Goal: Task Accomplishment & Management: Use online tool/utility

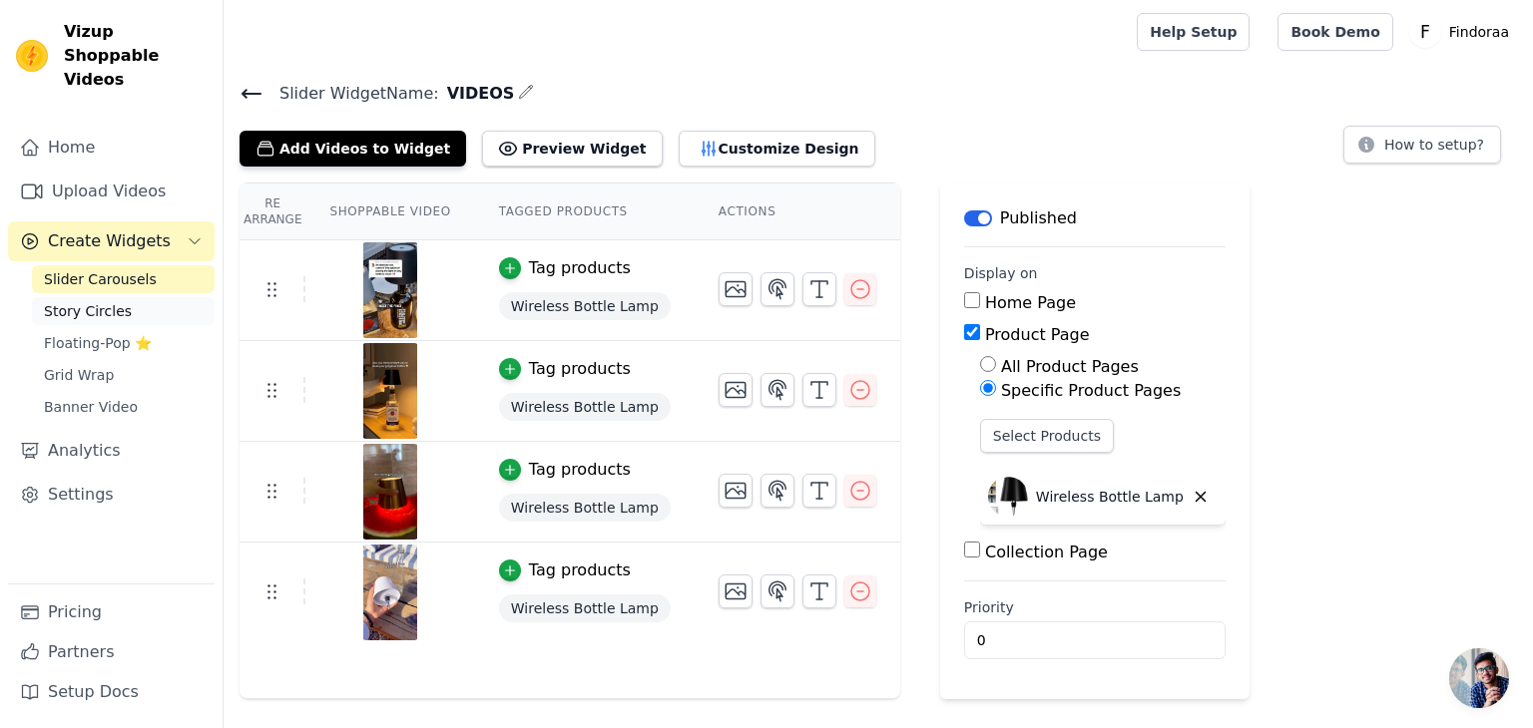
click at [86, 301] on span "Story Circles" at bounding box center [88, 311] width 88 height 20
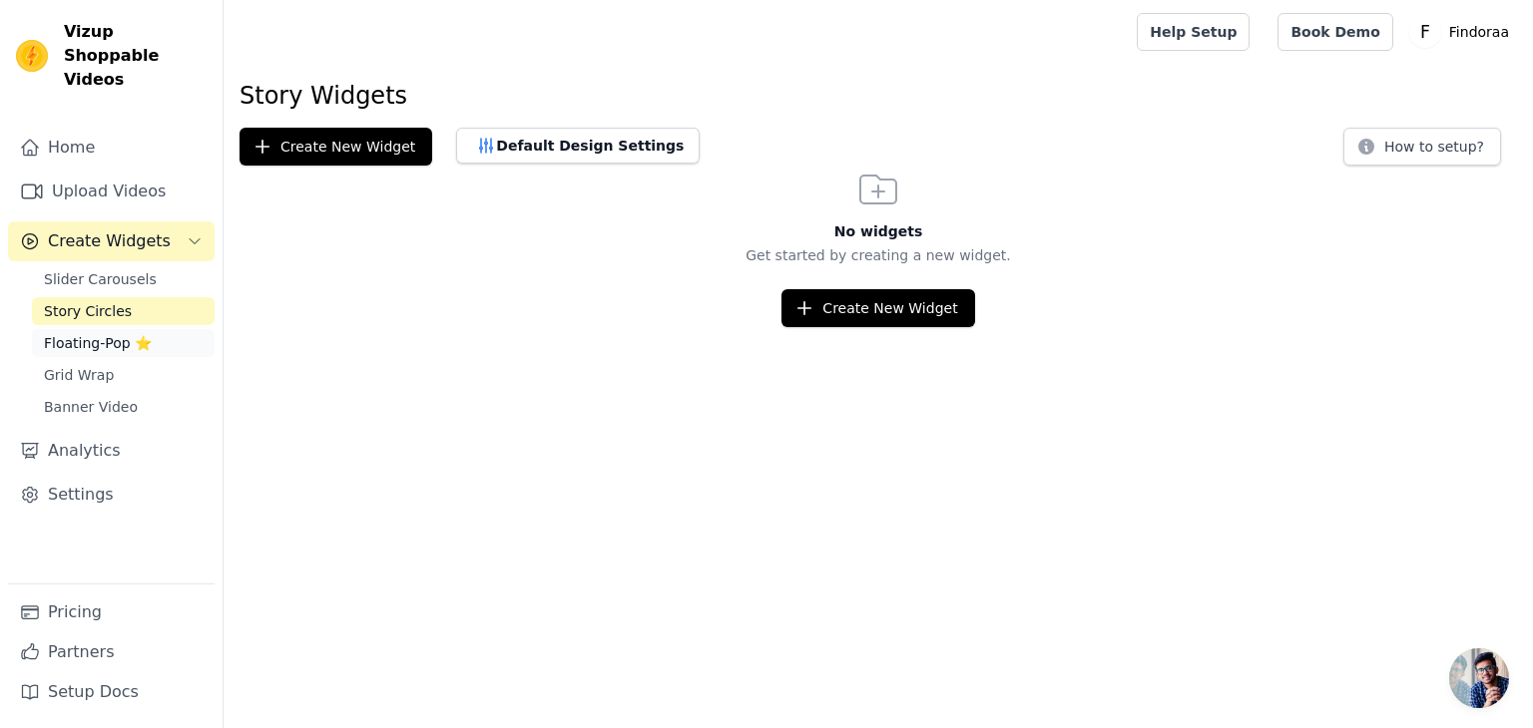
click at [112, 333] on span "Floating-Pop ⭐" at bounding box center [98, 343] width 108 height 20
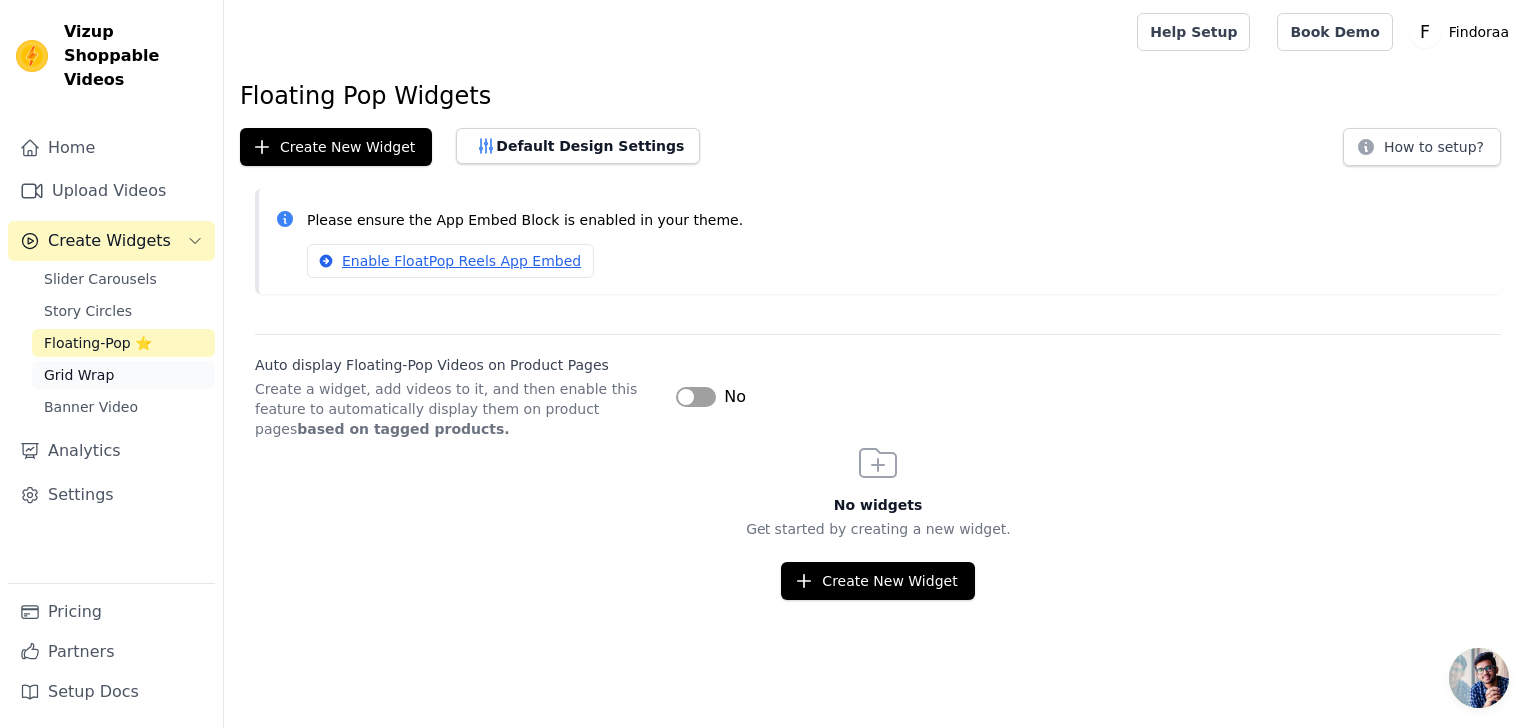
click at [124, 361] on link "Grid Wrap" at bounding box center [123, 375] width 183 height 28
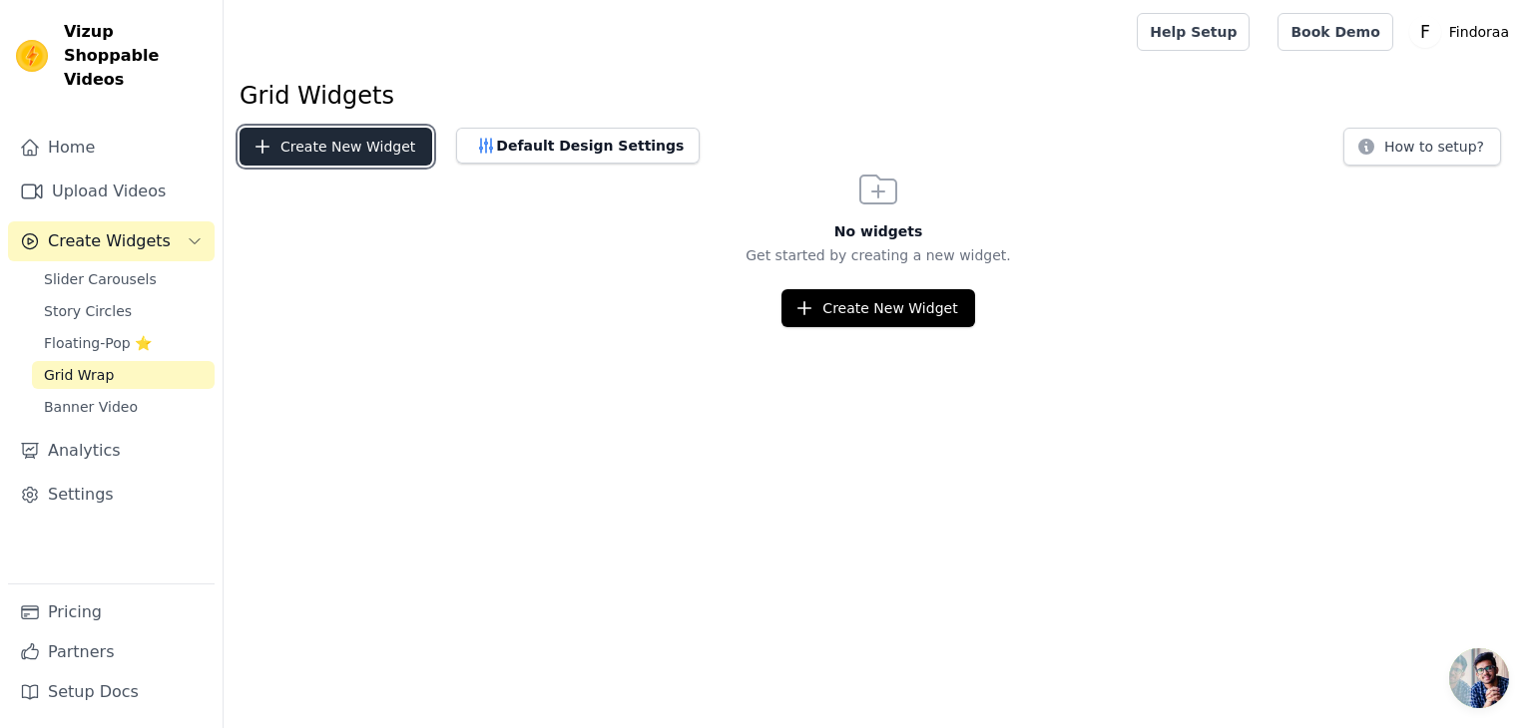
click at [345, 153] on button "Create New Widget" at bounding box center [335, 147] width 193 height 38
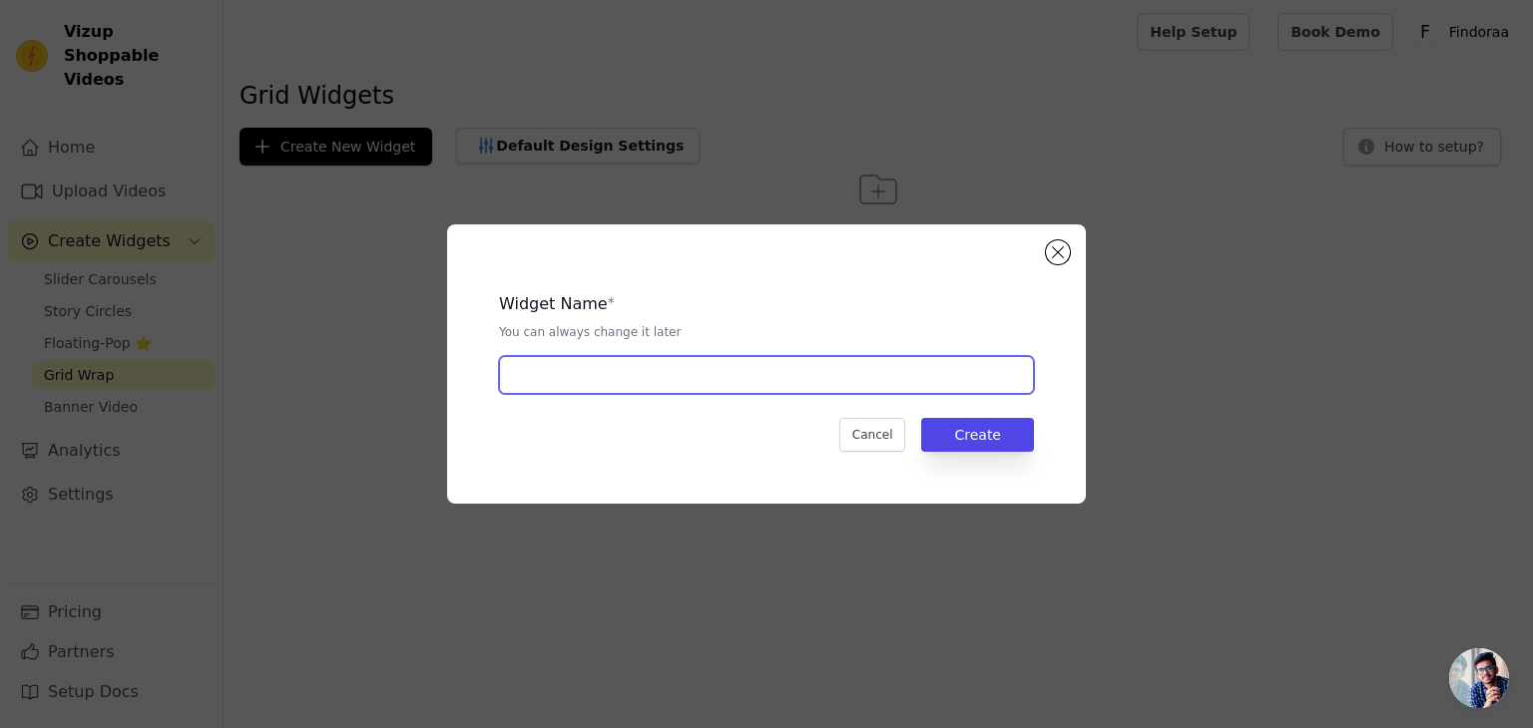
click at [635, 384] on input "text" at bounding box center [766, 375] width 535 height 38
type input "GRID WRAP"
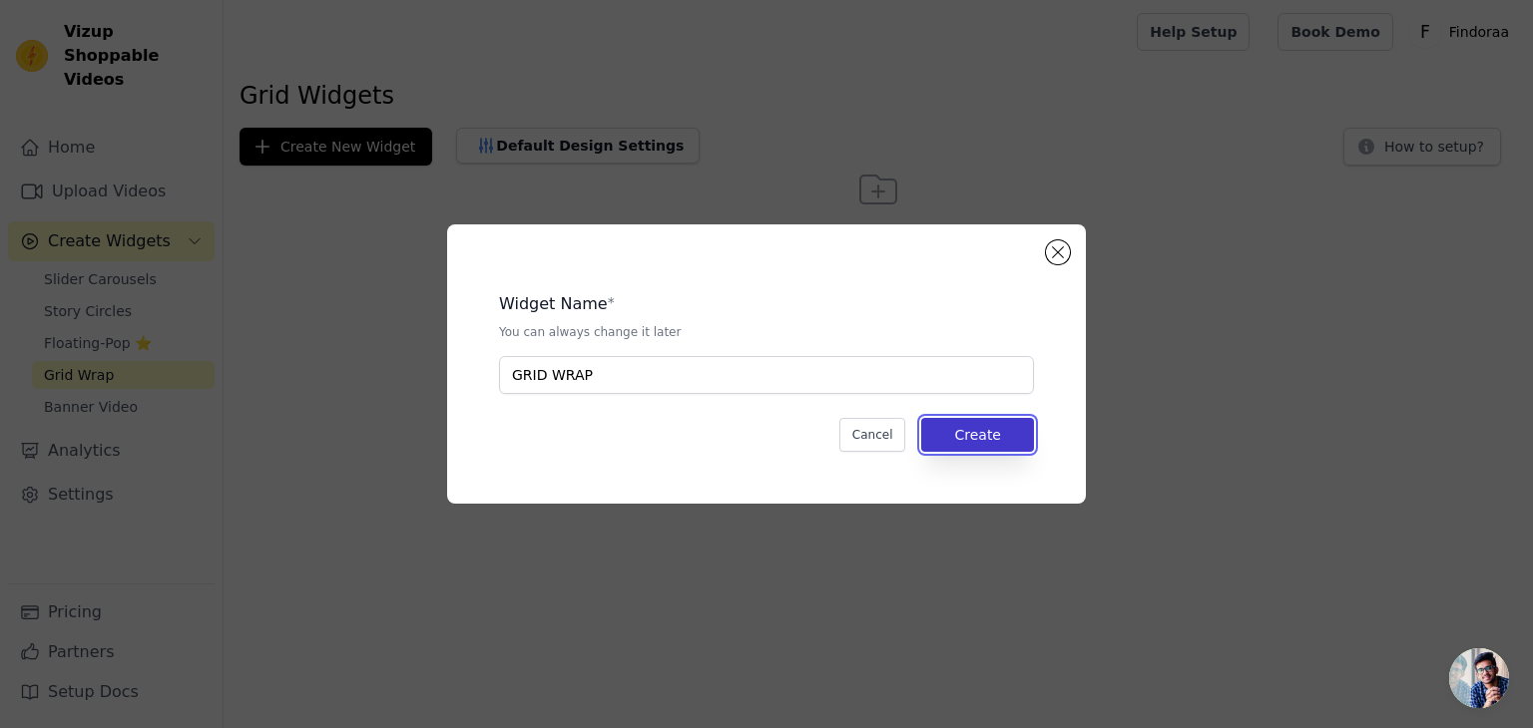
click at [995, 444] on button "Create" at bounding box center [977, 435] width 113 height 34
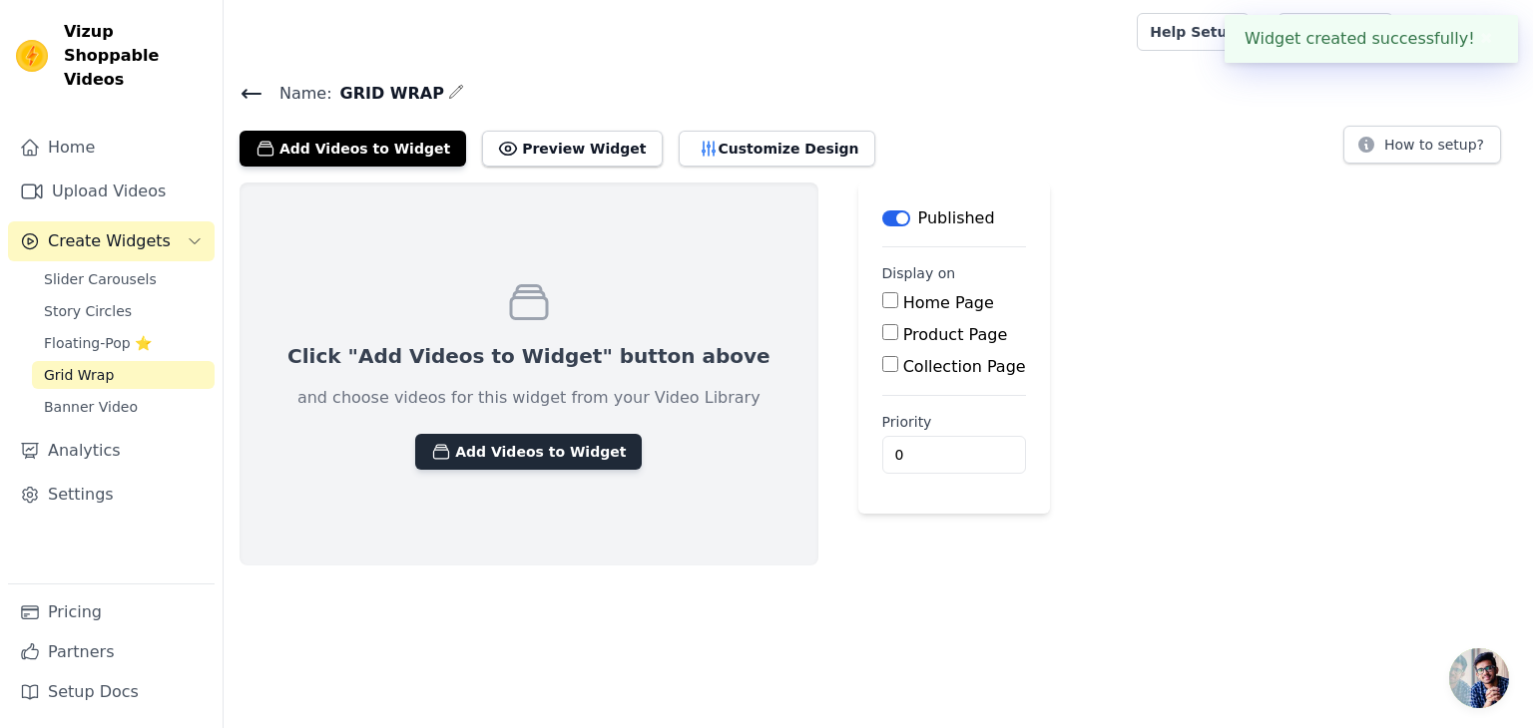
click at [499, 438] on button "Add Videos to Widget" at bounding box center [528, 452] width 226 height 36
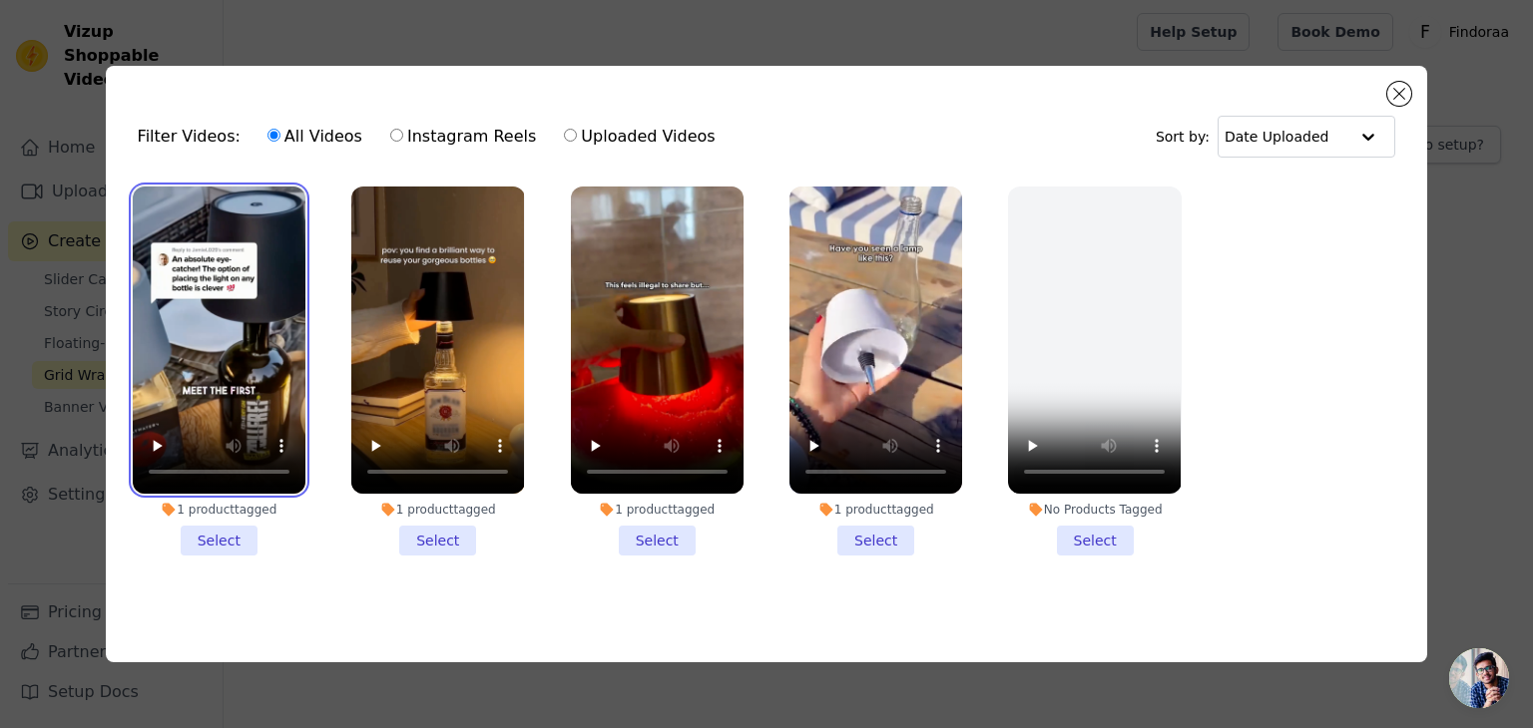
click at [260, 366] on video at bounding box center [219, 340] width 173 height 307
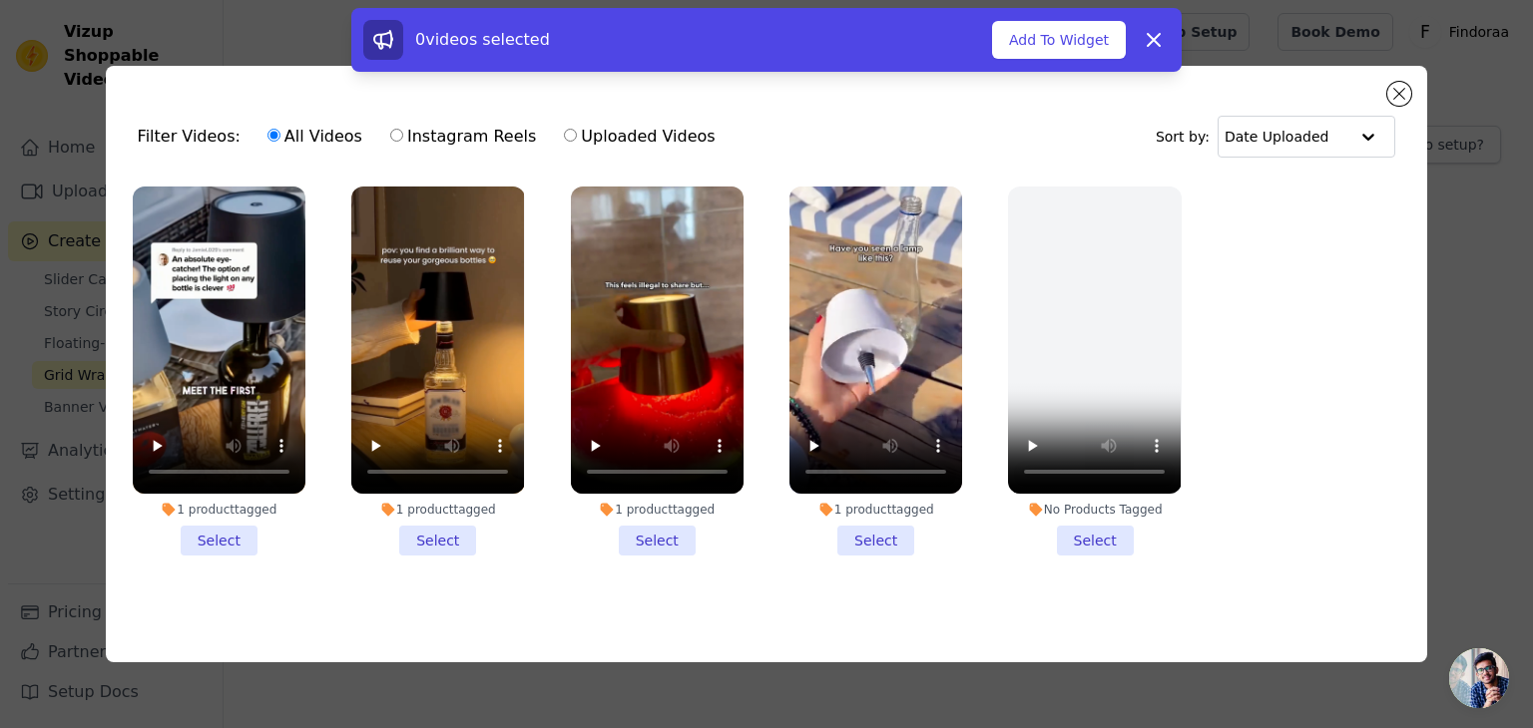
click at [232, 544] on li "1 product tagged Select" at bounding box center [219, 371] width 173 height 369
click at [0, 0] on input "1 product tagged Select" at bounding box center [0, 0] width 0 height 0
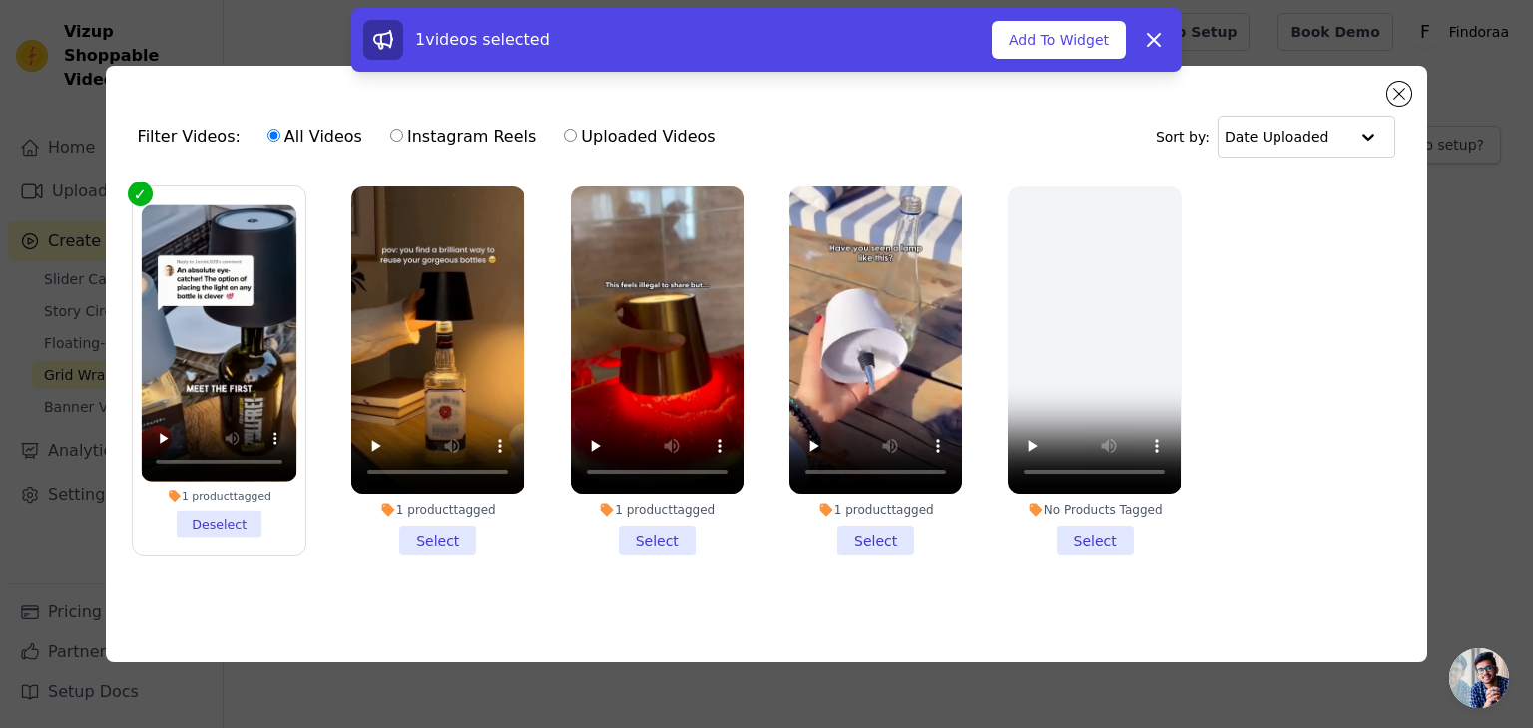
click at [437, 532] on li "1 product tagged Select" at bounding box center [437, 371] width 173 height 369
click at [0, 0] on input "1 product tagged Select" at bounding box center [0, 0] width 0 height 0
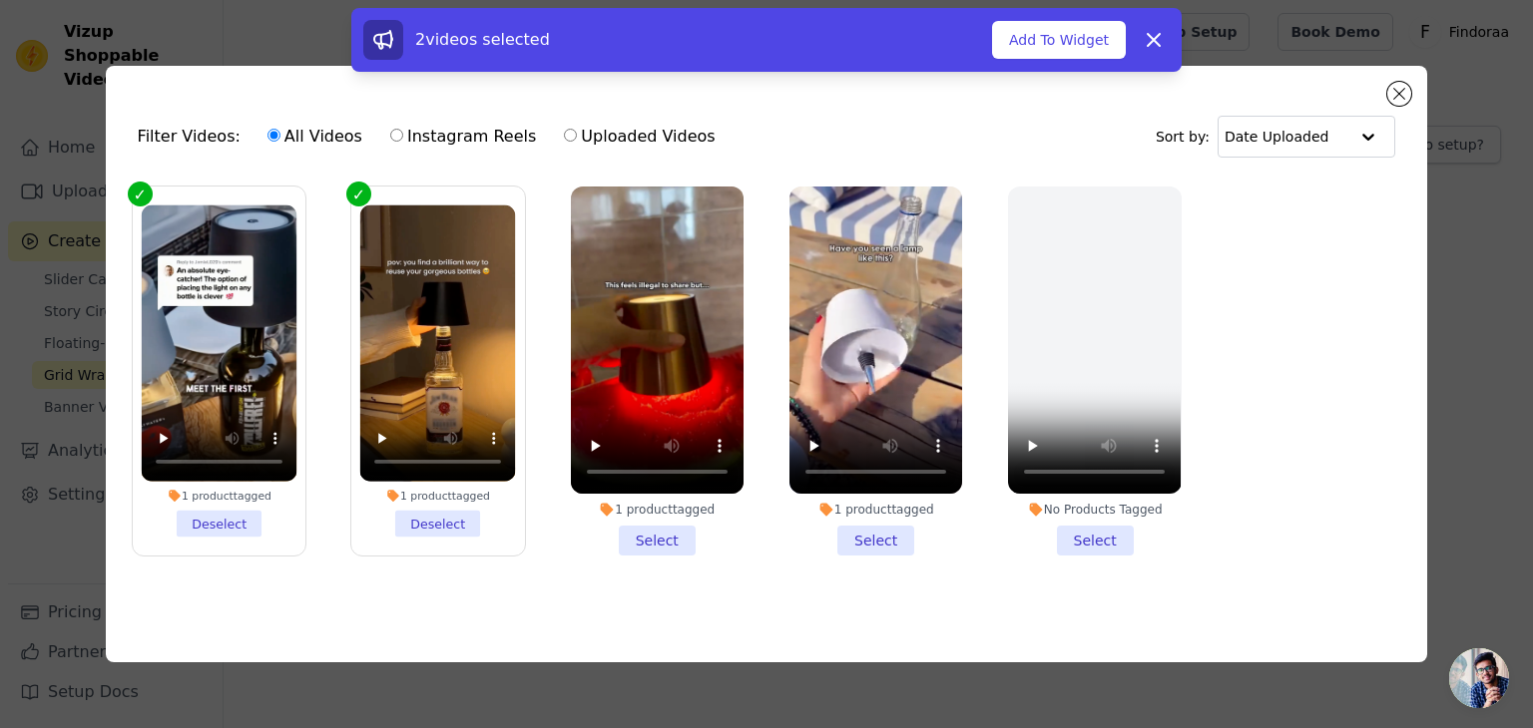
click at [658, 531] on li "1 product tagged Select" at bounding box center [657, 371] width 173 height 369
click at [0, 0] on input "1 product tagged Select" at bounding box center [0, 0] width 0 height 0
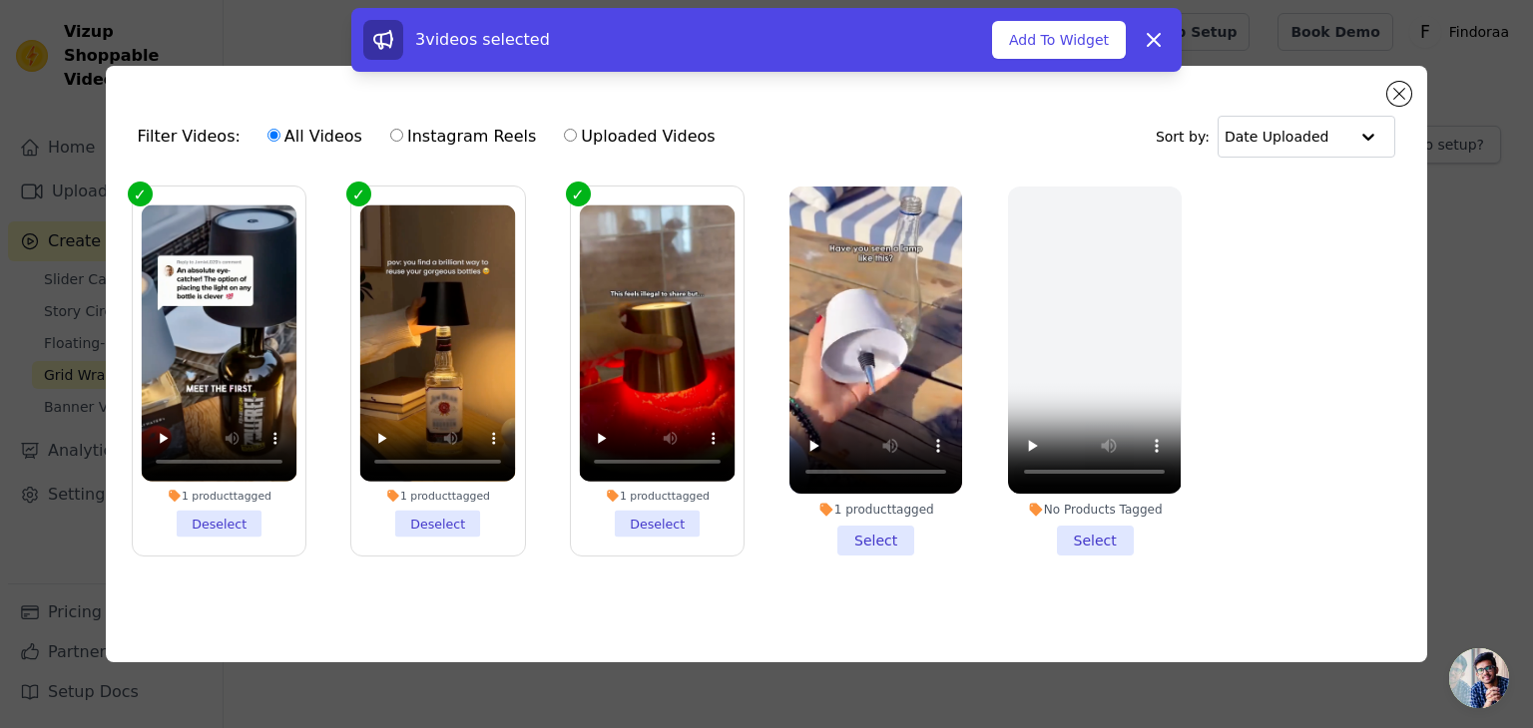
click at [857, 532] on li "1 product tagged Select" at bounding box center [875, 371] width 173 height 369
click at [0, 0] on input "1 product tagged Select" at bounding box center [0, 0] width 0 height 0
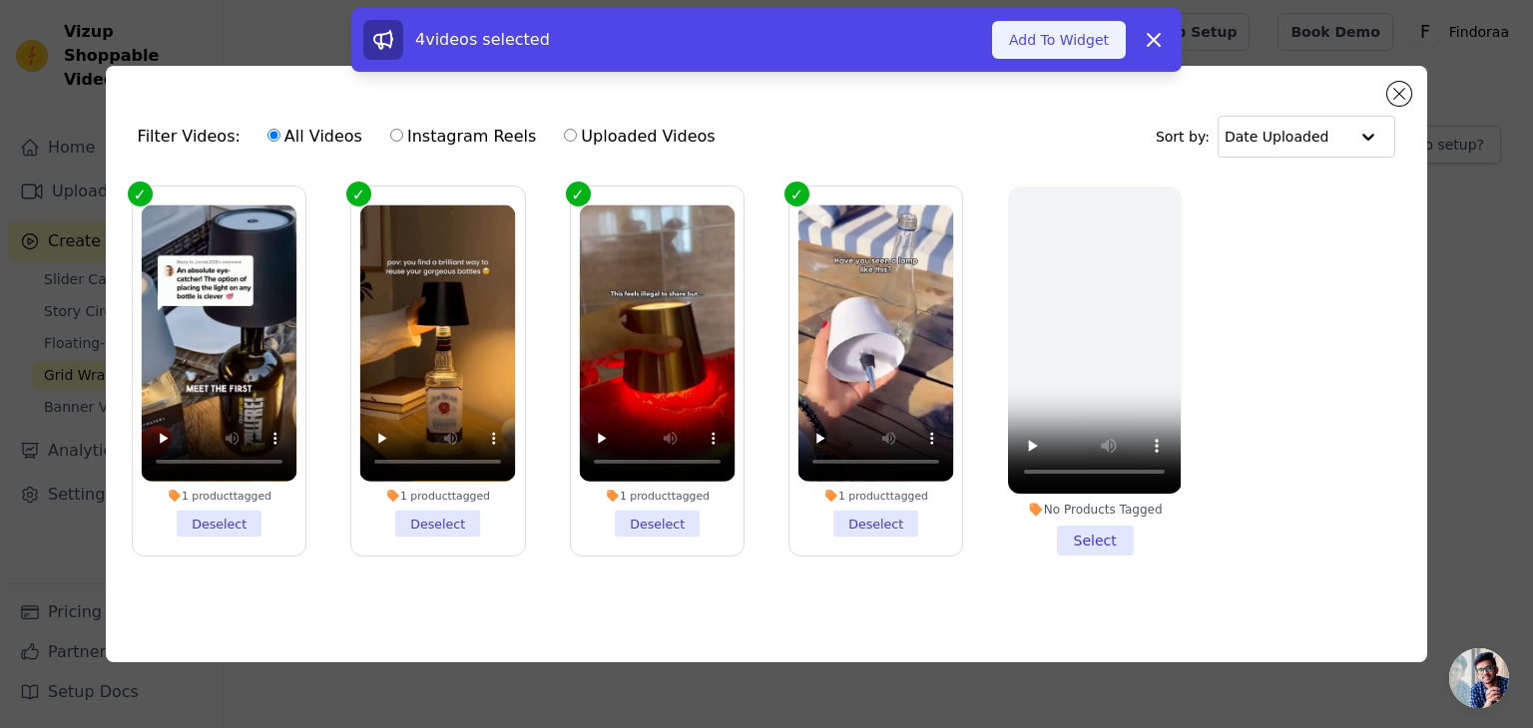
click at [1066, 53] on button "Add To Widget" at bounding box center [1059, 40] width 134 height 38
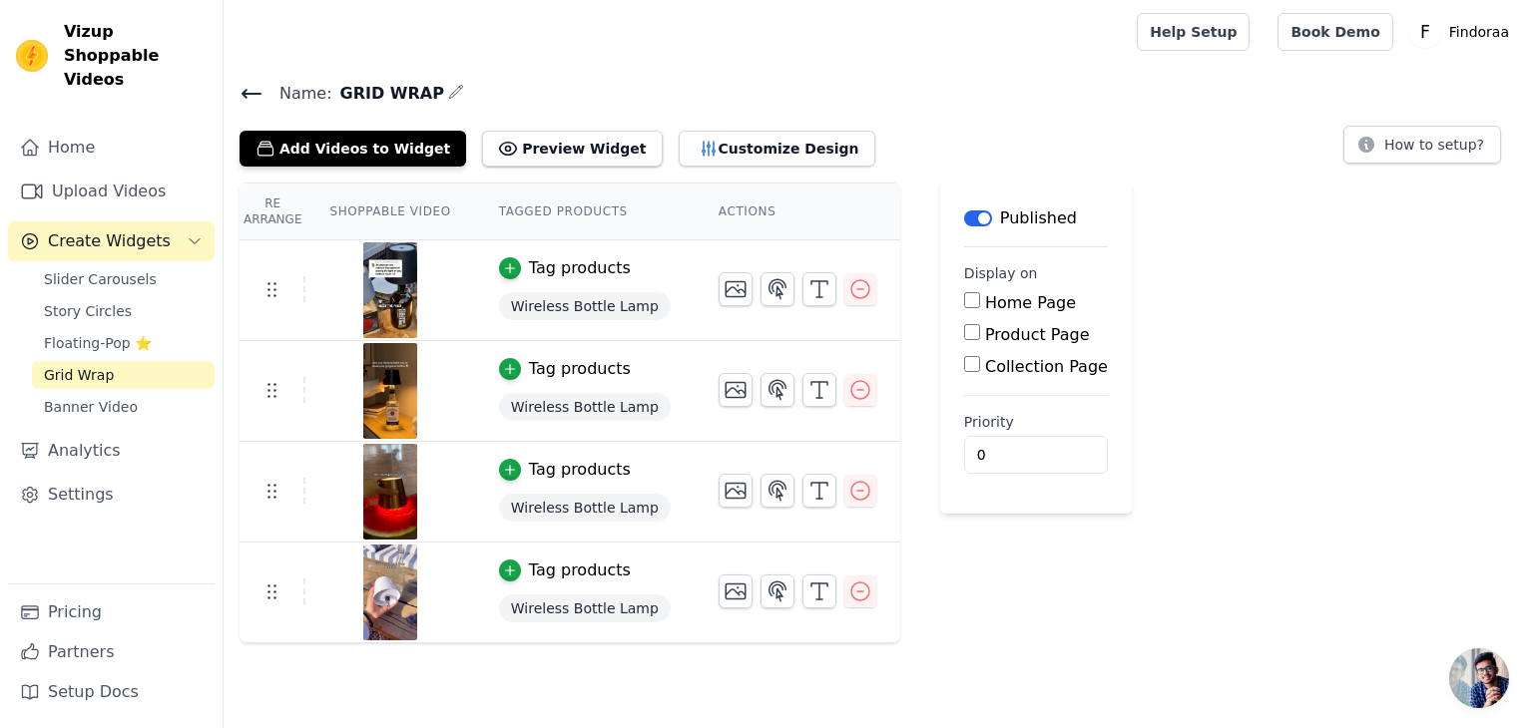
click at [964, 297] on input "Home Page" at bounding box center [972, 300] width 16 height 16
checkbox input "true"
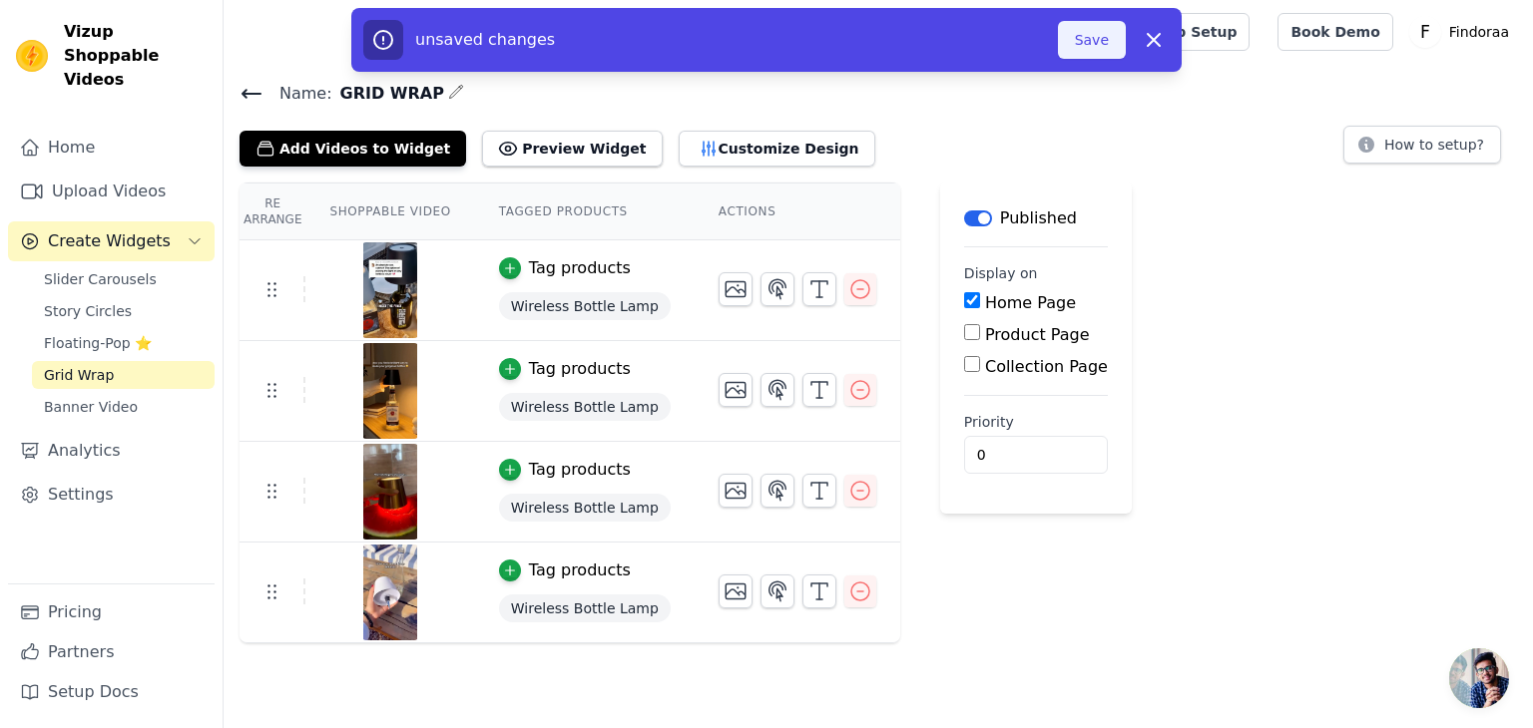
click at [1094, 41] on button "Save" at bounding box center [1092, 40] width 68 height 38
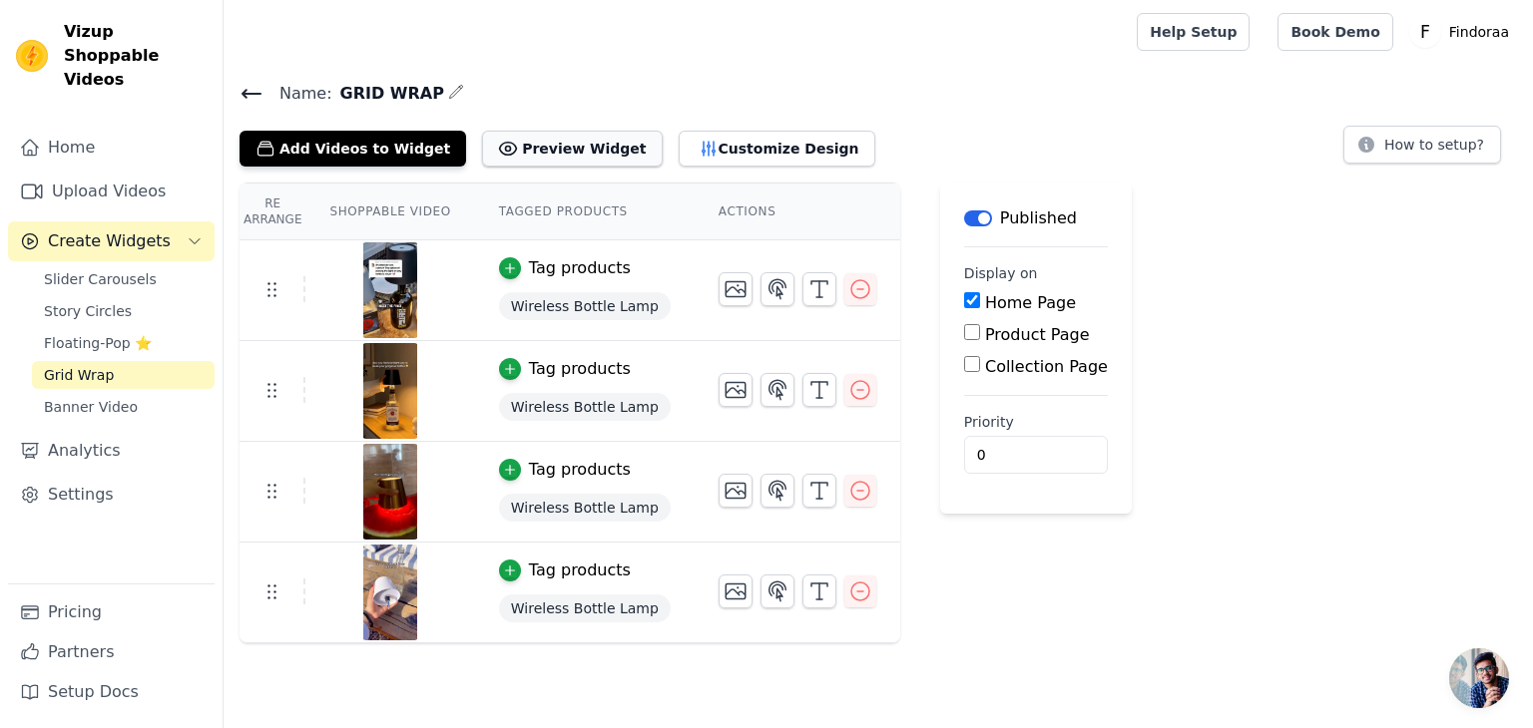
click at [530, 147] on button "Preview Widget" at bounding box center [572, 149] width 180 height 36
click at [138, 361] on link "Grid Wrap" at bounding box center [123, 375] width 183 height 28
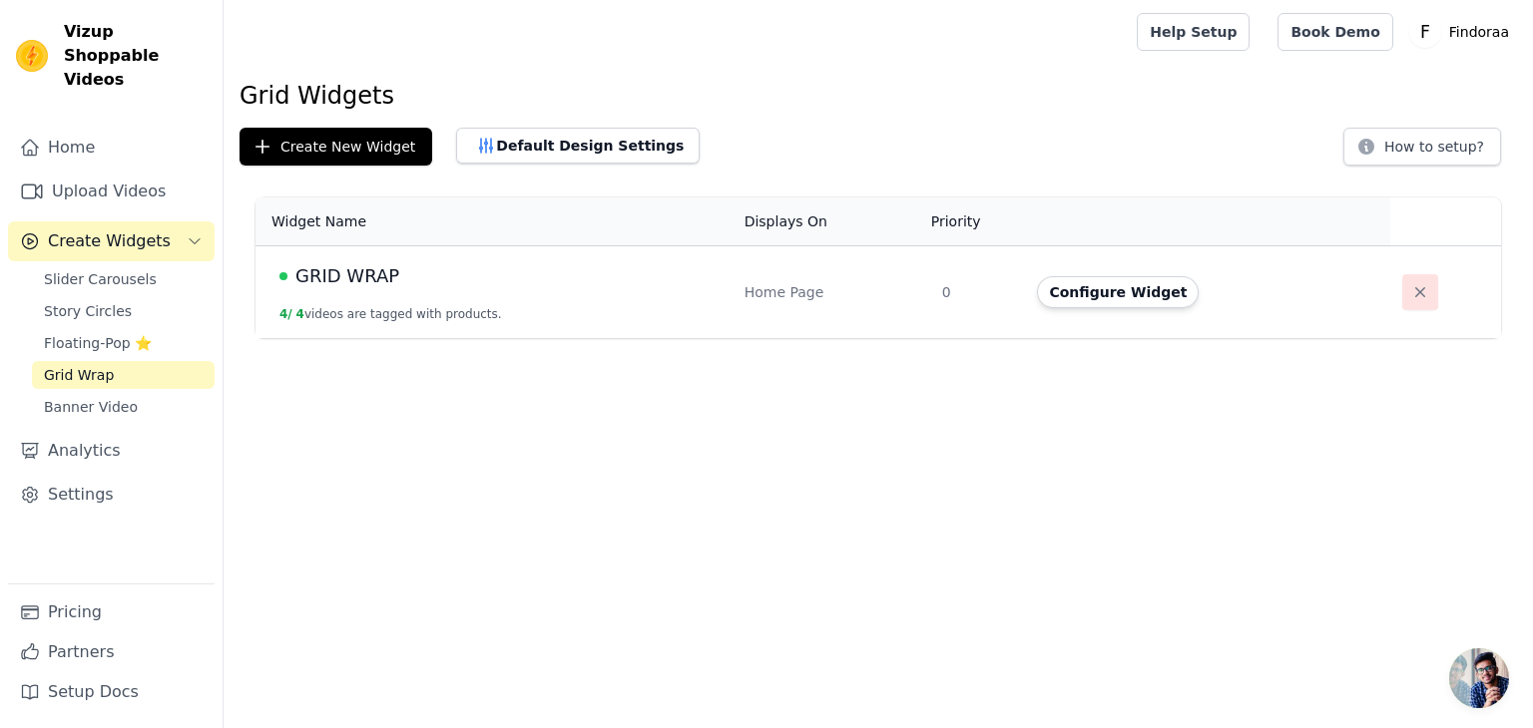
click at [1417, 284] on icon "button" at bounding box center [1420, 292] width 20 height 20
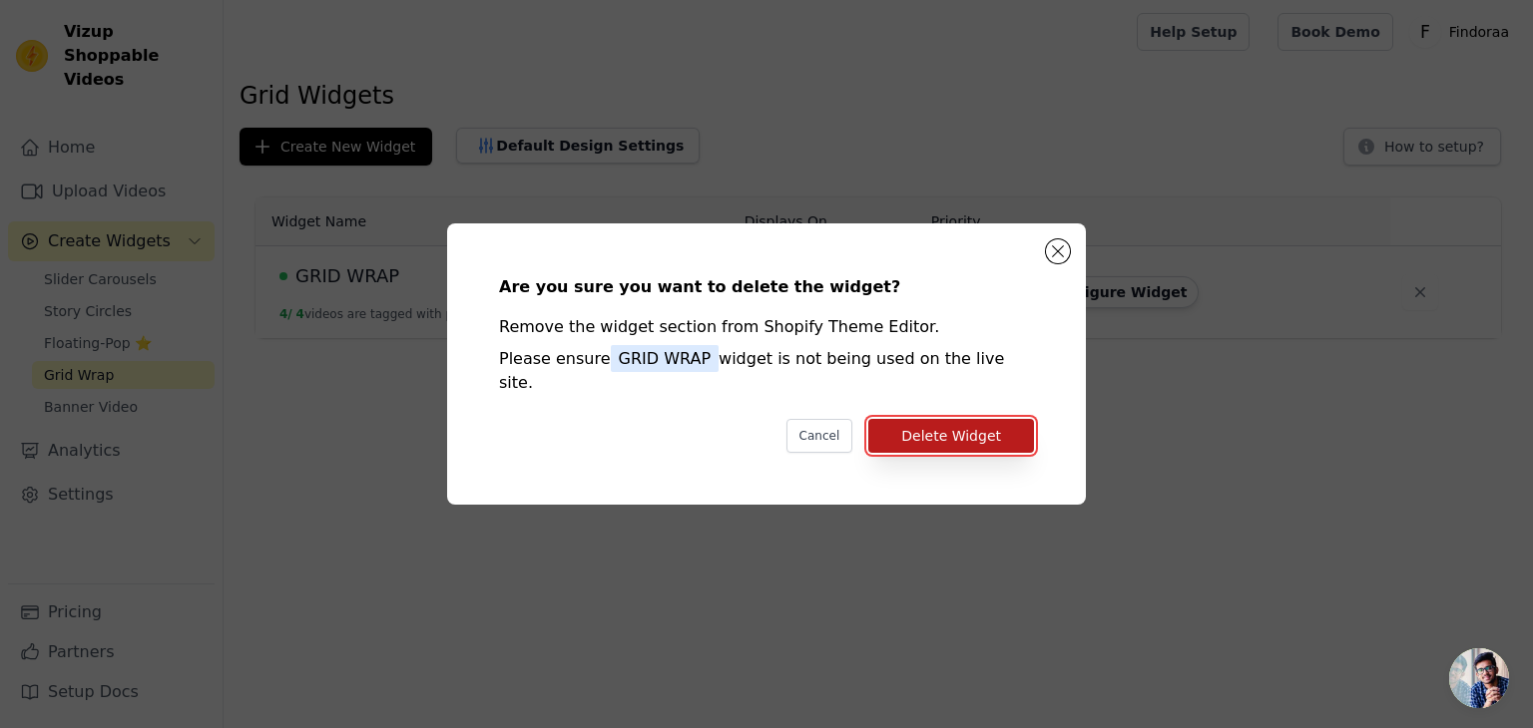
click at [966, 427] on button "Delete Widget" at bounding box center [951, 436] width 166 height 34
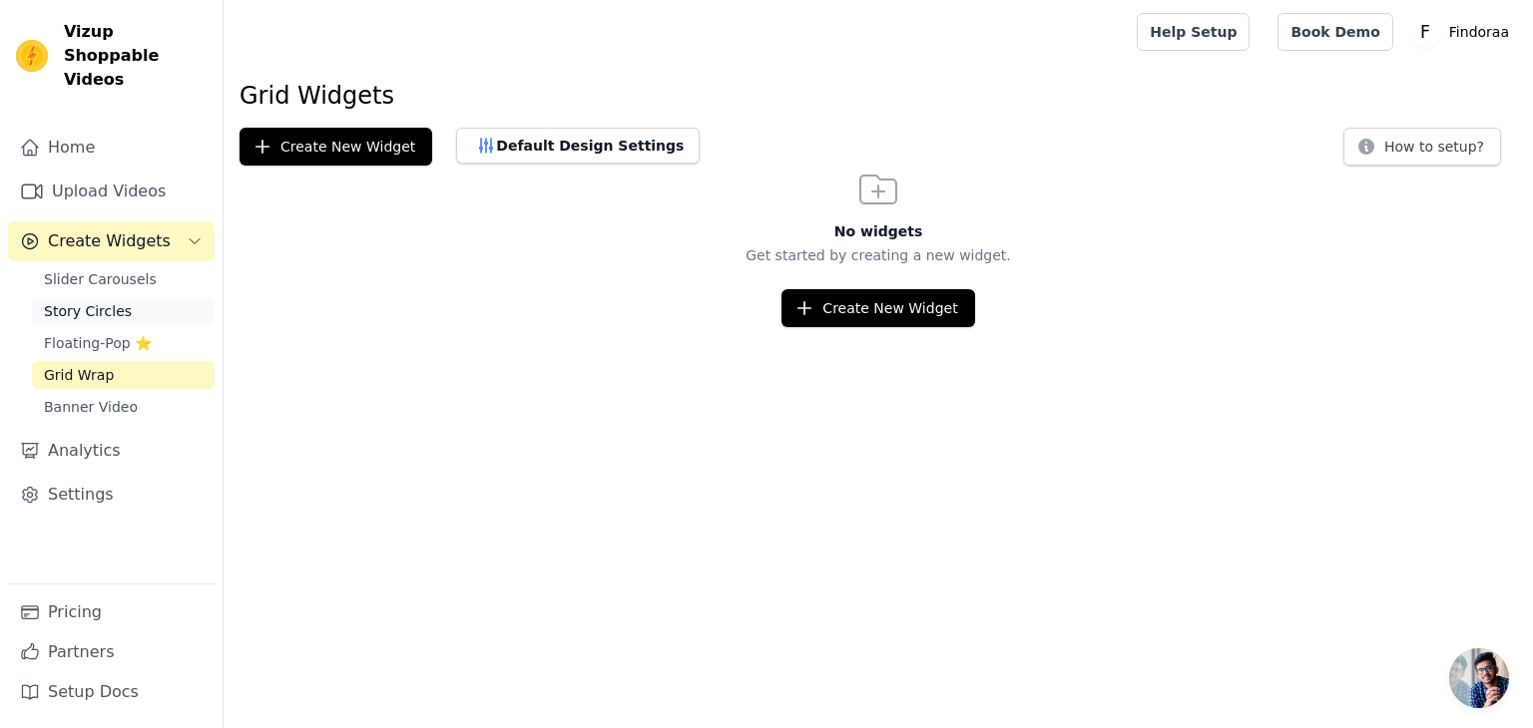
click at [120, 297] on link "Story Circles" at bounding box center [123, 311] width 183 height 28
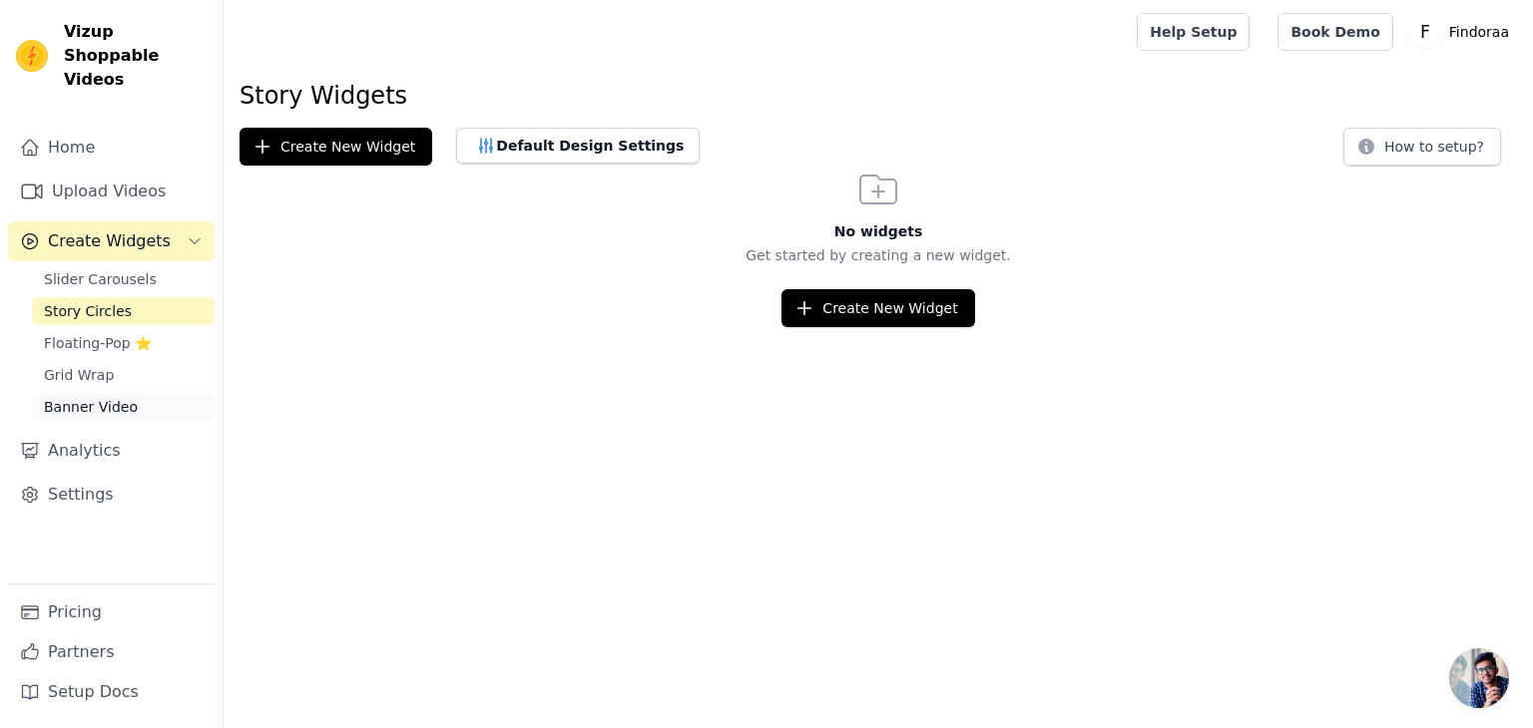
click at [133, 393] on link "Banner Video" at bounding box center [123, 407] width 183 height 28
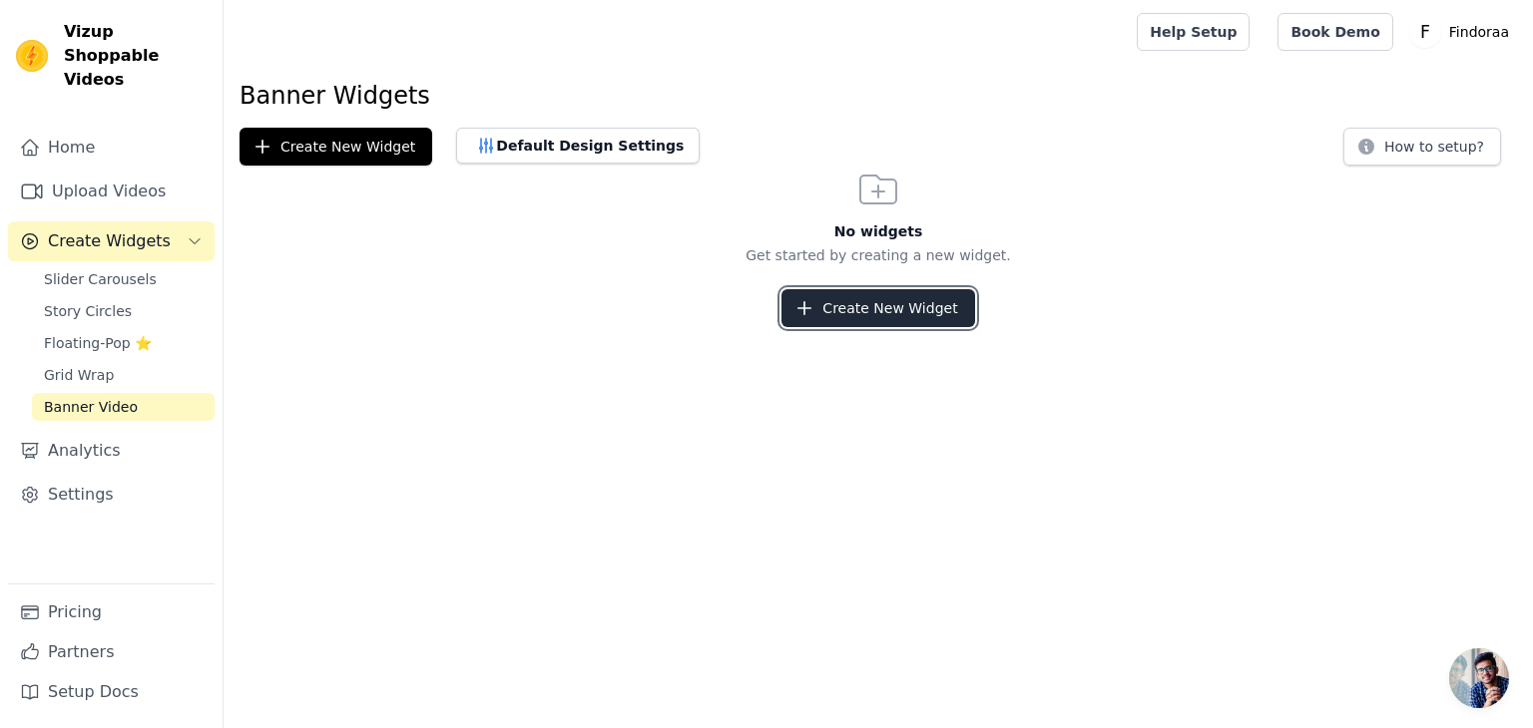
click at [847, 316] on button "Create New Widget" at bounding box center [877, 308] width 193 height 38
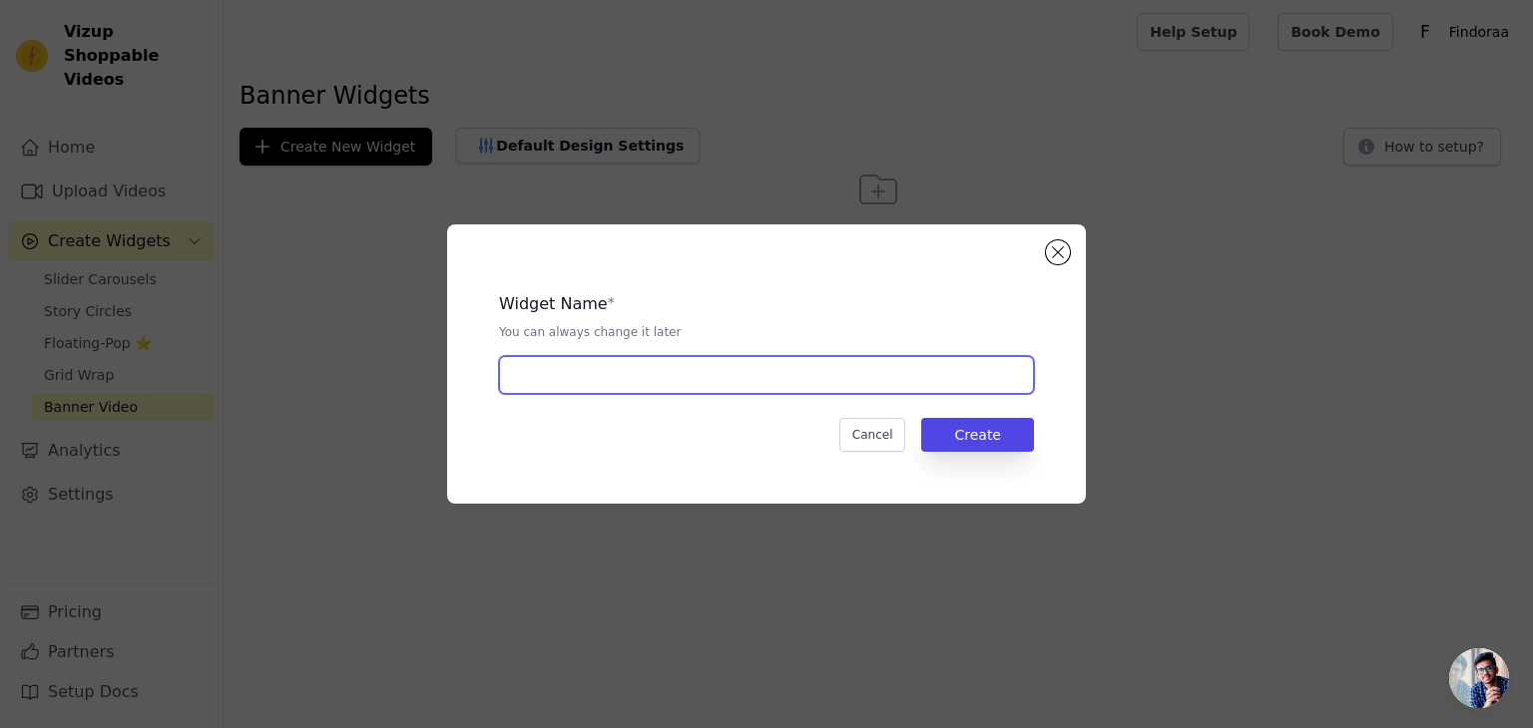
click at [540, 372] on input "text" at bounding box center [766, 375] width 535 height 38
type input "VIDEOS"
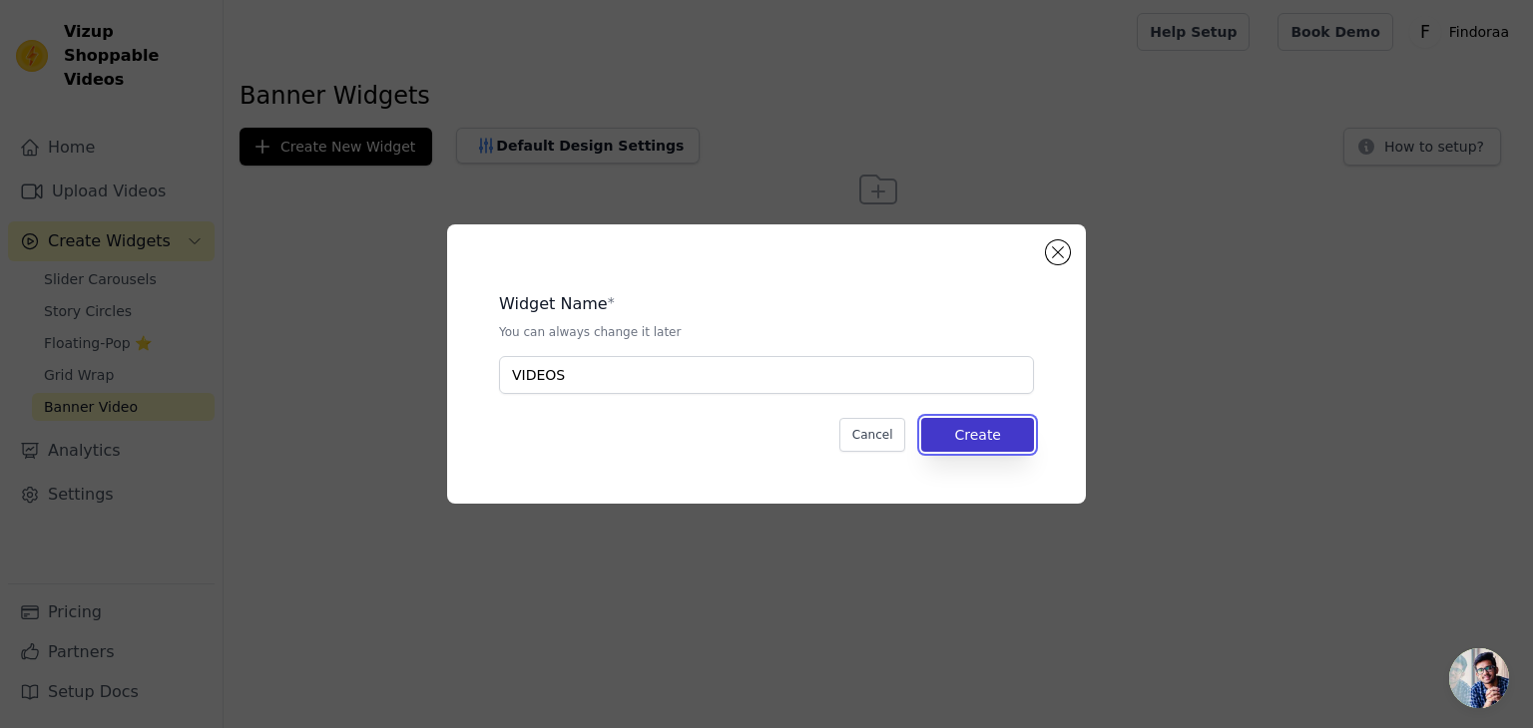
click at [975, 439] on button "Create" at bounding box center [977, 435] width 113 height 34
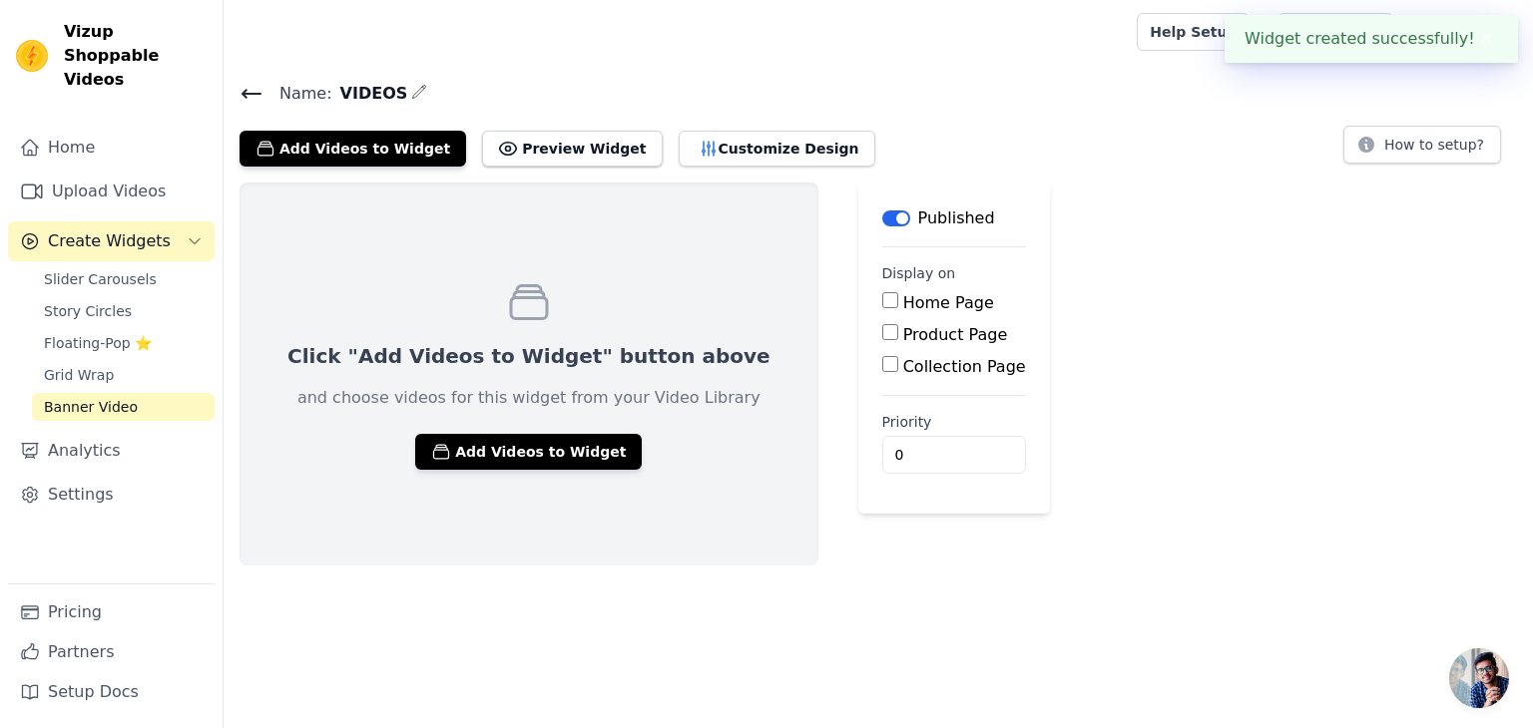
click at [903, 296] on label "Home Page" at bounding box center [948, 302] width 91 height 19
click at [882, 296] on input "Home Page" at bounding box center [890, 300] width 16 height 16
checkbox input "true"
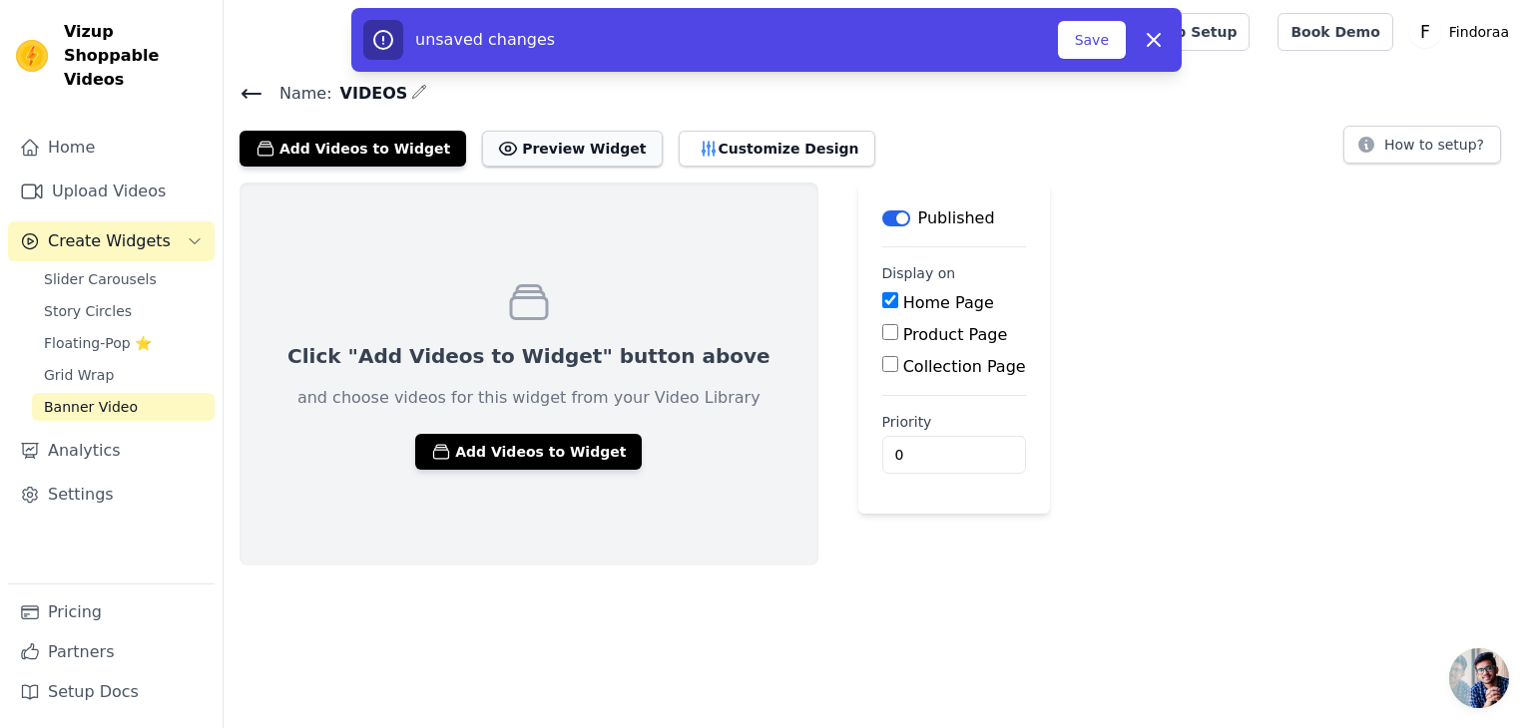
click at [528, 144] on button "Preview Widget" at bounding box center [572, 149] width 180 height 36
click at [567, 447] on button "Add Videos to Widget" at bounding box center [528, 452] width 226 height 36
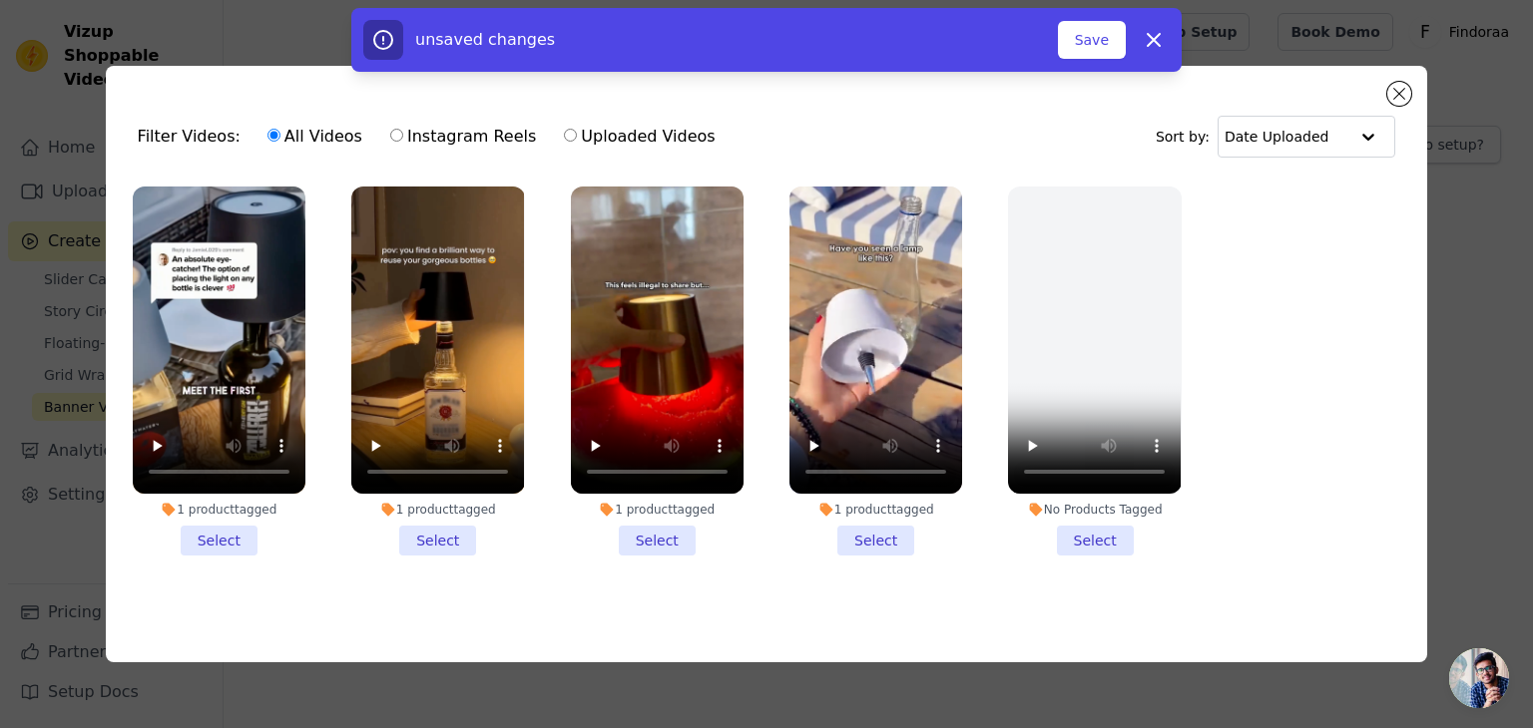
drag, startPoint x: 216, startPoint y: 542, endPoint x: 301, endPoint y: 520, distance: 88.6
click at [216, 539] on li "1 product tagged Select" at bounding box center [219, 371] width 173 height 369
click at [0, 0] on input "1 product tagged Select" at bounding box center [0, 0] width 0 height 0
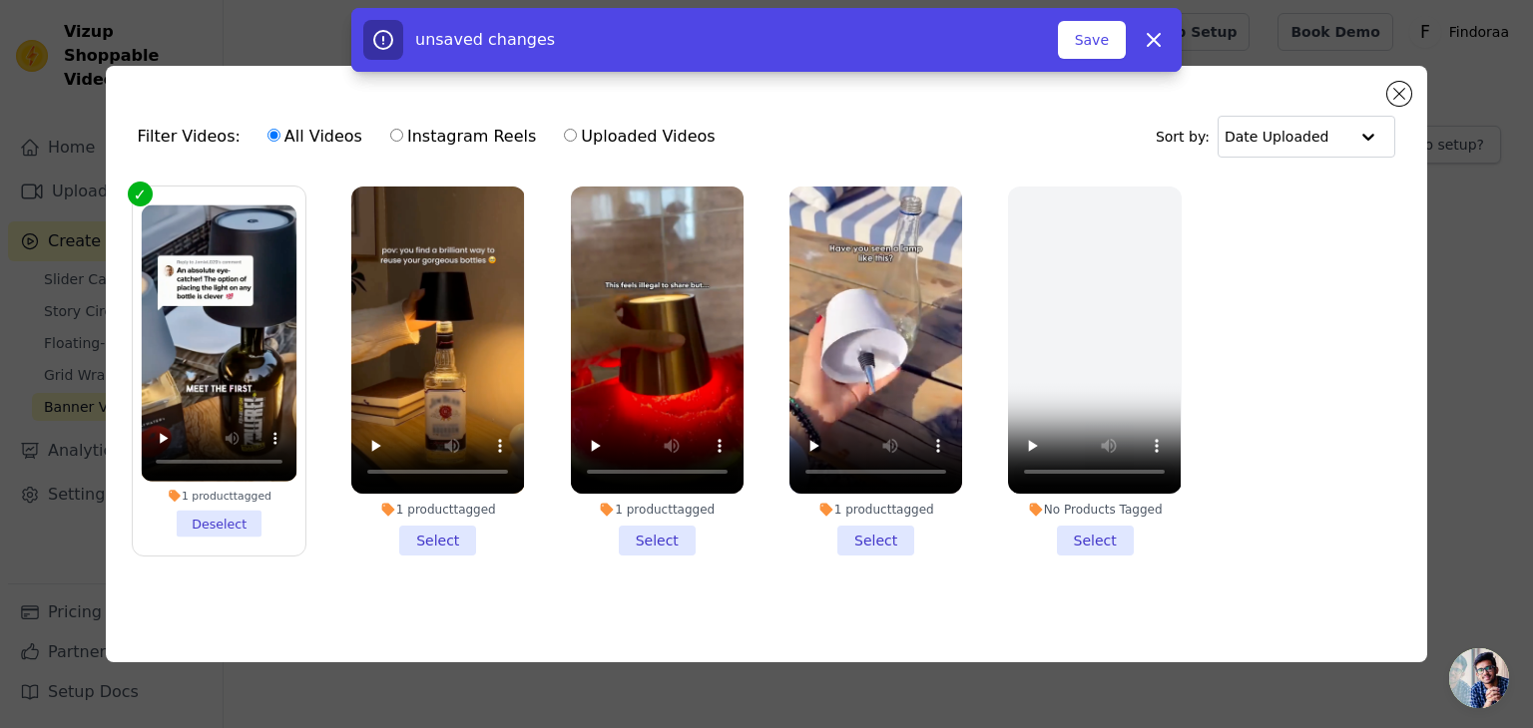
drag, startPoint x: 454, startPoint y: 531, endPoint x: 526, endPoint y: 527, distance: 72.0
click at [463, 530] on li "1 product tagged Select" at bounding box center [437, 371] width 173 height 369
click at [0, 0] on input "1 product tagged Select" at bounding box center [0, 0] width 0 height 0
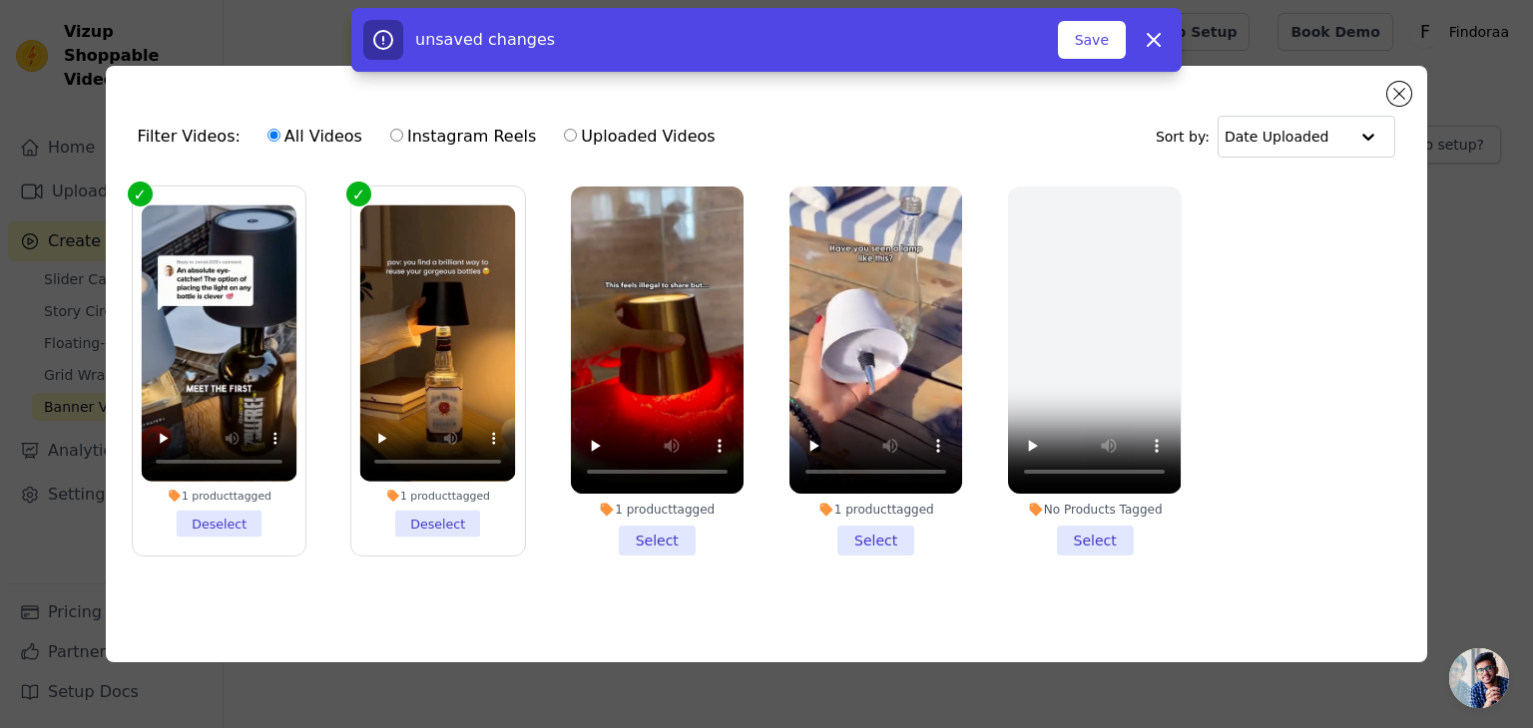
click at [659, 544] on li "1 product tagged Select" at bounding box center [657, 371] width 173 height 369
click at [0, 0] on input "1 product tagged Select" at bounding box center [0, 0] width 0 height 0
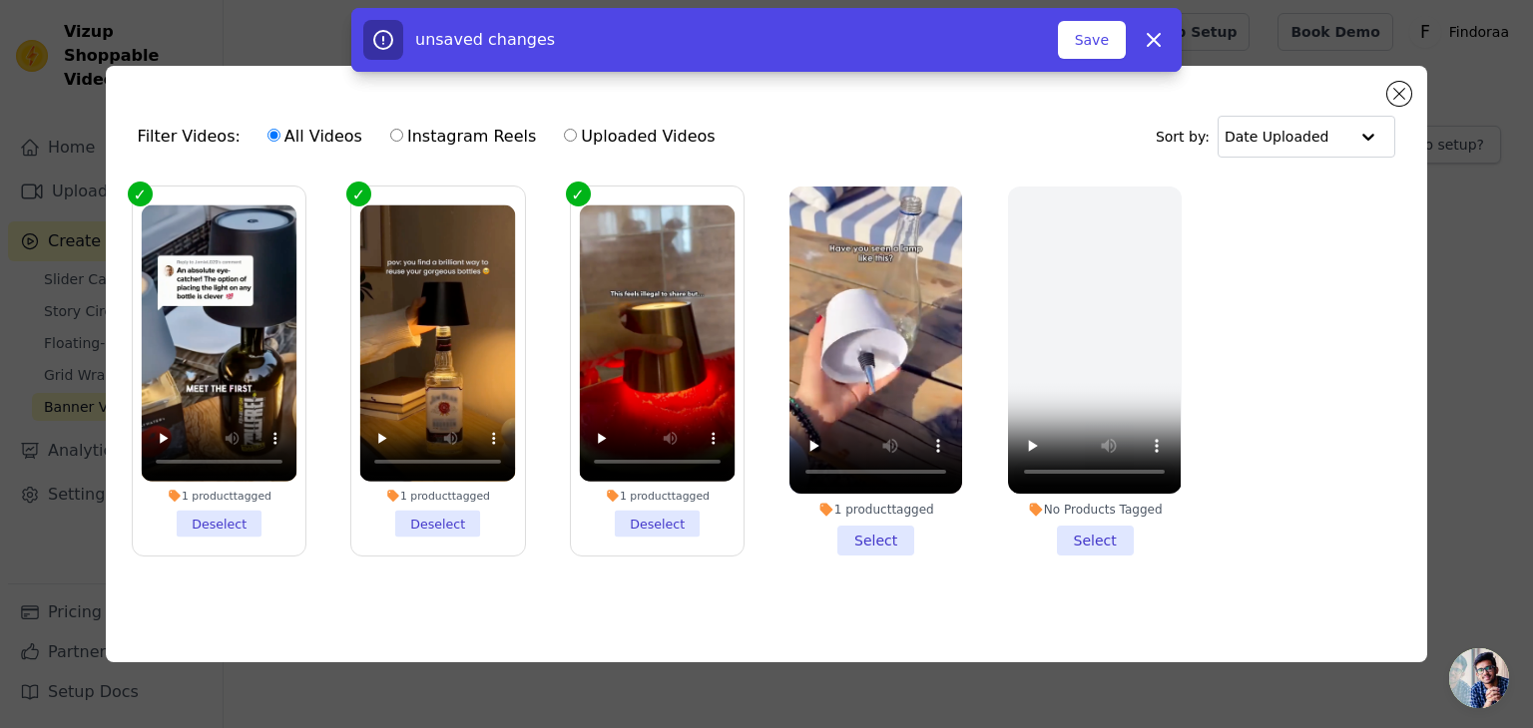
click at [896, 524] on li "1 product tagged Select" at bounding box center [875, 371] width 173 height 369
click at [0, 0] on input "1 product tagged Select" at bounding box center [0, 0] width 0 height 0
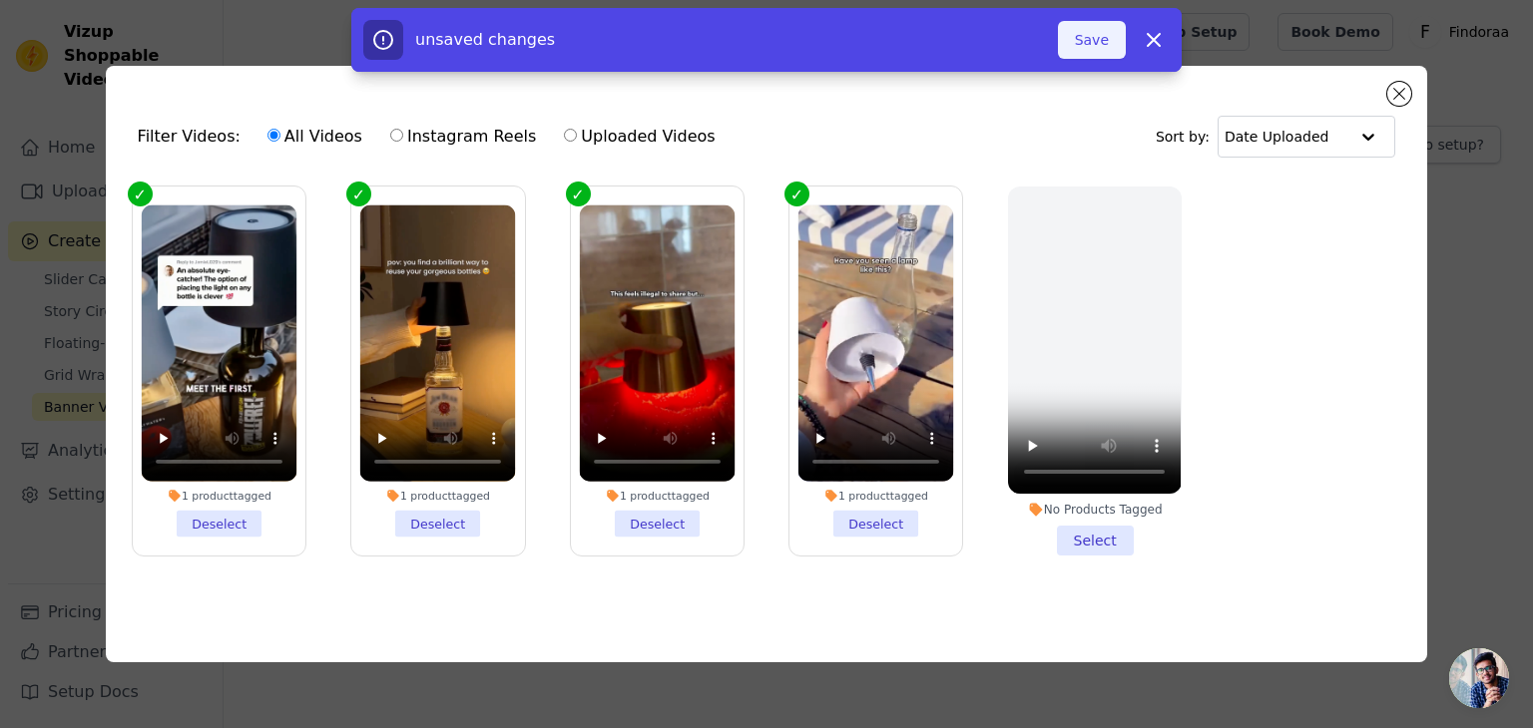
click at [1104, 49] on button "Save" at bounding box center [1092, 40] width 68 height 38
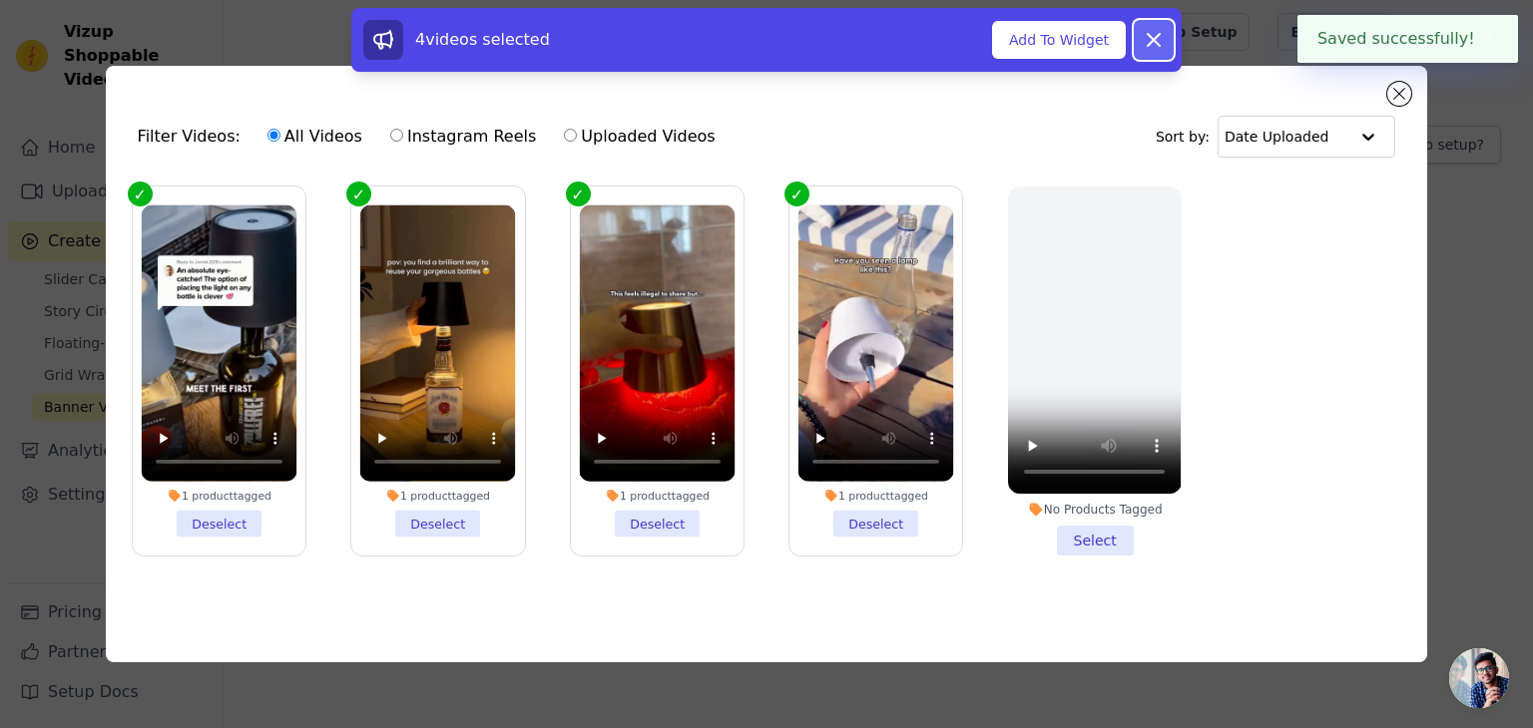
click at [1157, 37] on icon at bounding box center [1153, 40] width 24 height 24
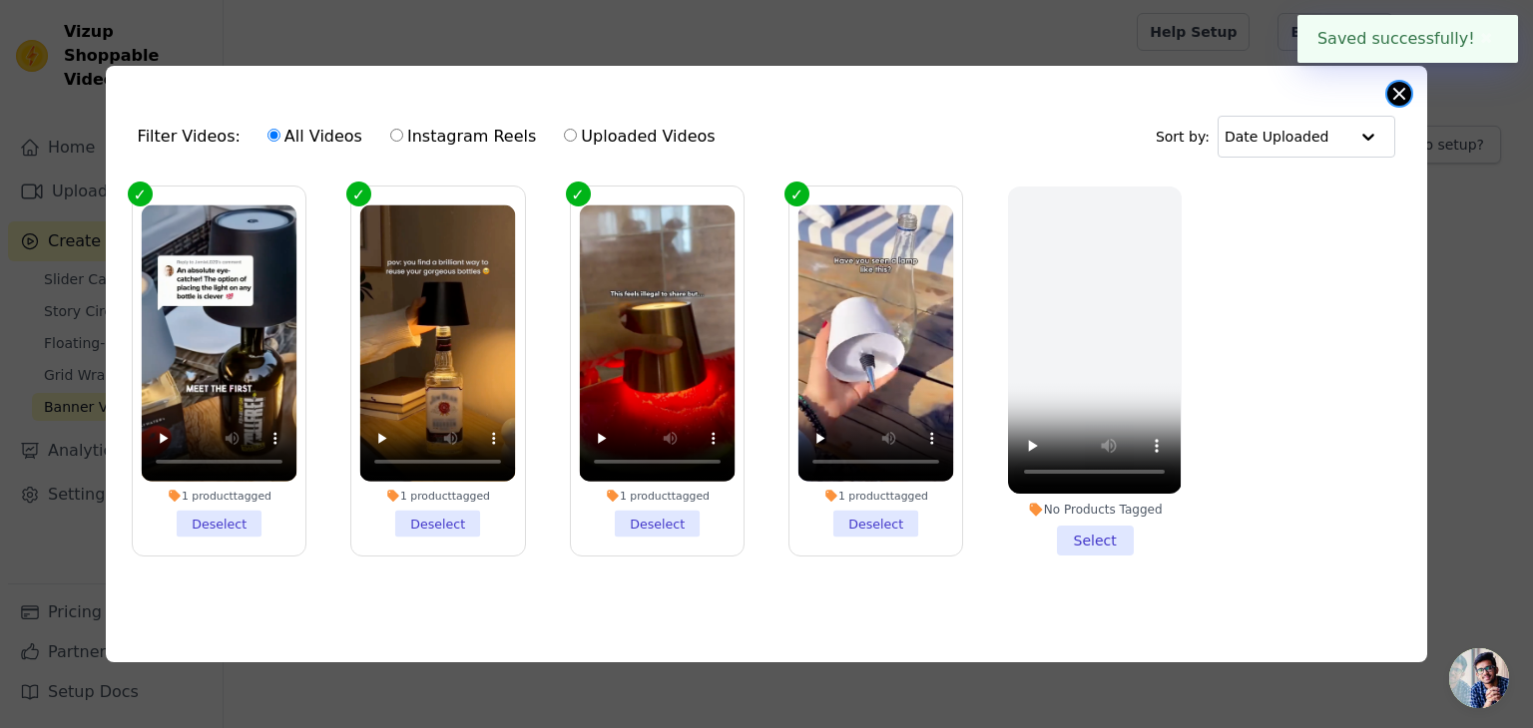
click at [1392, 87] on button "Close modal" at bounding box center [1399, 94] width 24 height 24
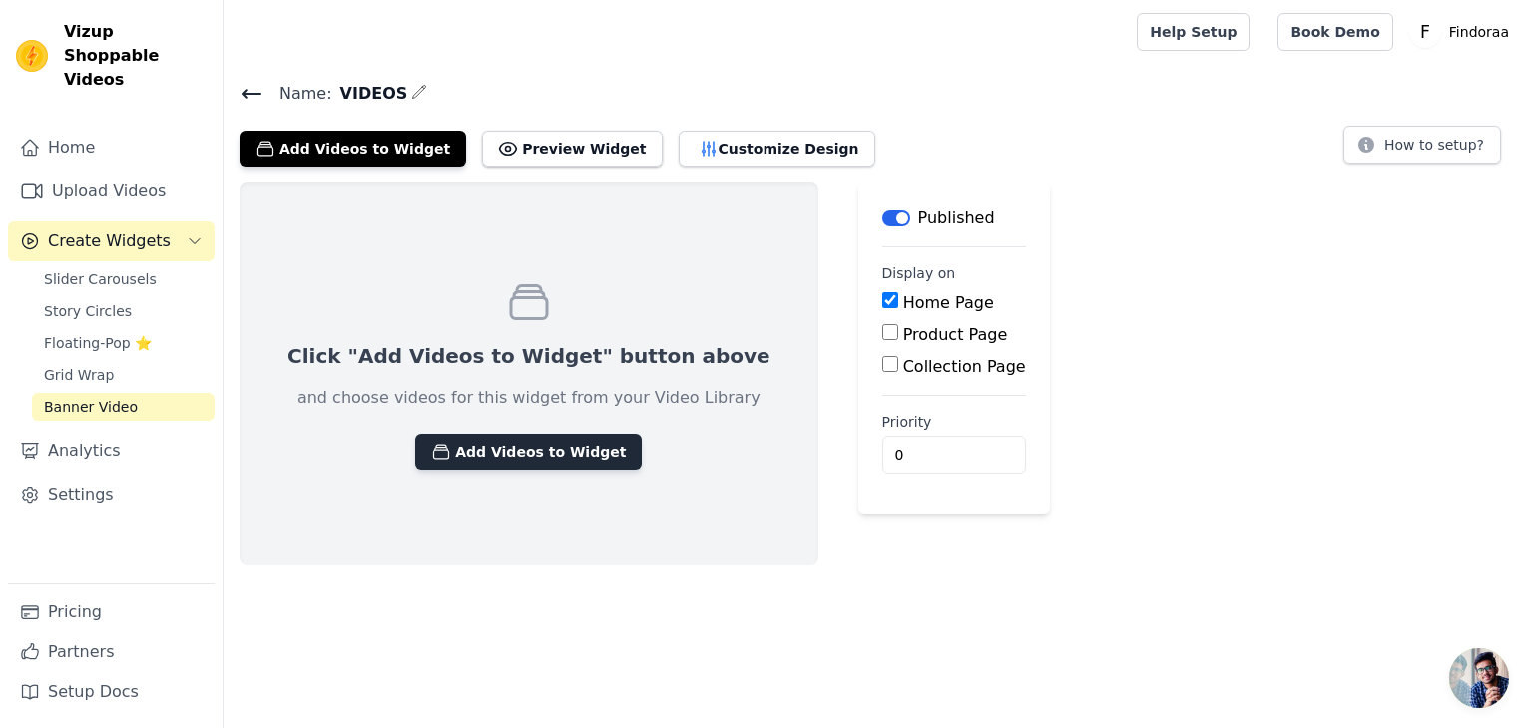
click at [494, 444] on button "Add Videos to Widget" at bounding box center [528, 452] width 226 height 36
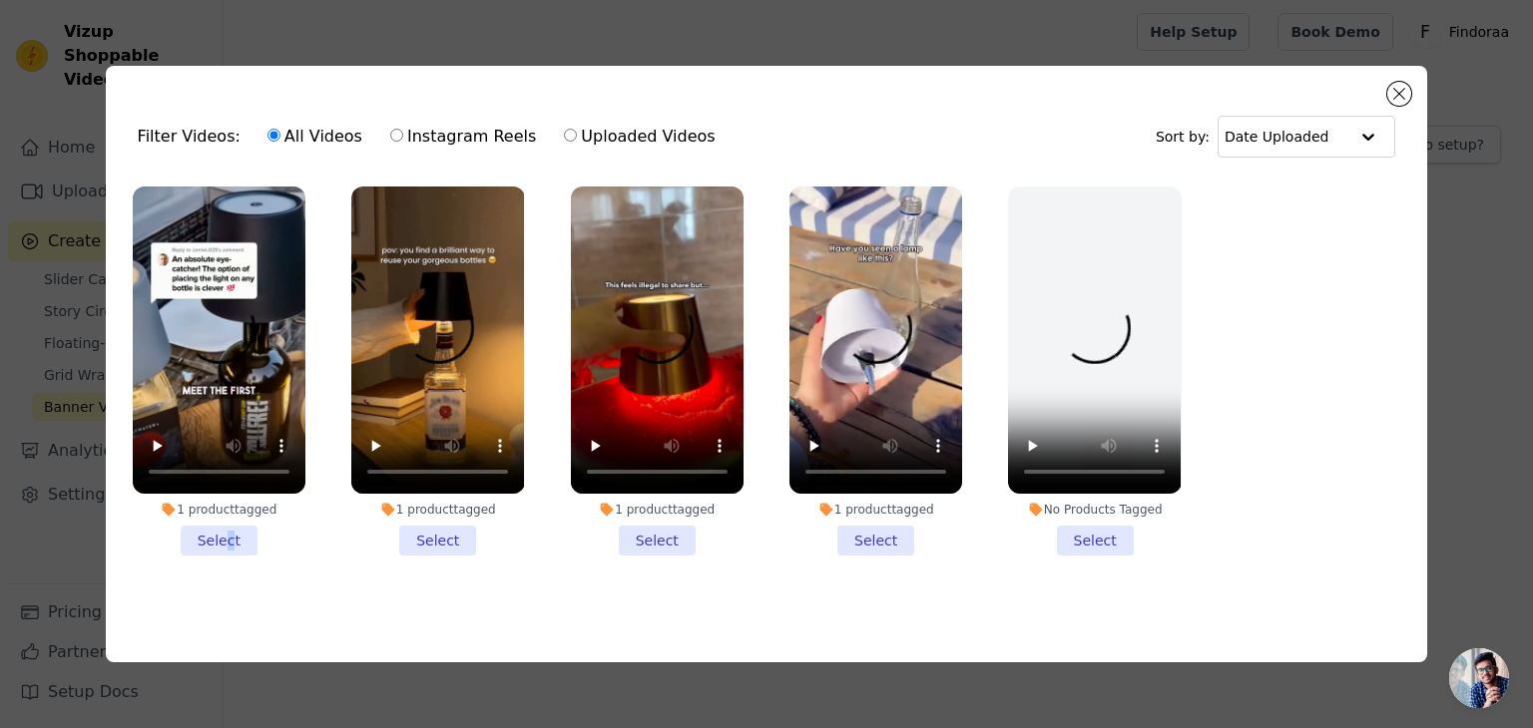
drag, startPoint x: 229, startPoint y: 540, endPoint x: 310, endPoint y: 528, distance: 81.7
click at [229, 534] on li "1 product tagged Select" at bounding box center [219, 371] width 173 height 369
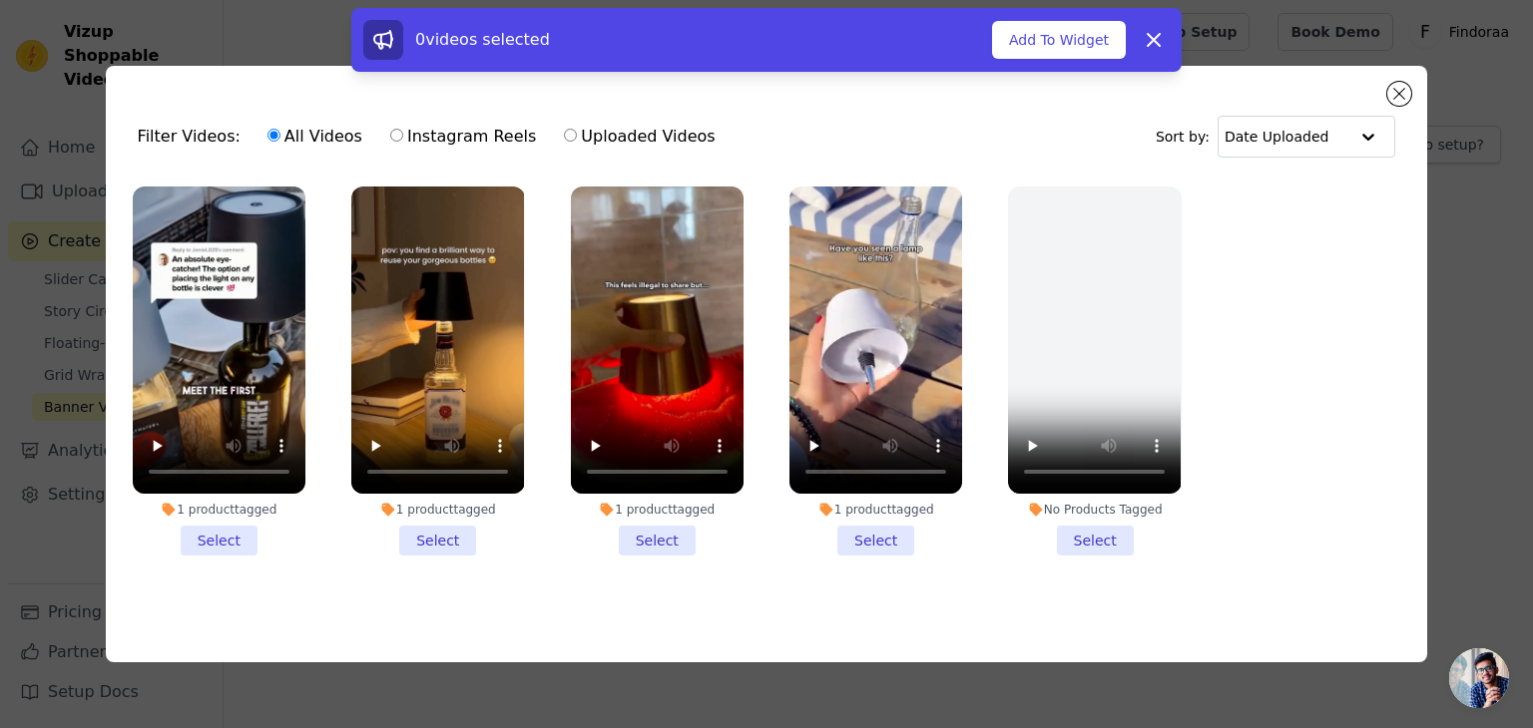
click at [452, 525] on li "1 product tagged Select" at bounding box center [437, 371] width 173 height 369
click at [0, 0] on input "1 product tagged Select" at bounding box center [0, 0] width 0 height 0
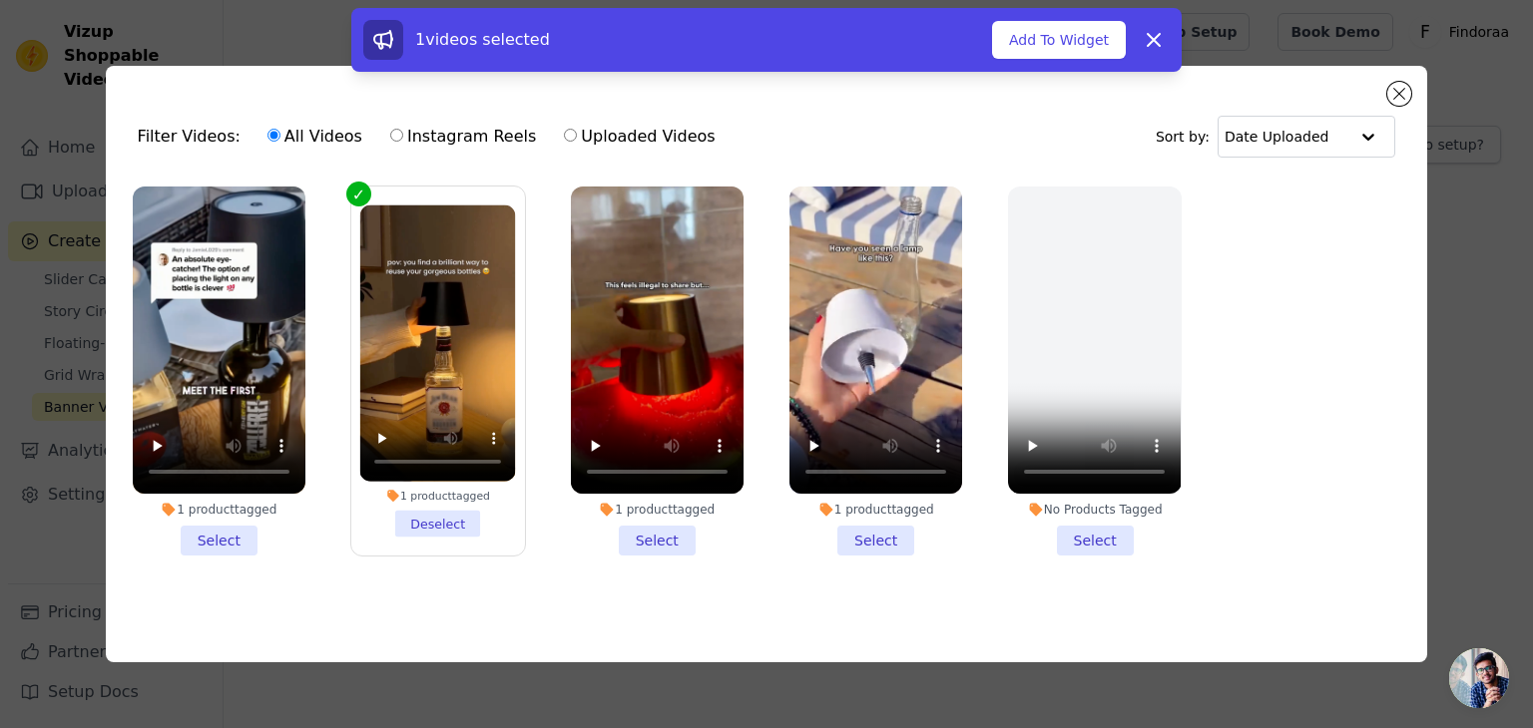
click at [222, 532] on li "1 product tagged Select" at bounding box center [219, 371] width 173 height 369
click at [0, 0] on input "1 product tagged Select" at bounding box center [0, 0] width 0 height 0
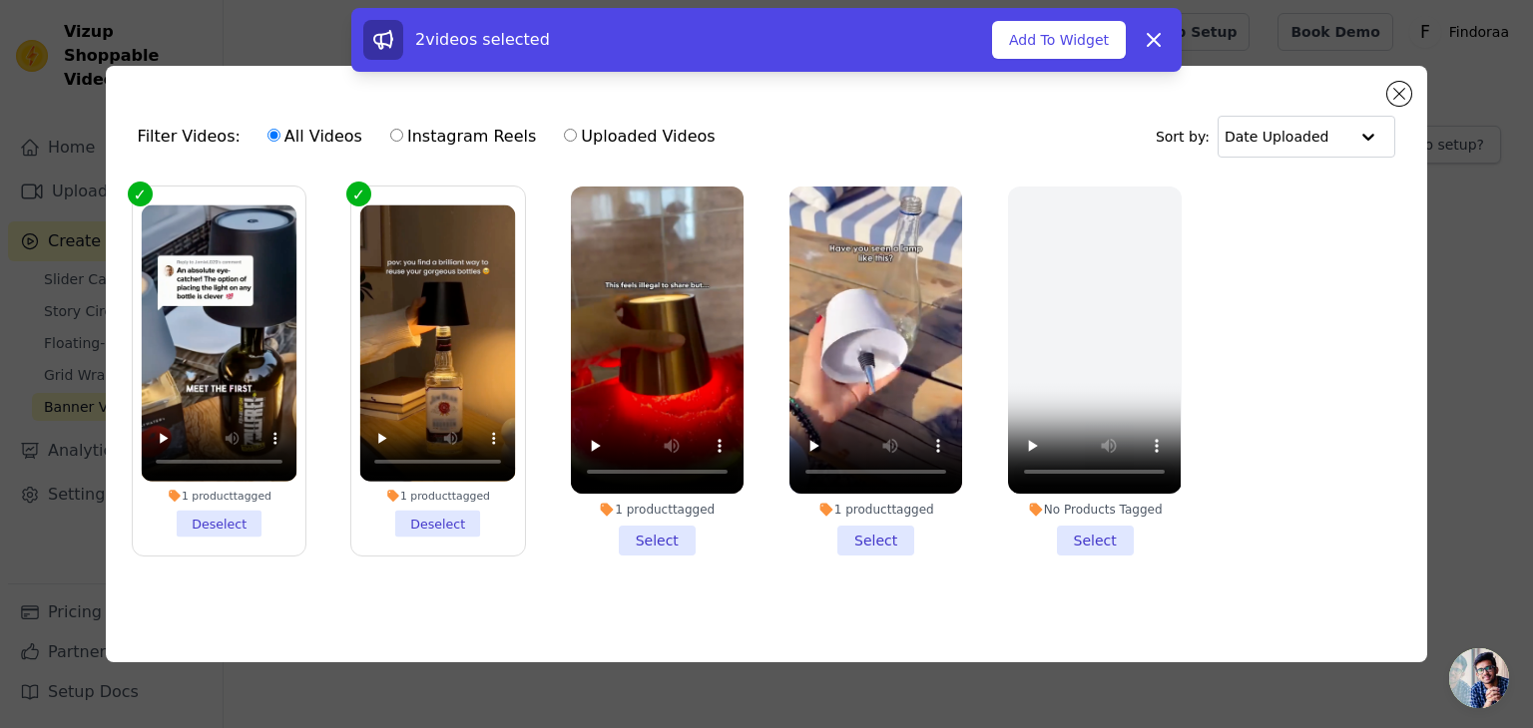
click at [668, 524] on li "1 product tagged Select" at bounding box center [657, 371] width 173 height 369
click at [0, 0] on input "1 product tagged Select" at bounding box center [0, 0] width 0 height 0
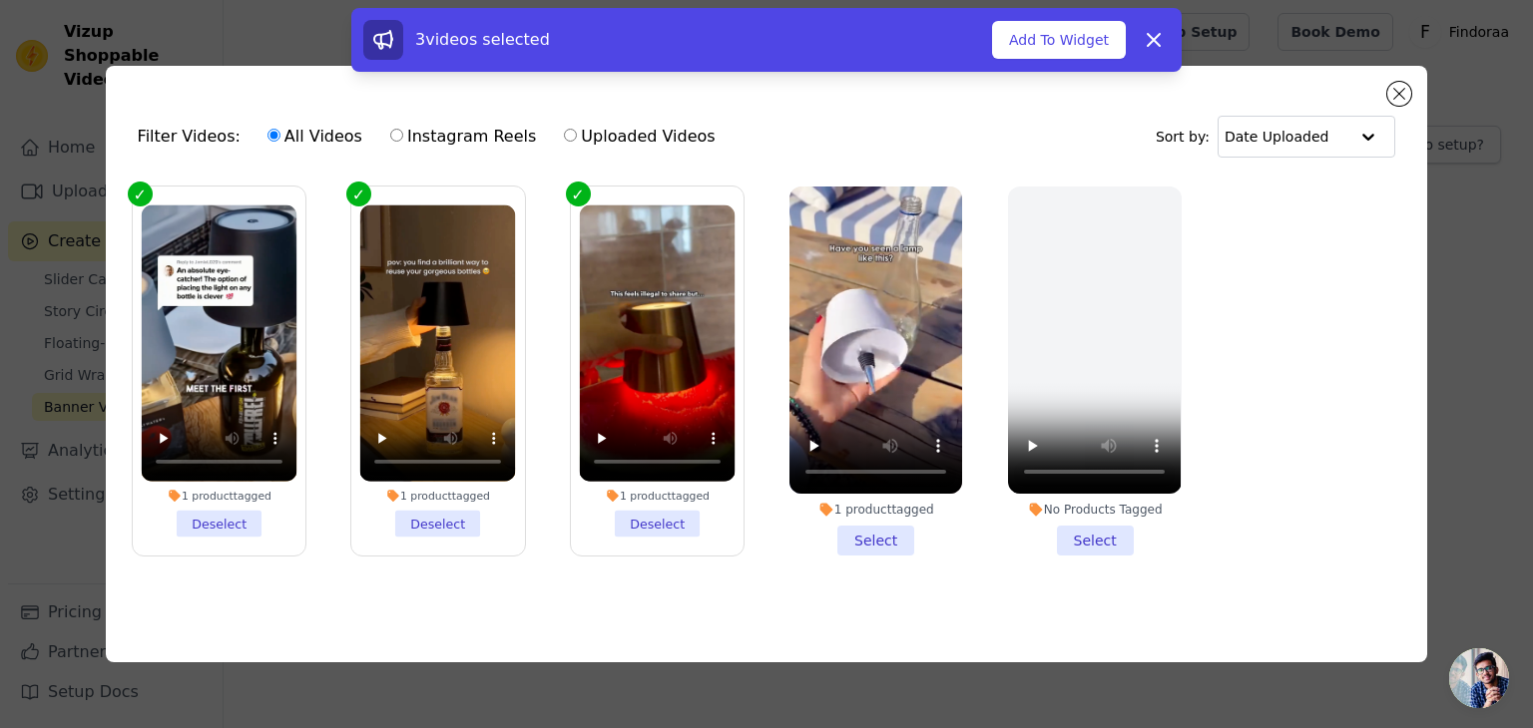
click at [856, 536] on li "1 product tagged Select" at bounding box center [875, 371] width 173 height 369
click at [0, 0] on input "1 product tagged Select" at bounding box center [0, 0] width 0 height 0
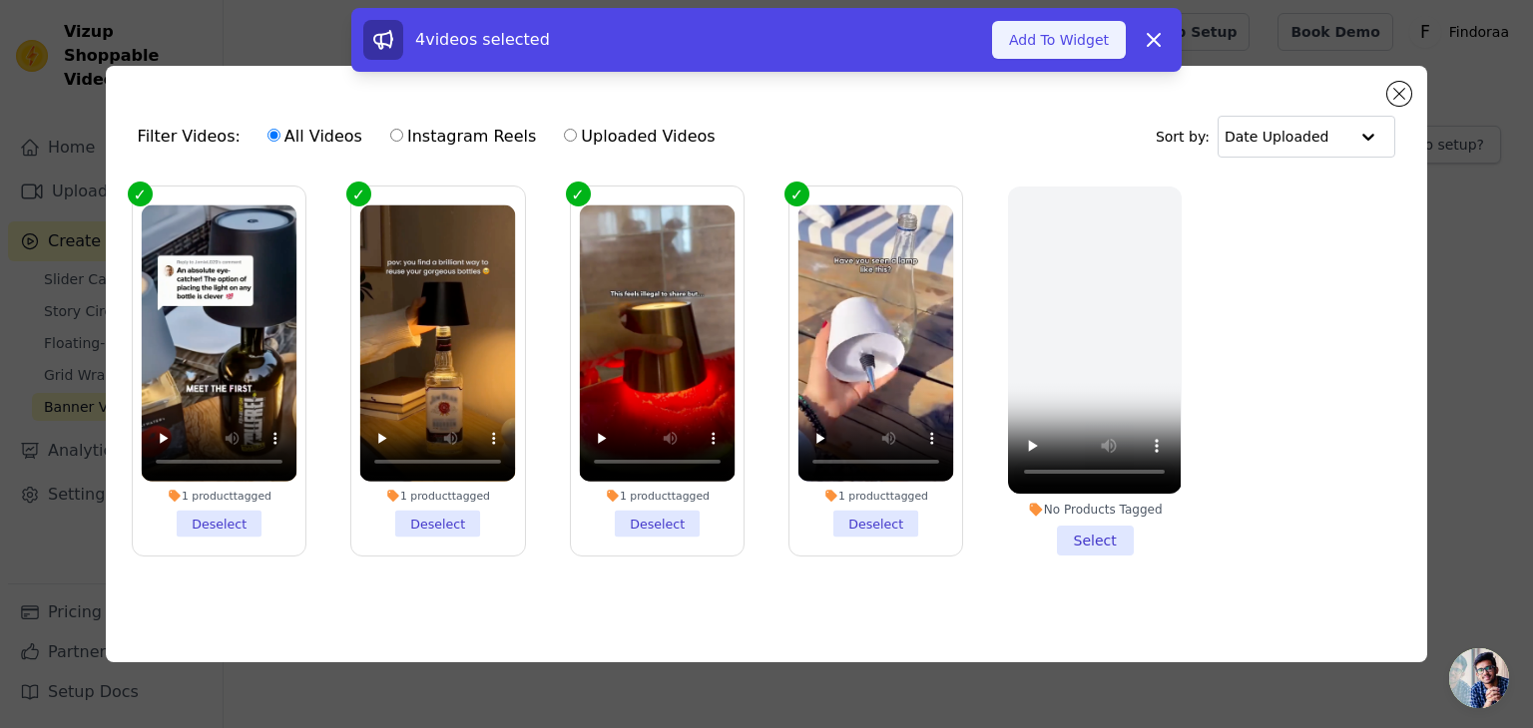
click at [1042, 37] on button "Add To Widget" at bounding box center [1059, 40] width 134 height 38
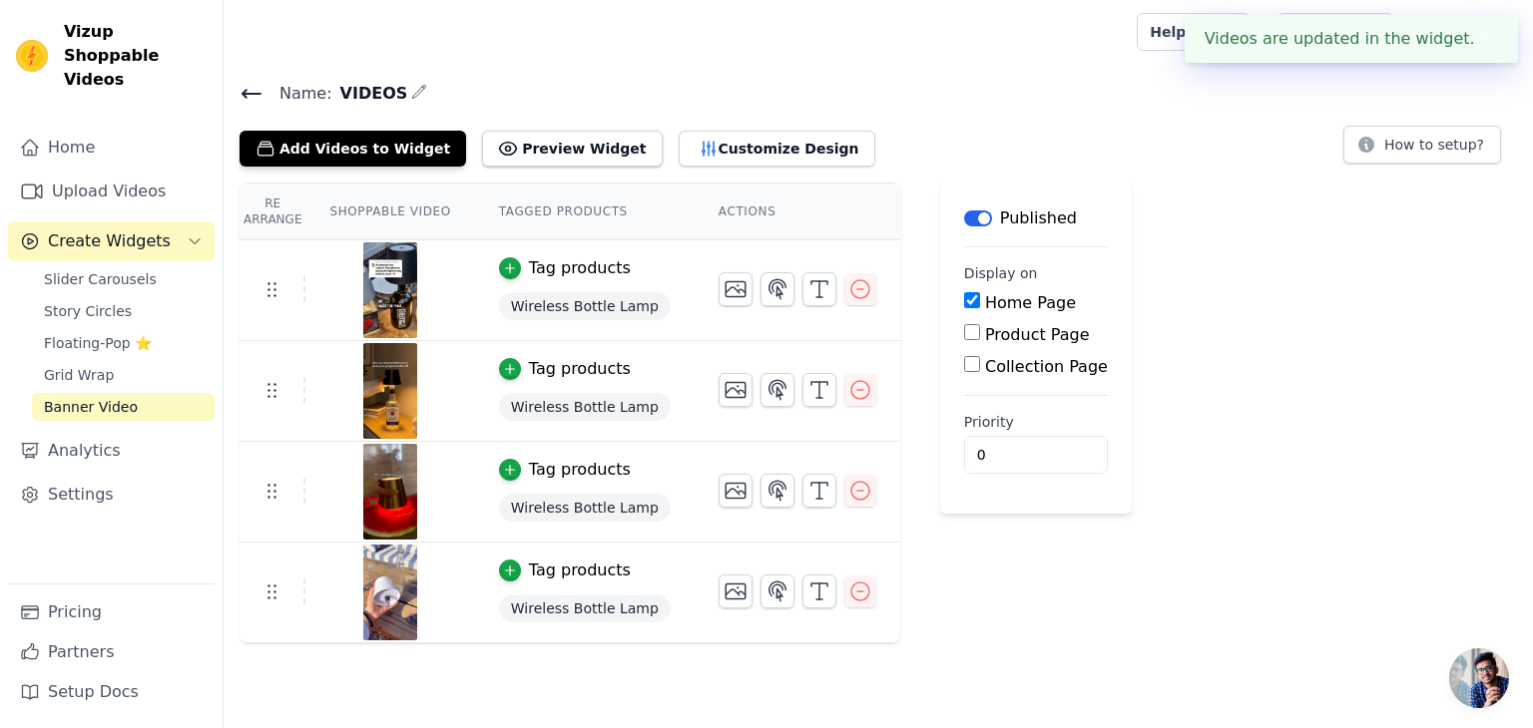
click at [562, 167] on div "Name: VIDEOS Add Videos to Widget Preview Widget Customize Design How to setup?…" at bounding box center [878, 362] width 1309 height 564
click at [558, 164] on button "Preview Widget" at bounding box center [572, 149] width 180 height 36
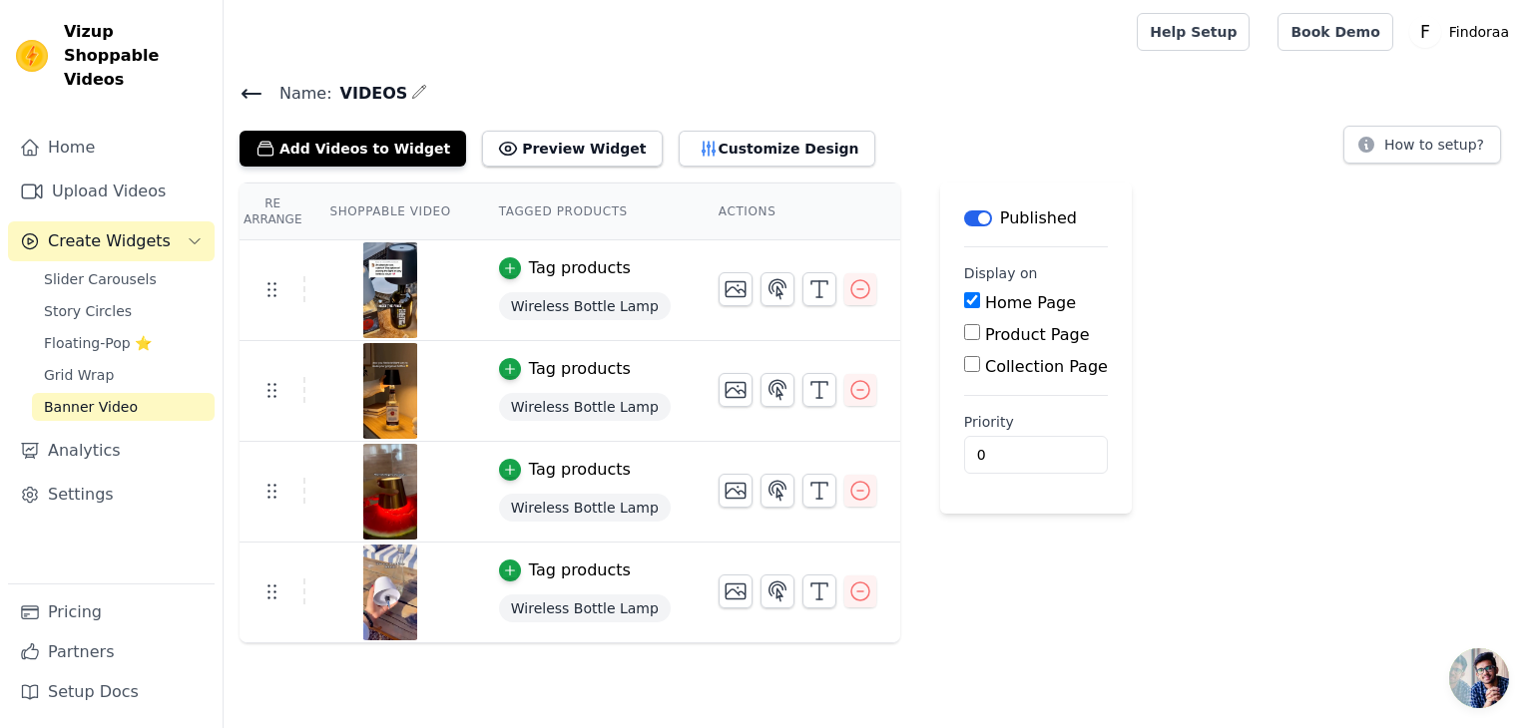
click at [156, 393] on link "Banner Video" at bounding box center [123, 407] width 183 height 28
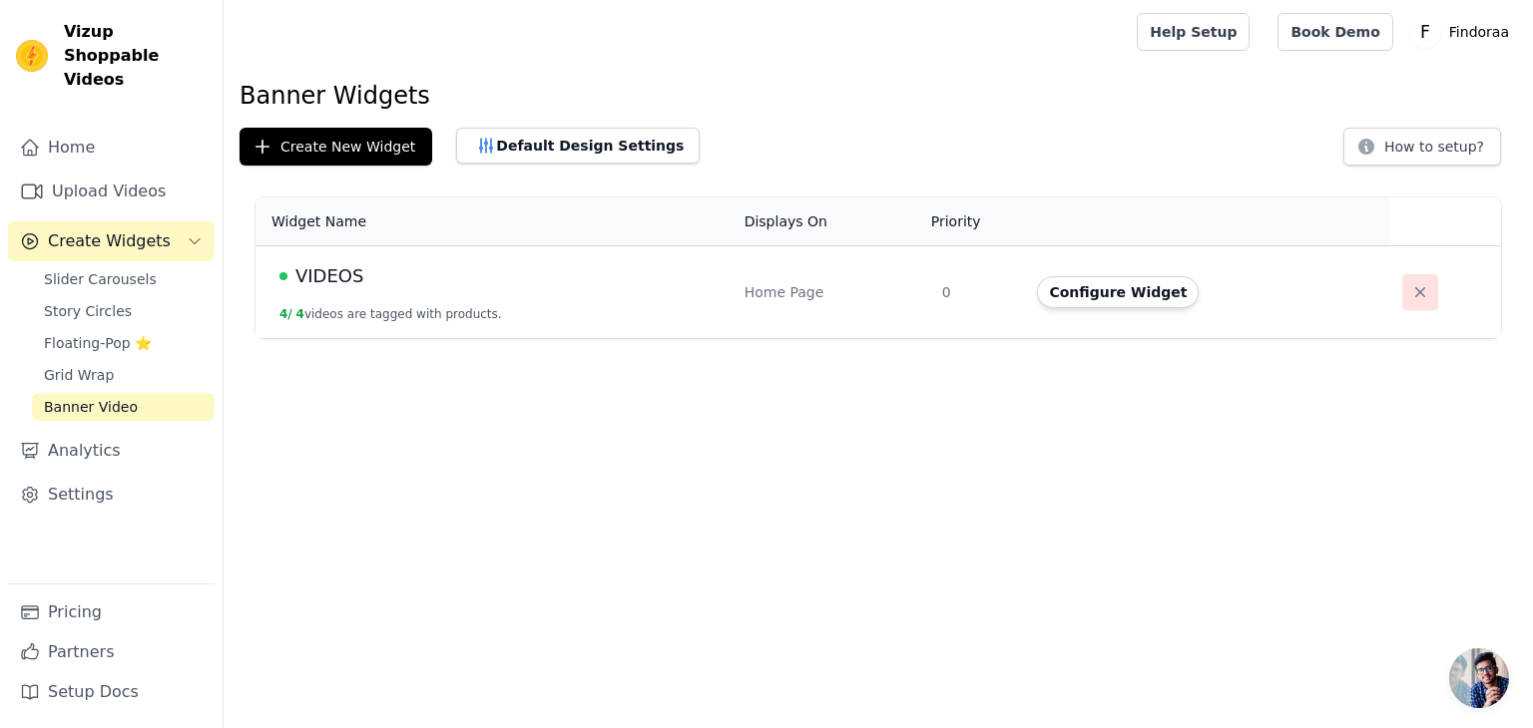
click at [1403, 305] on button "button" at bounding box center [1420, 292] width 36 height 36
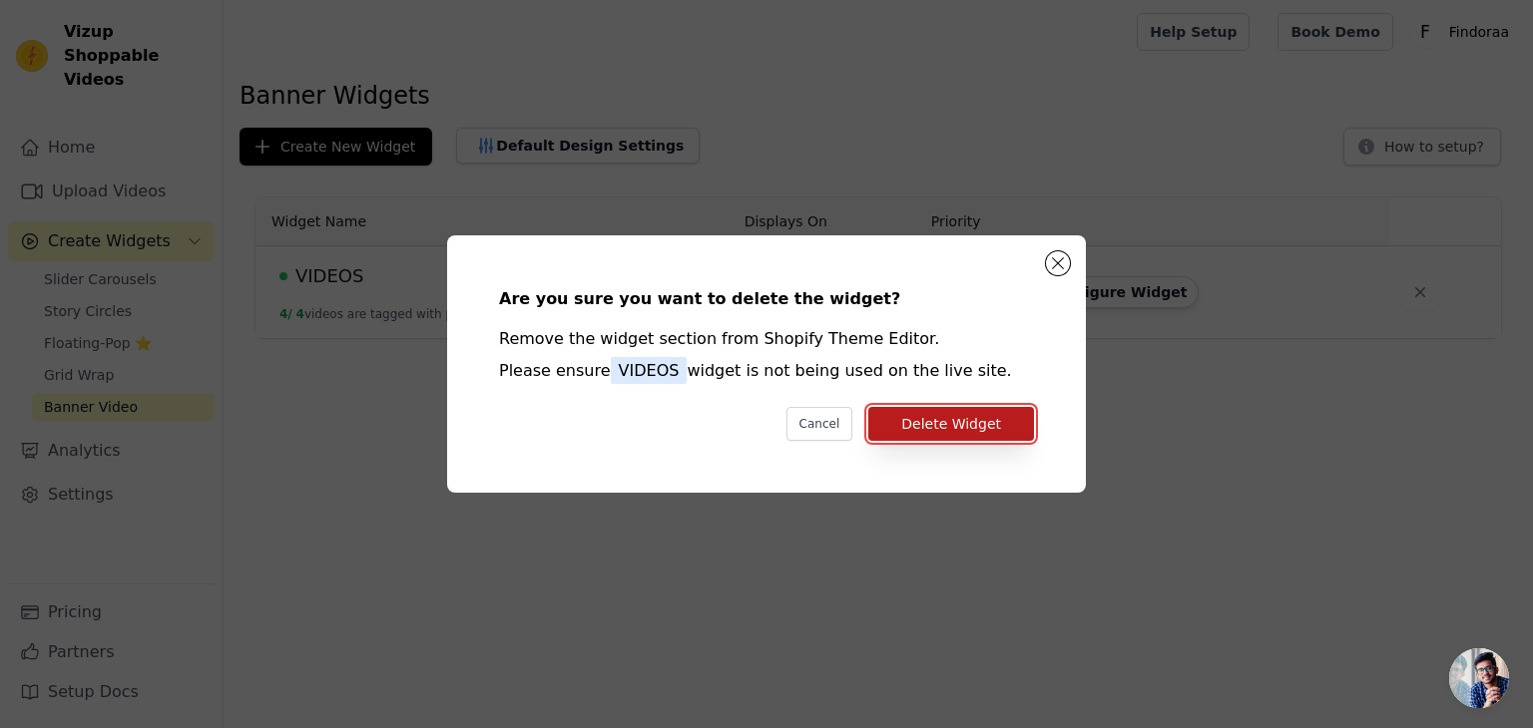
click at [950, 421] on button "Delete Widget" at bounding box center [951, 424] width 166 height 34
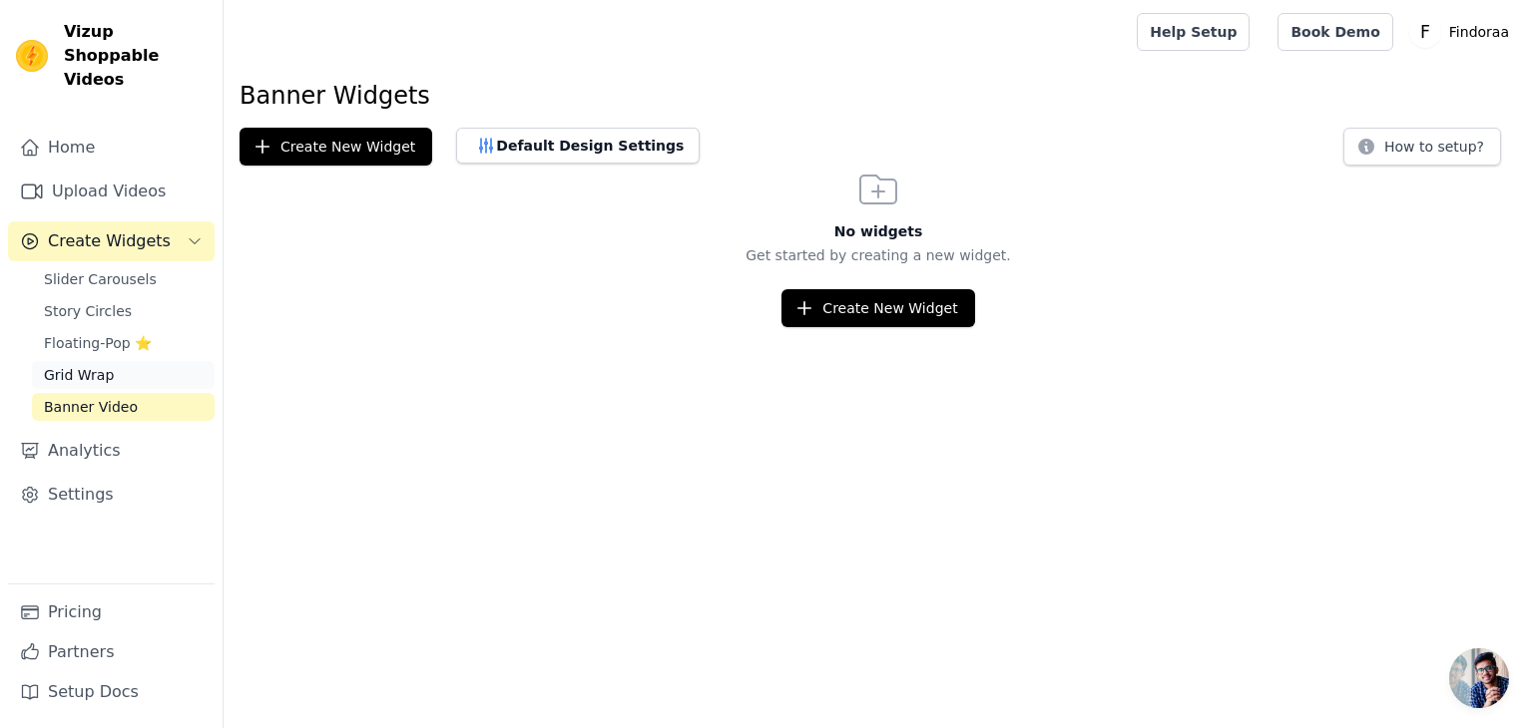
click at [56, 365] on span "Grid Wrap" at bounding box center [79, 375] width 70 height 20
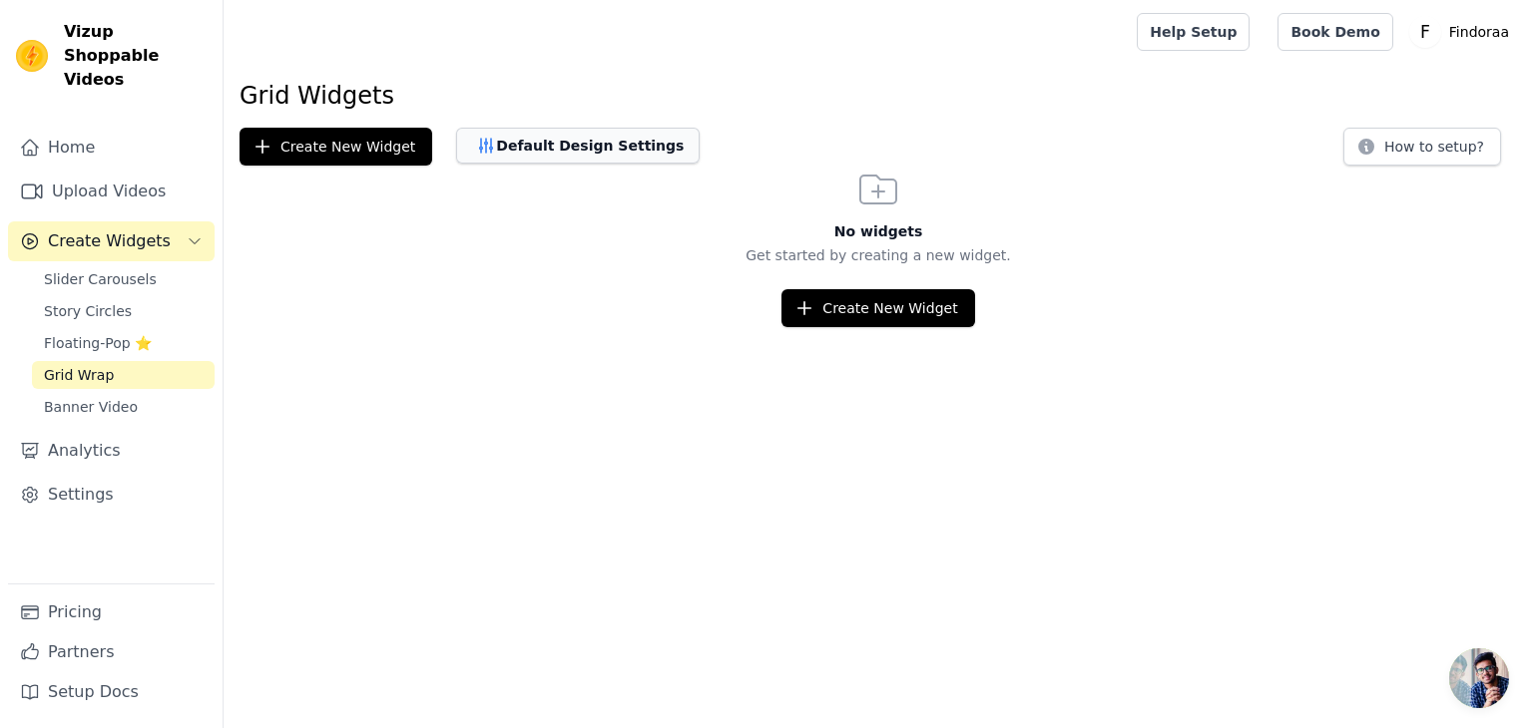
click at [511, 145] on button "Default Design Settings" at bounding box center [577, 146] width 243 height 36
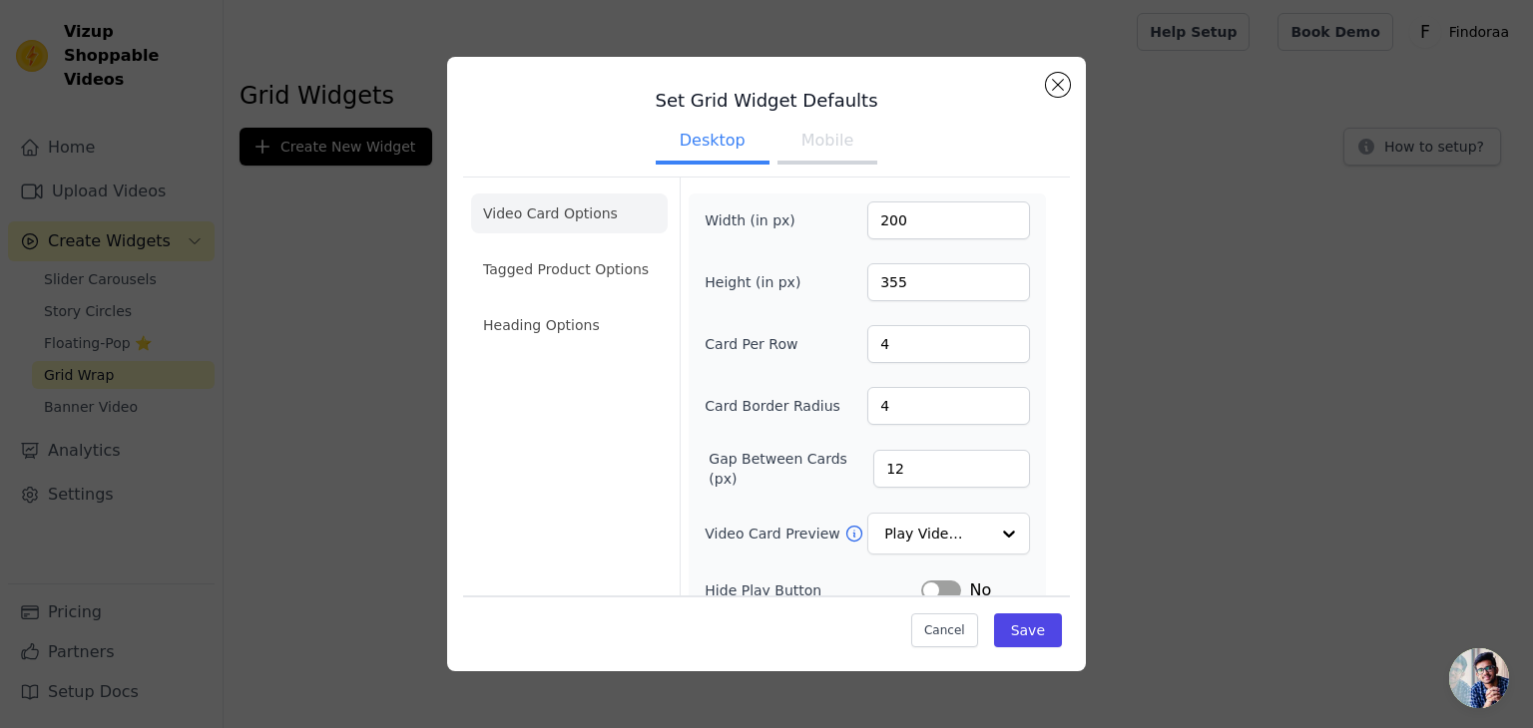
click at [833, 146] on button "Mobile" at bounding box center [827, 143] width 100 height 44
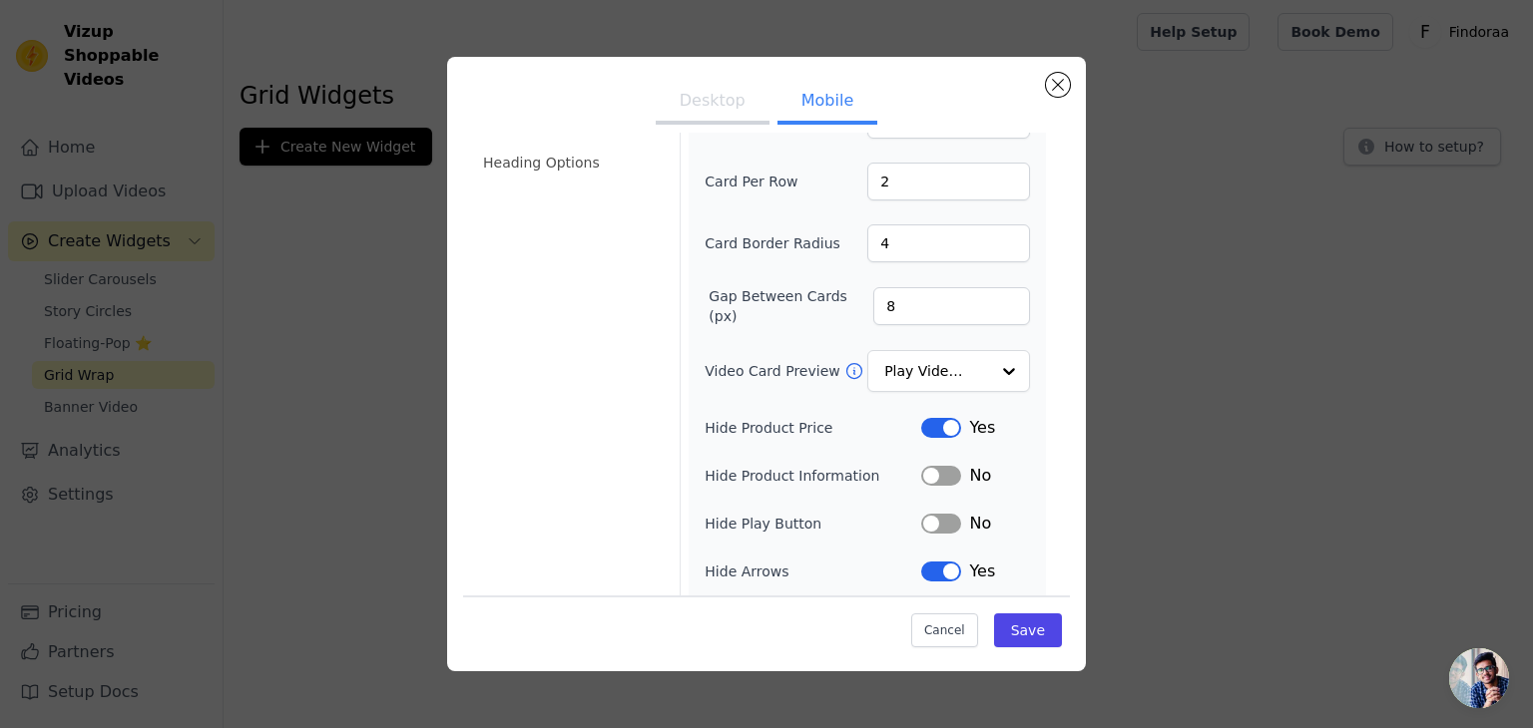
scroll to position [200, 0]
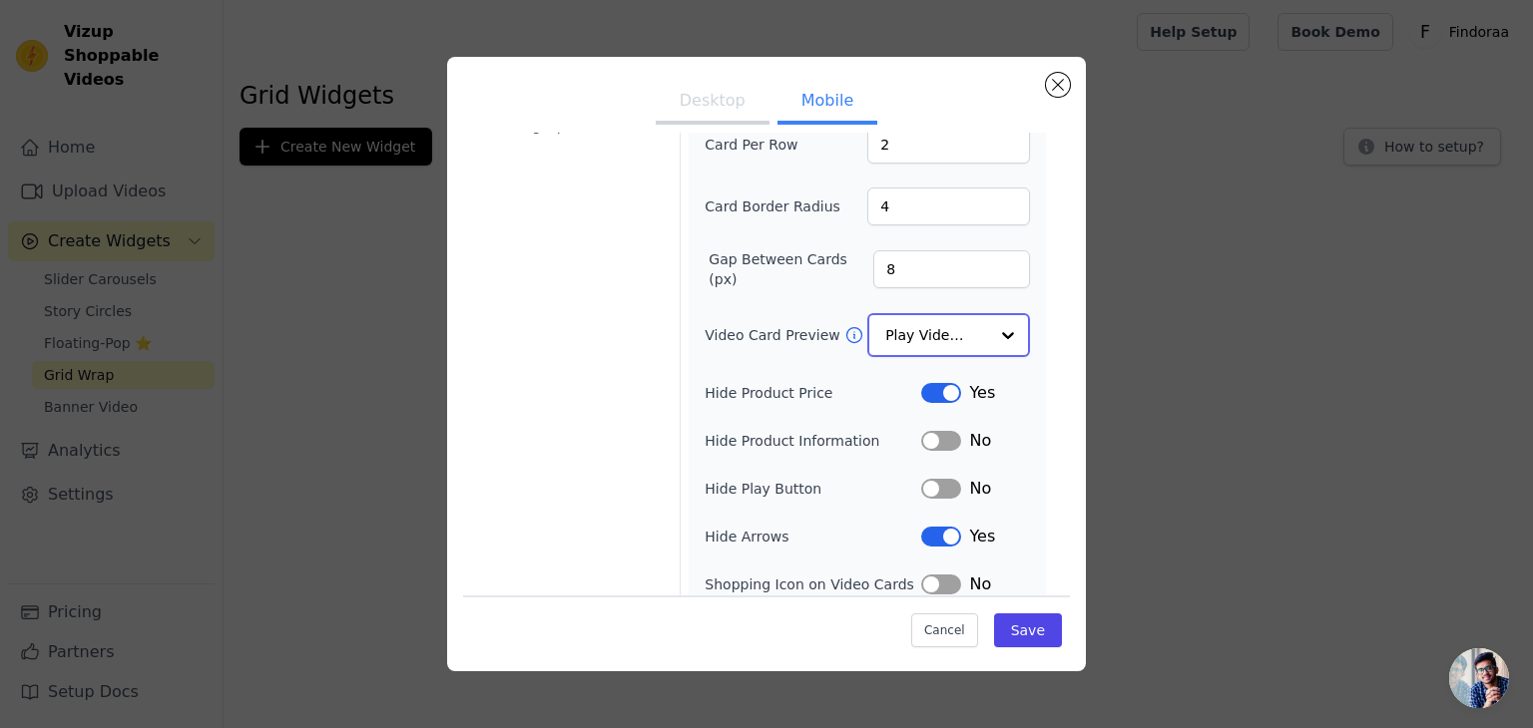
click at [1006, 325] on div at bounding box center [1008, 335] width 40 height 40
click at [1162, 316] on div "Set Grid Widget Defaults Desktop Mobile Video Card Options Tagged Product Optio…" at bounding box center [766, 364] width 1469 height 678
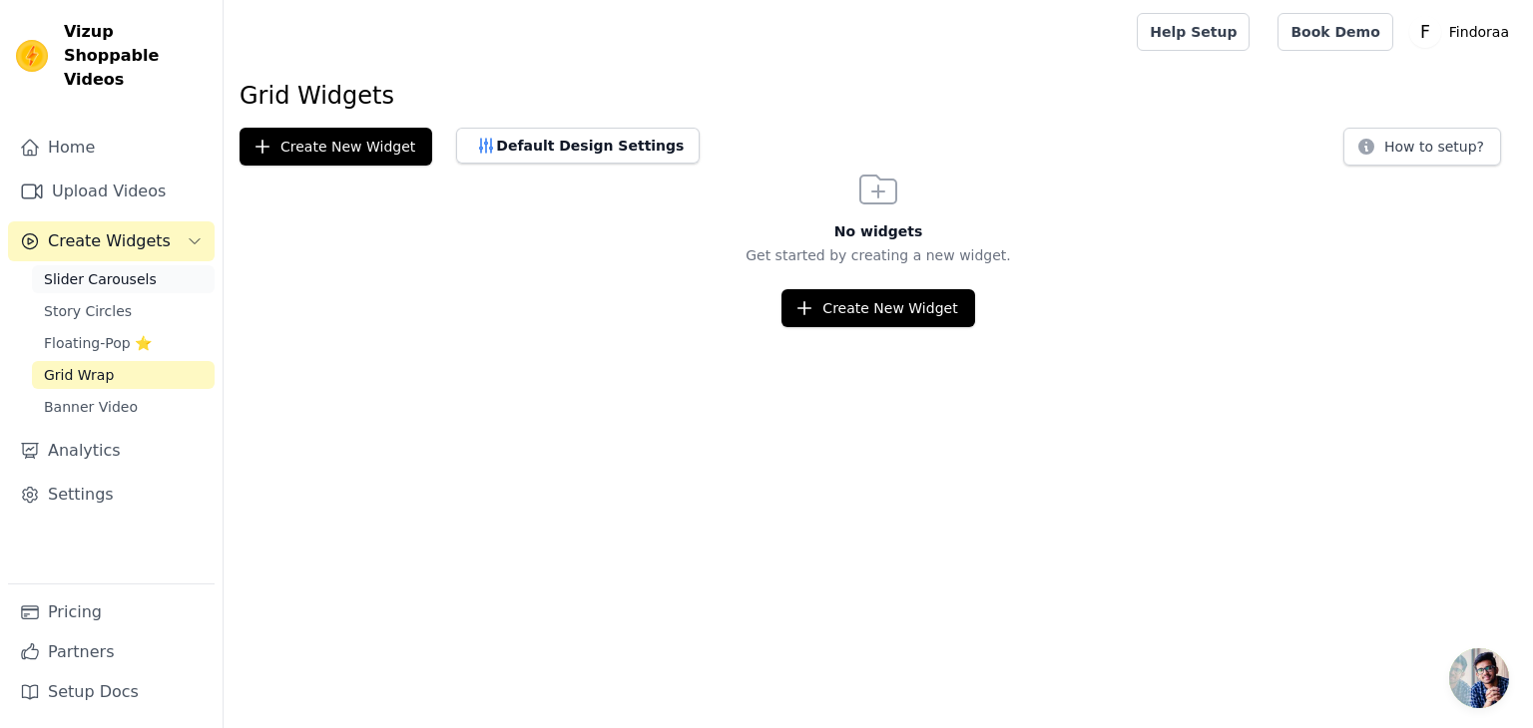
click at [107, 269] on span "Slider Carousels" at bounding box center [100, 279] width 113 height 20
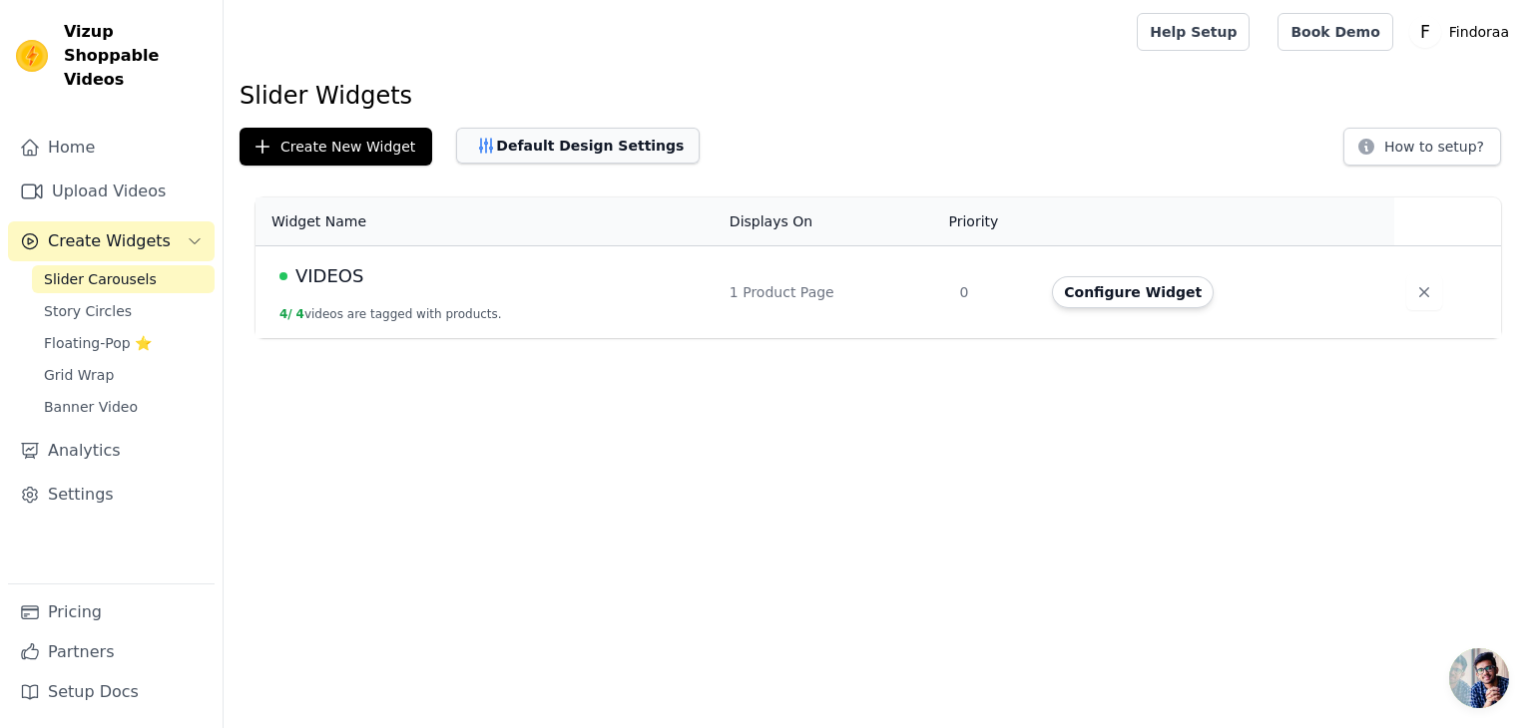
click at [575, 143] on button "Default Design Settings" at bounding box center [577, 146] width 243 height 36
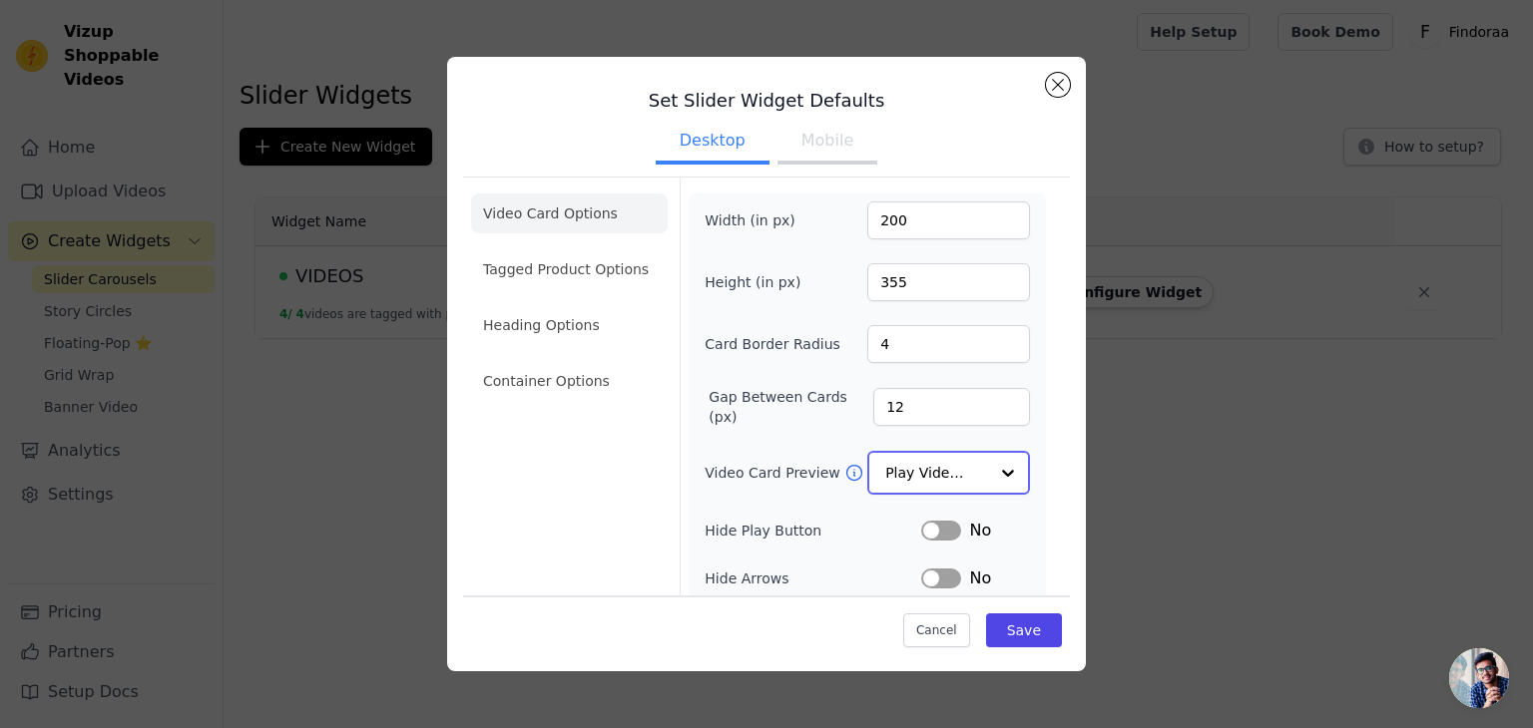
click at [928, 453] on input "Video Card Preview" at bounding box center [936, 473] width 103 height 40
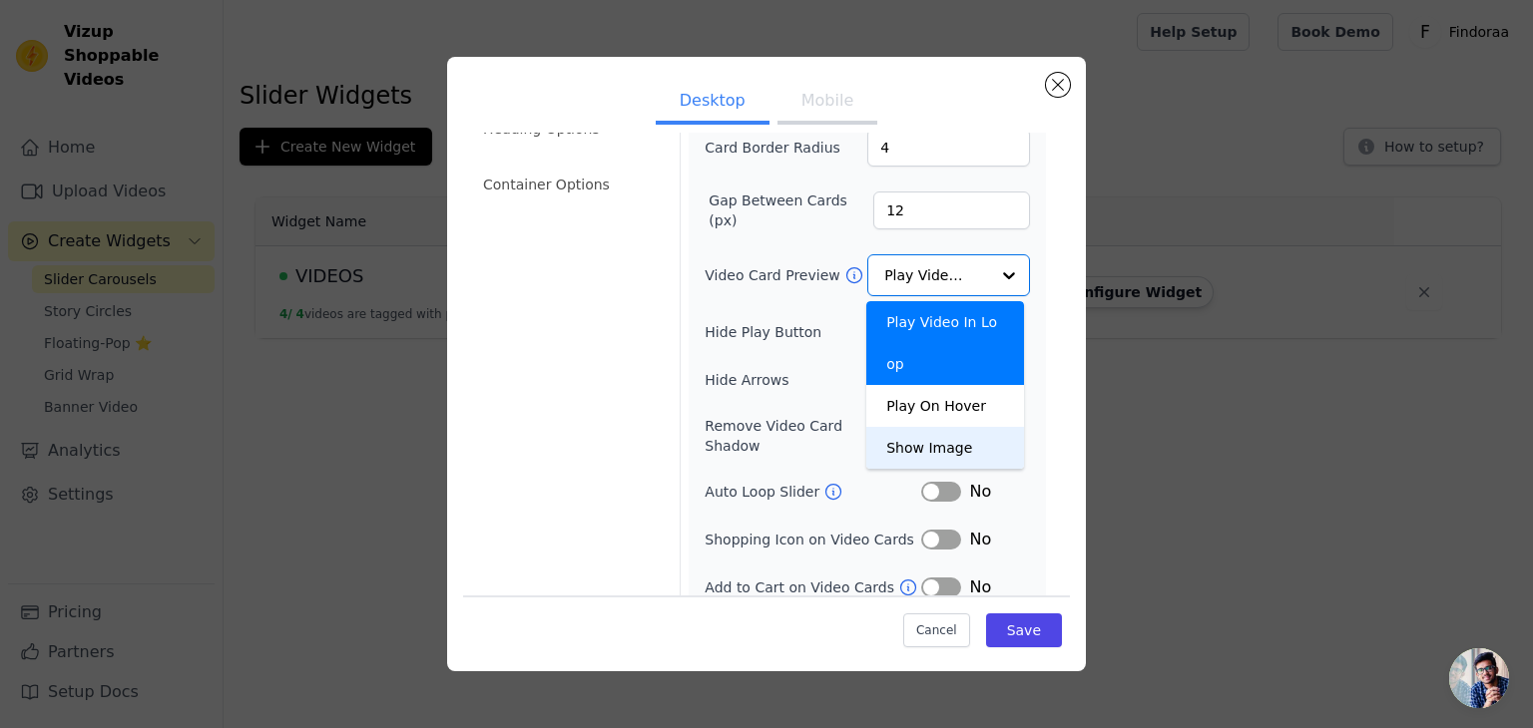
scroll to position [196, 0]
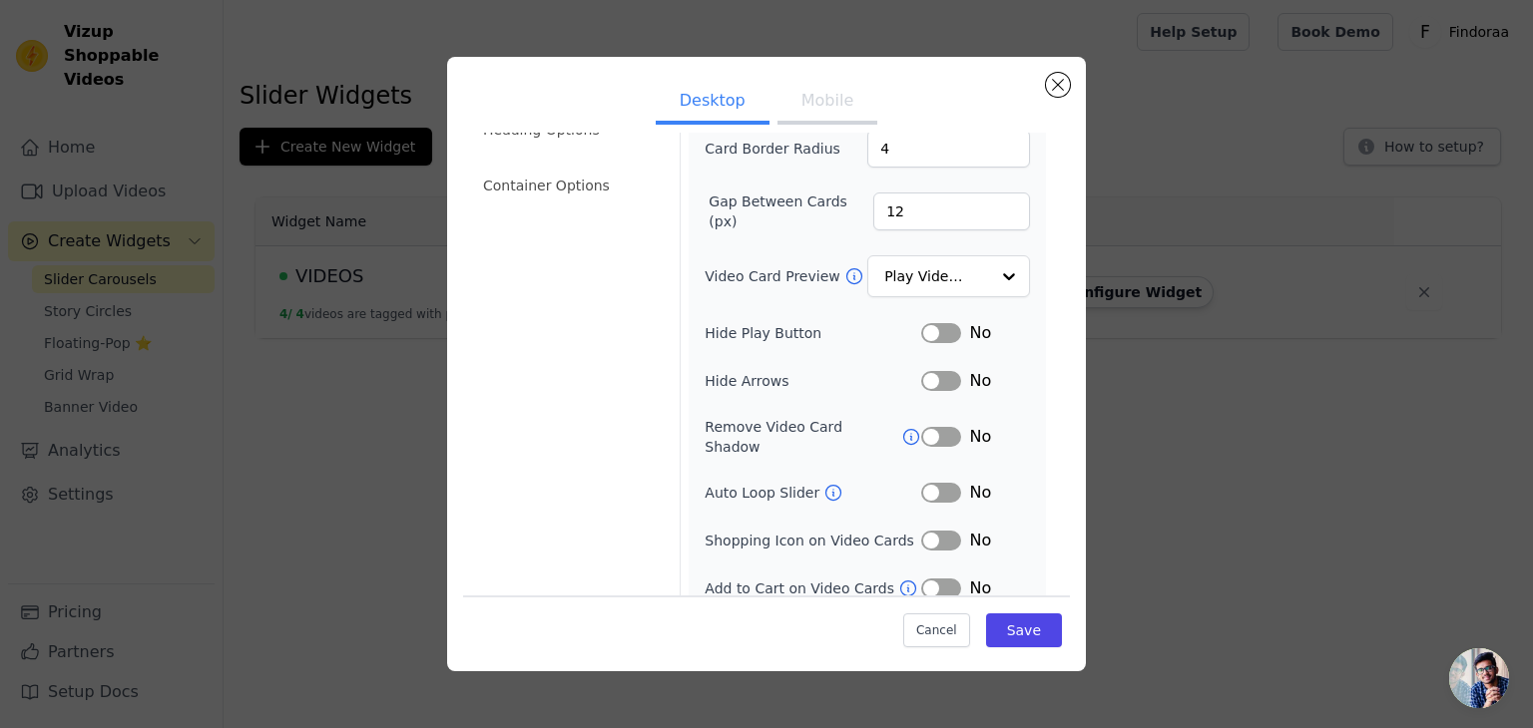
click at [1197, 410] on div "Set Slider Widget Defaults Desktop Mobile Video Card Options Tagged Product Opt…" at bounding box center [766, 364] width 1469 height 678
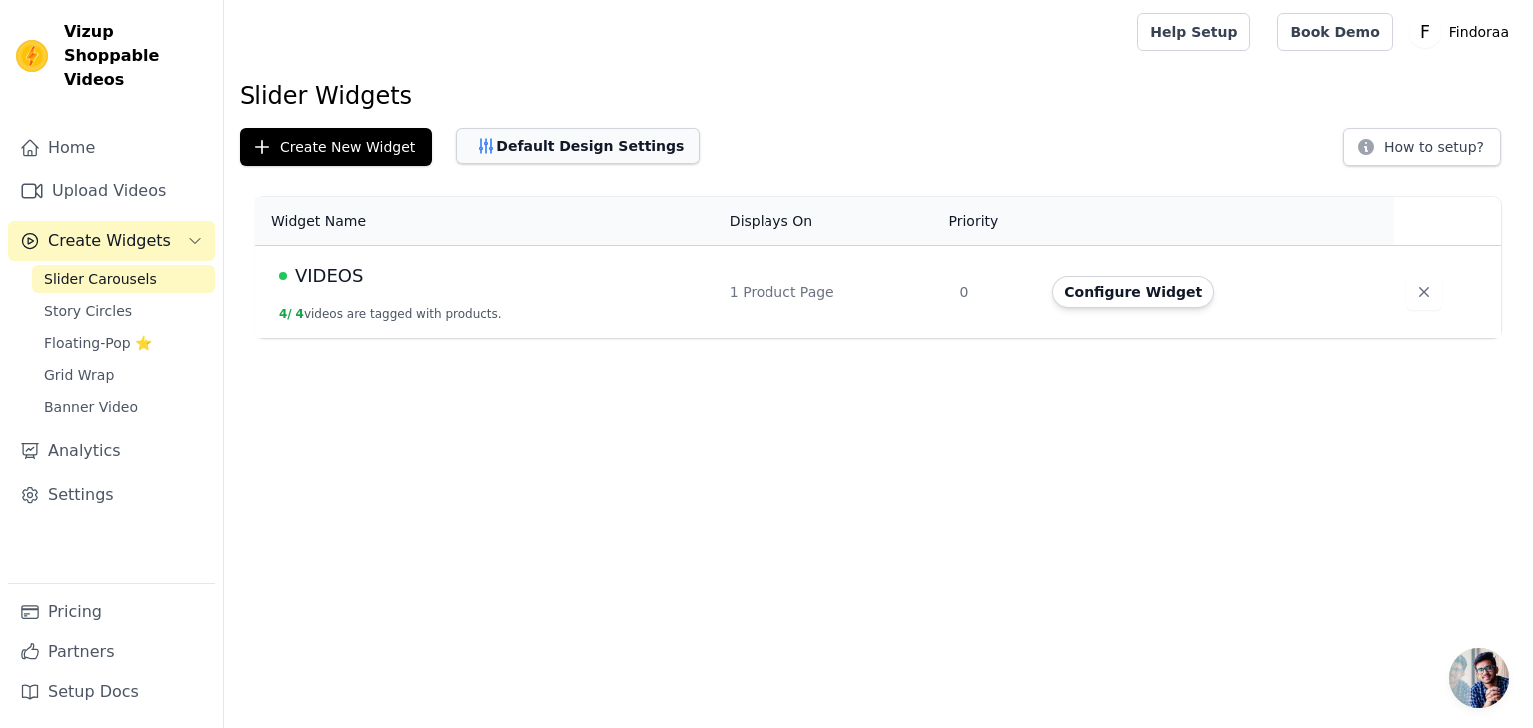
click at [480, 141] on icon "button" at bounding box center [486, 146] width 13 height 14
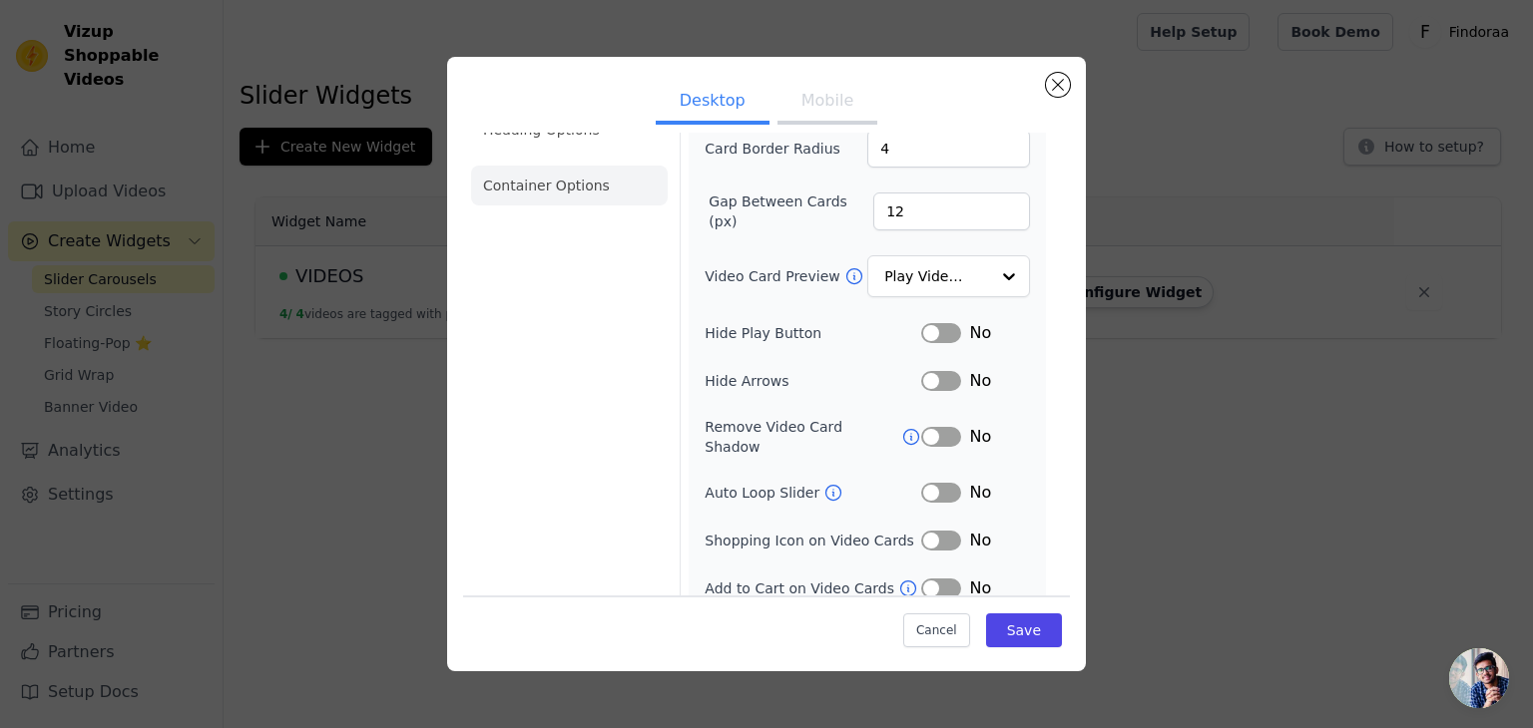
click at [574, 181] on li "Container Options" at bounding box center [569, 186] width 197 height 40
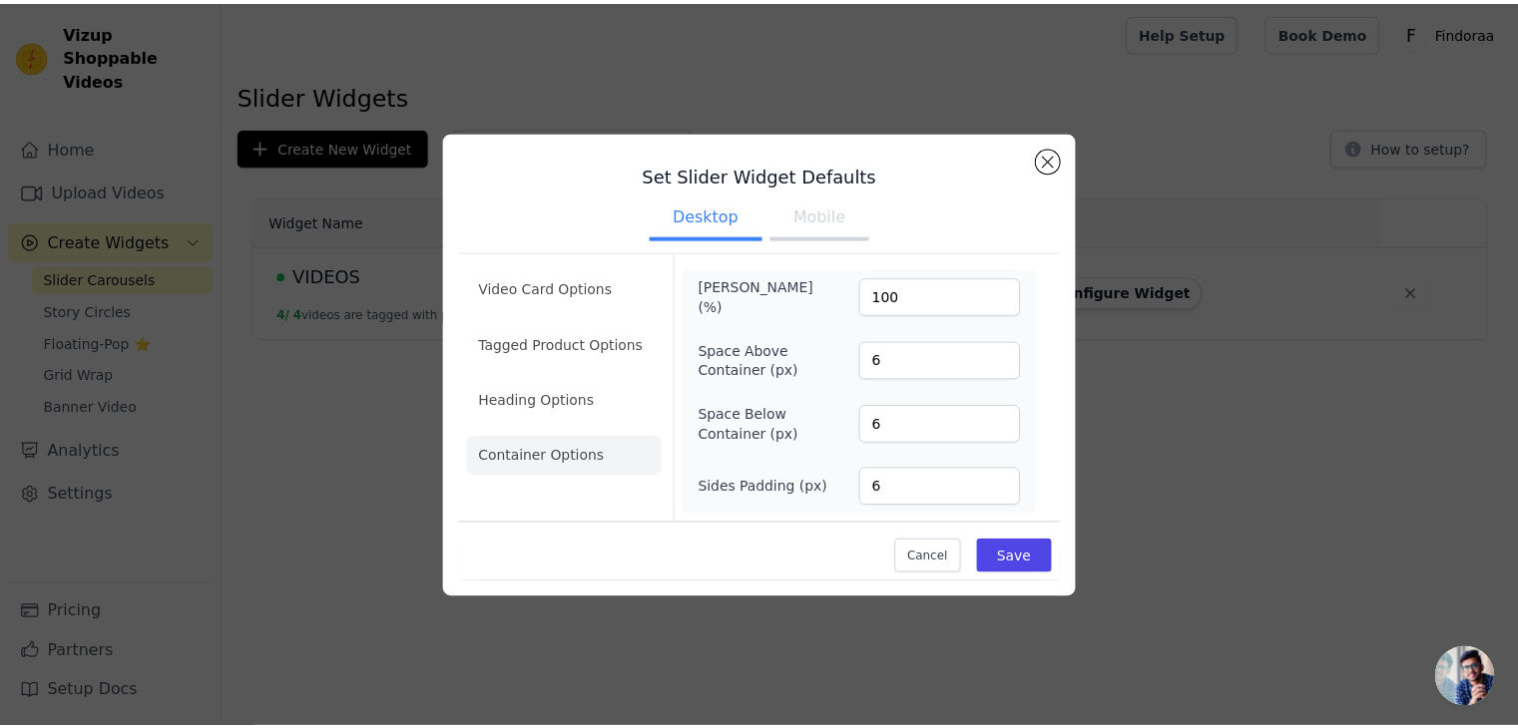
scroll to position [0, 0]
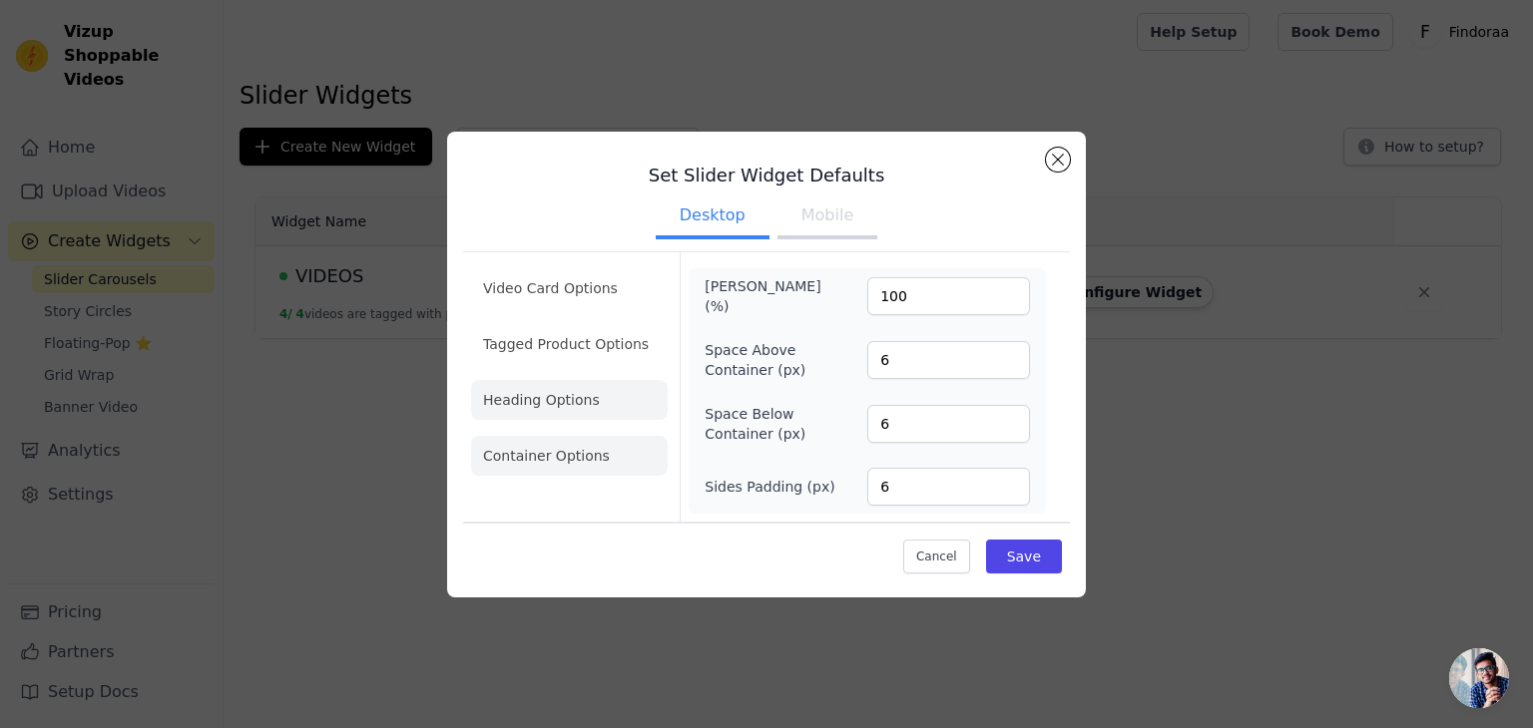
click at [551, 399] on li "Heading Options" at bounding box center [569, 400] width 197 height 40
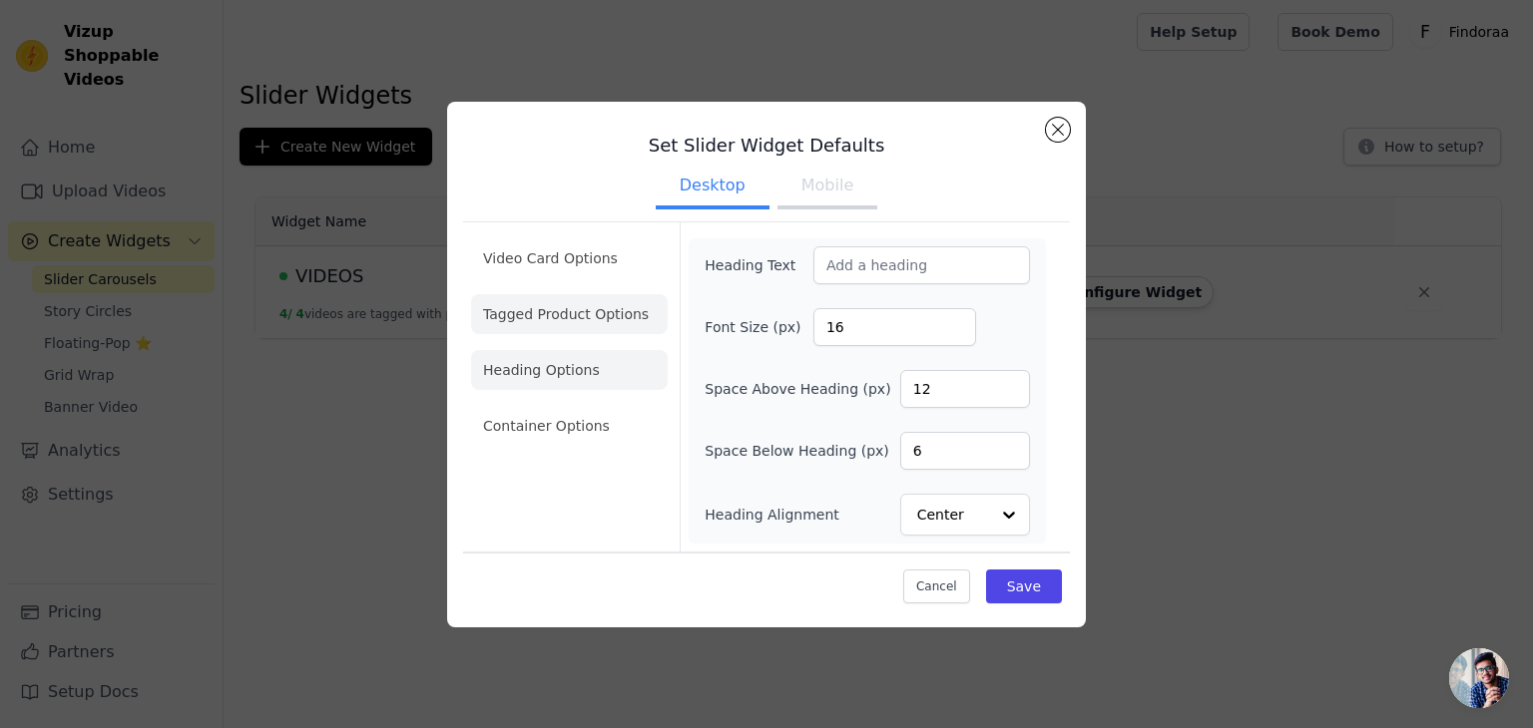
click at [556, 406] on li "Tagged Product Options" at bounding box center [569, 426] width 197 height 40
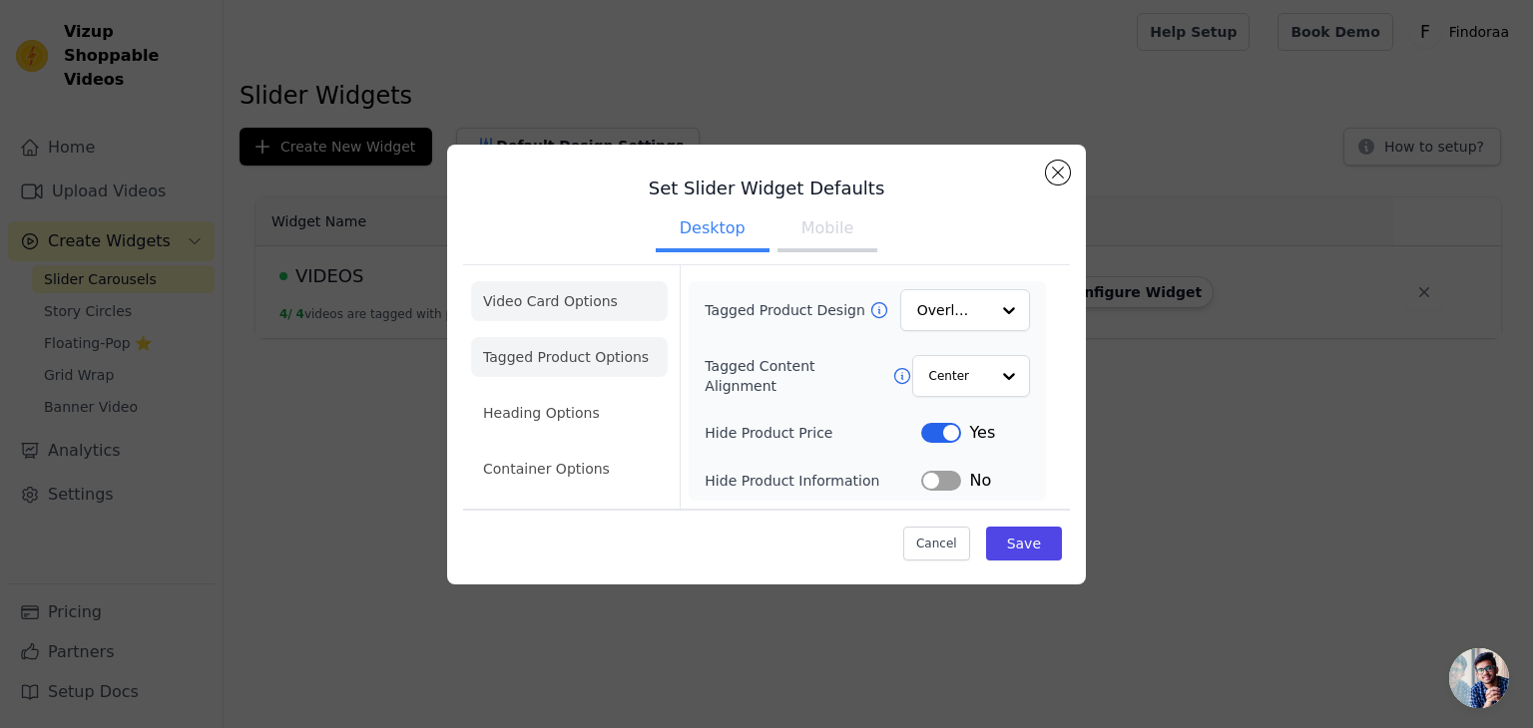
click at [541, 337] on li "Video Card Options" at bounding box center [569, 357] width 197 height 40
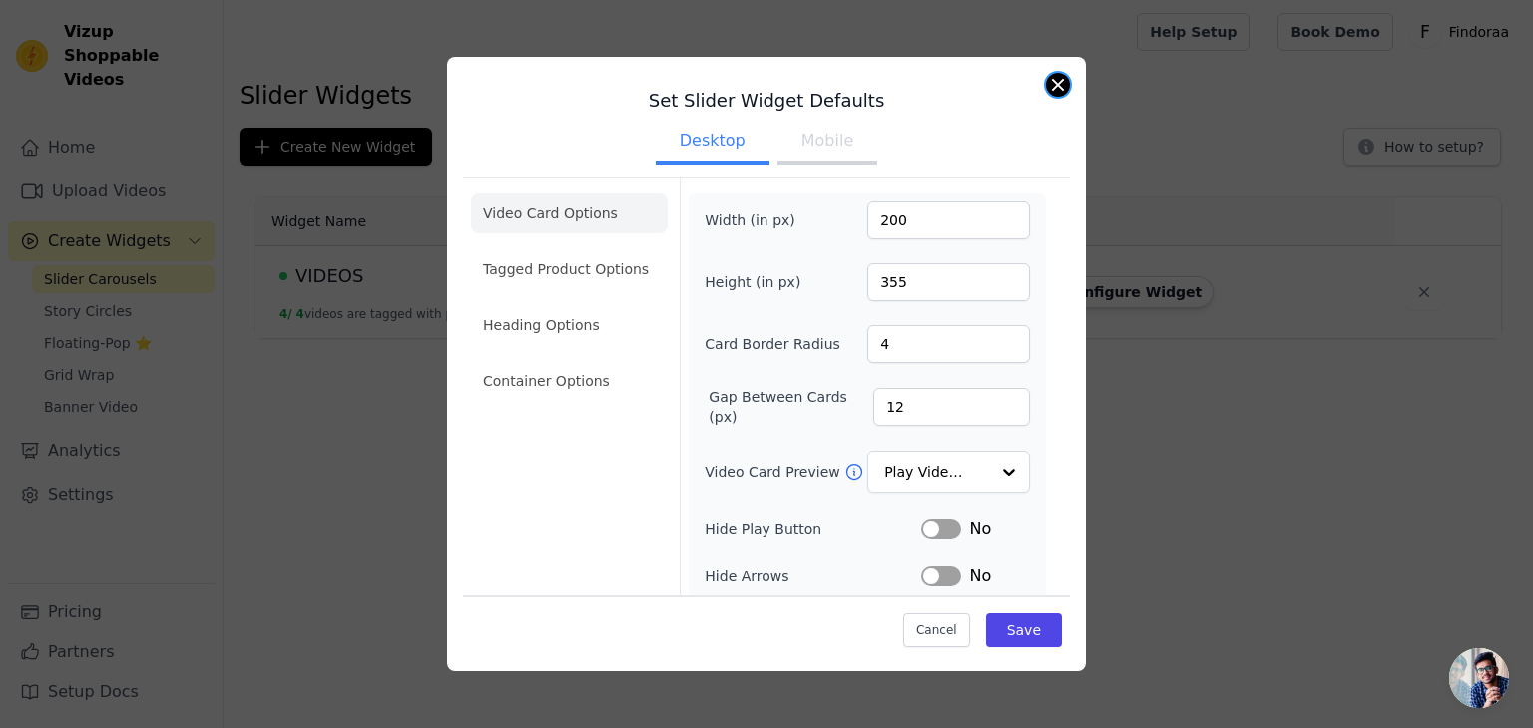
click at [1062, 88] on button "Close modal" at bounding box center [1058, 85] width 24 height 24
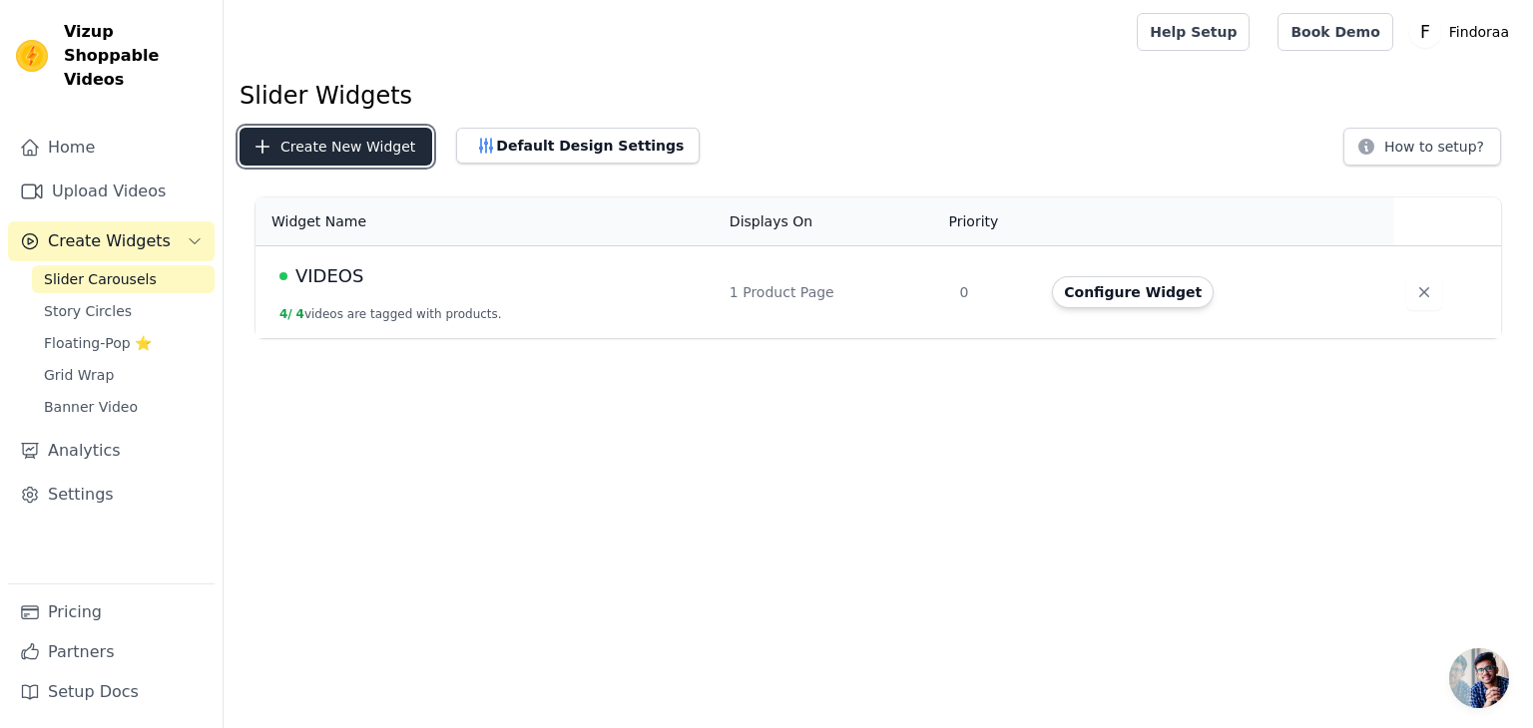
click at [336, 165] on button "Create New Widget" at bounding box center [335, 147] width 193 height 38
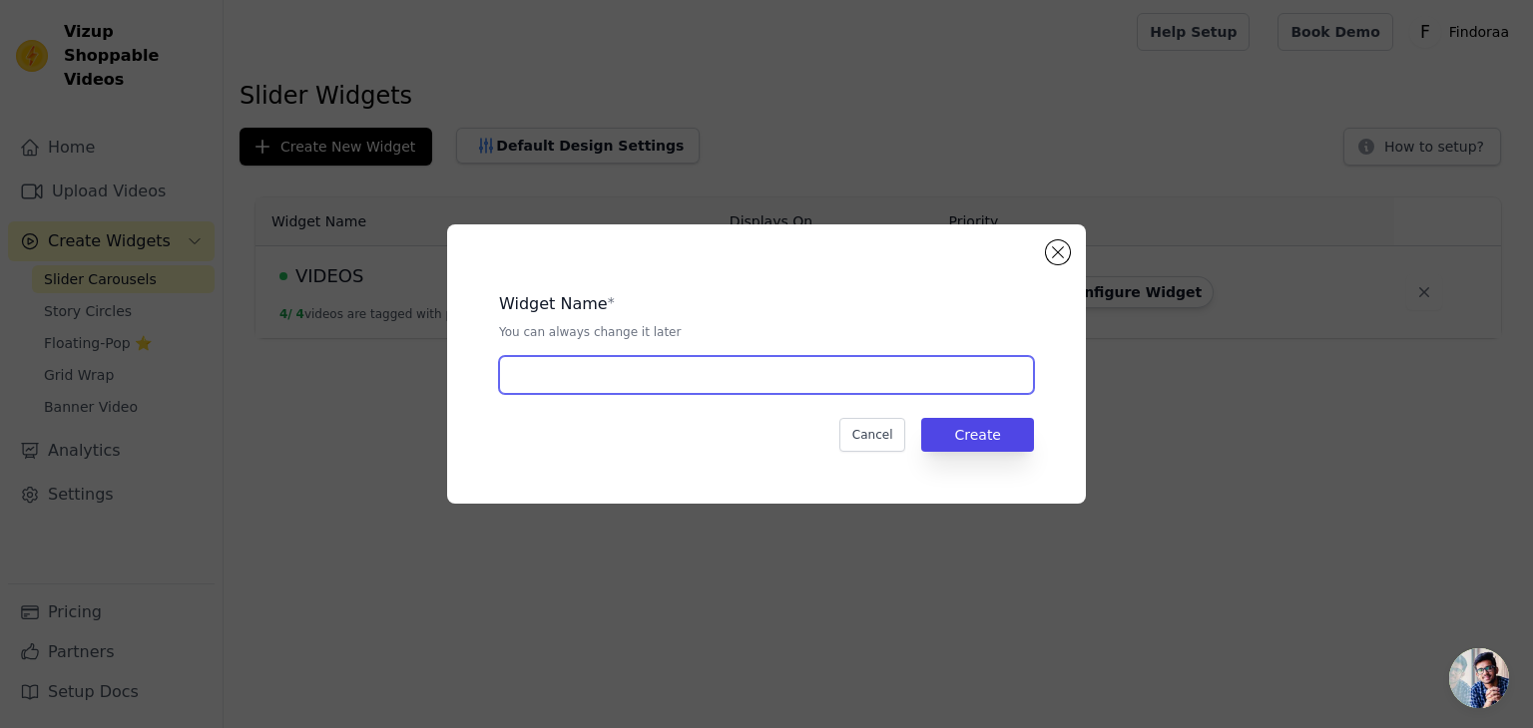
click at [612, 384] on input "text" at bounding box center [766, 375] width 535 height 38
type input "HOME VIDEOS"
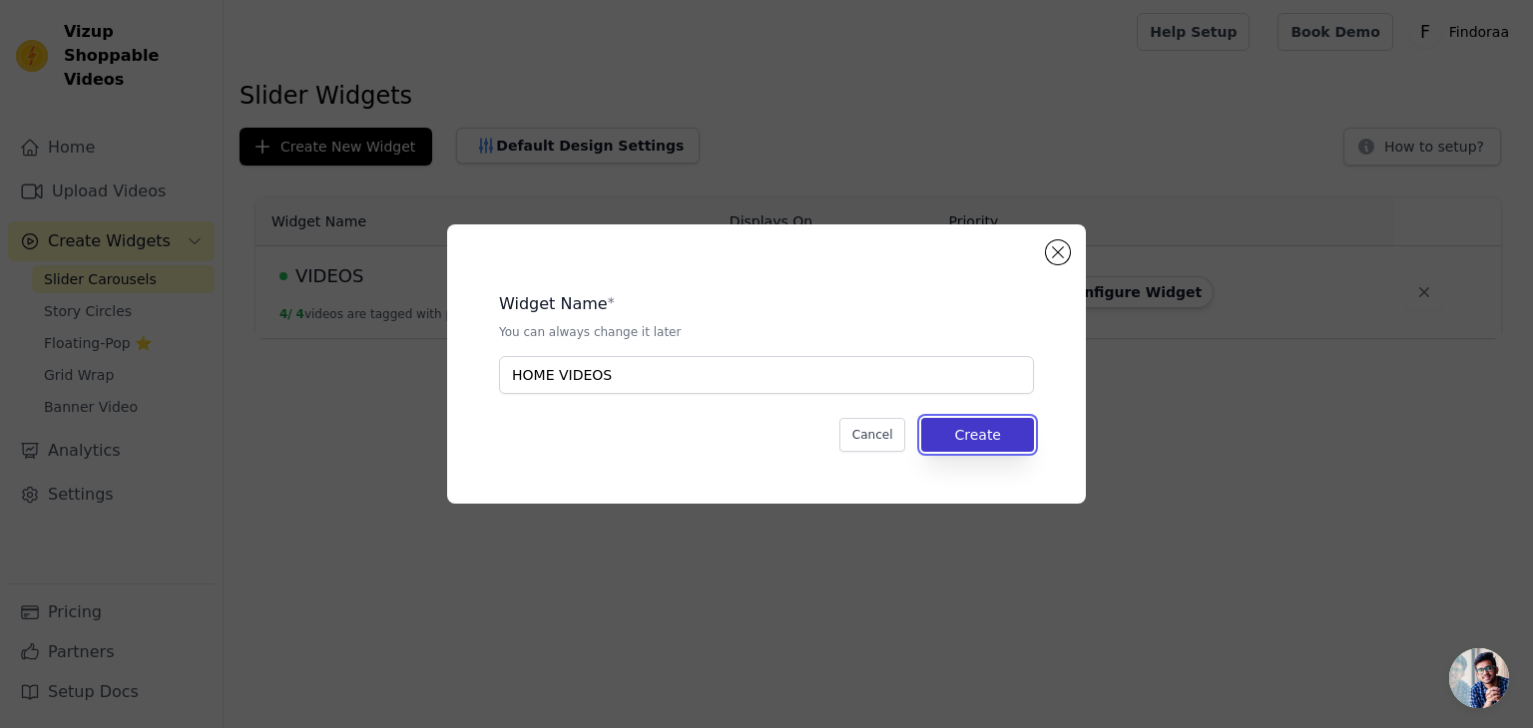
click at [972, 444] on button "Create" at bounding box center [977, 435] width 113 height 34
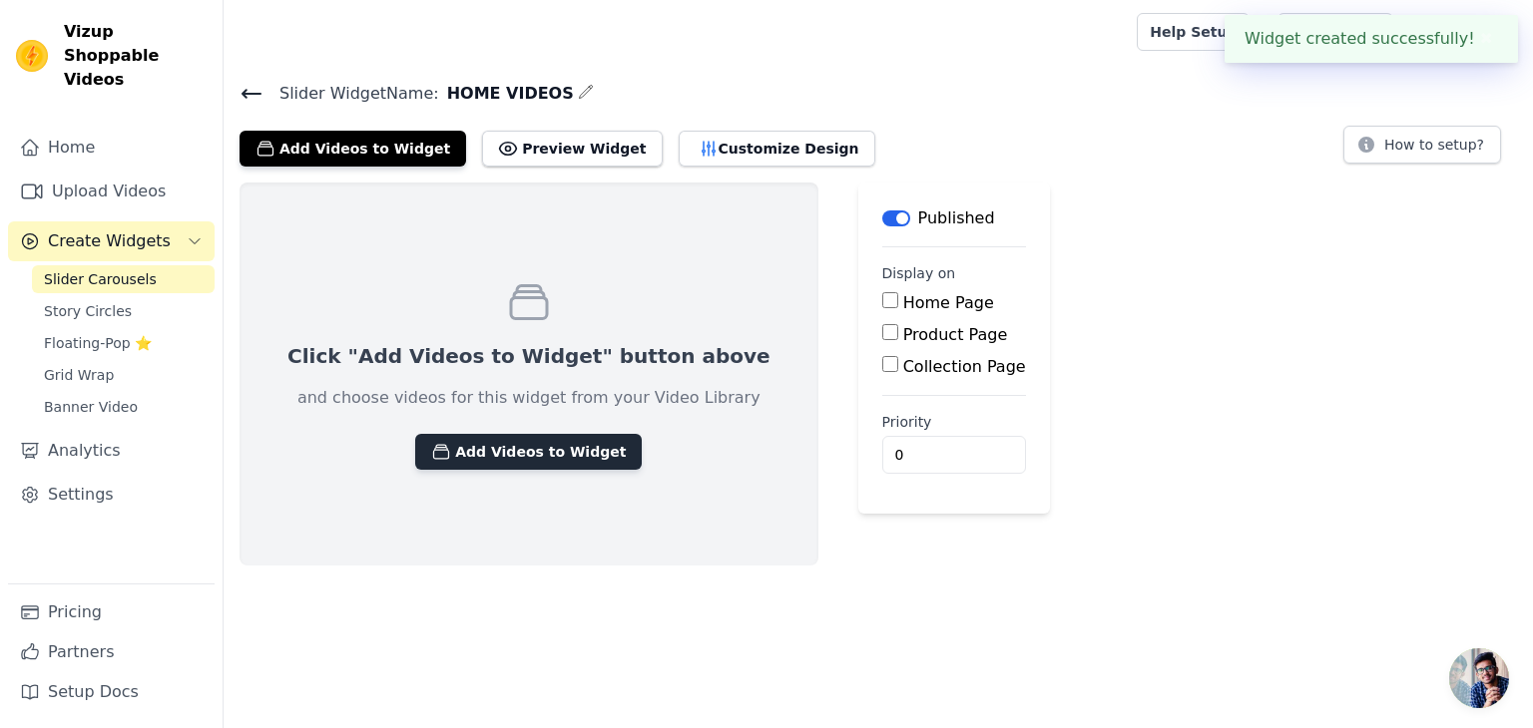
click at [470, 457] on button "Add Videos to Widget" at bounding box center [528, 452] width 226 height 36
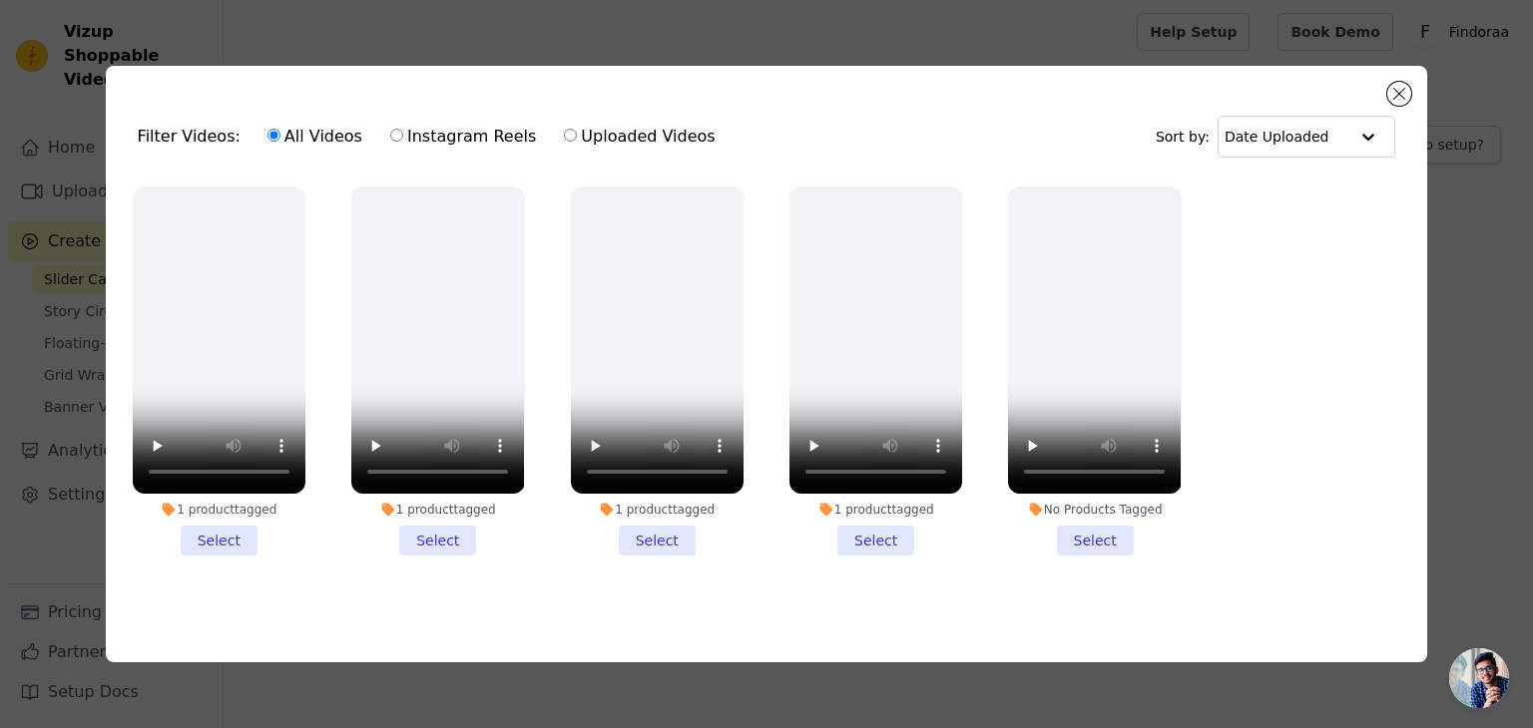
click at [1403, 69] on div "Filter Videos: All Videos Instagram Reels Uploaded Videos Sort by: Date Uploade…" at bounding box center [767, 364] width 1322 height 597
click at [1403, 82] on button "Close modal" at bounding box center [1399, 94] width 24 height 24
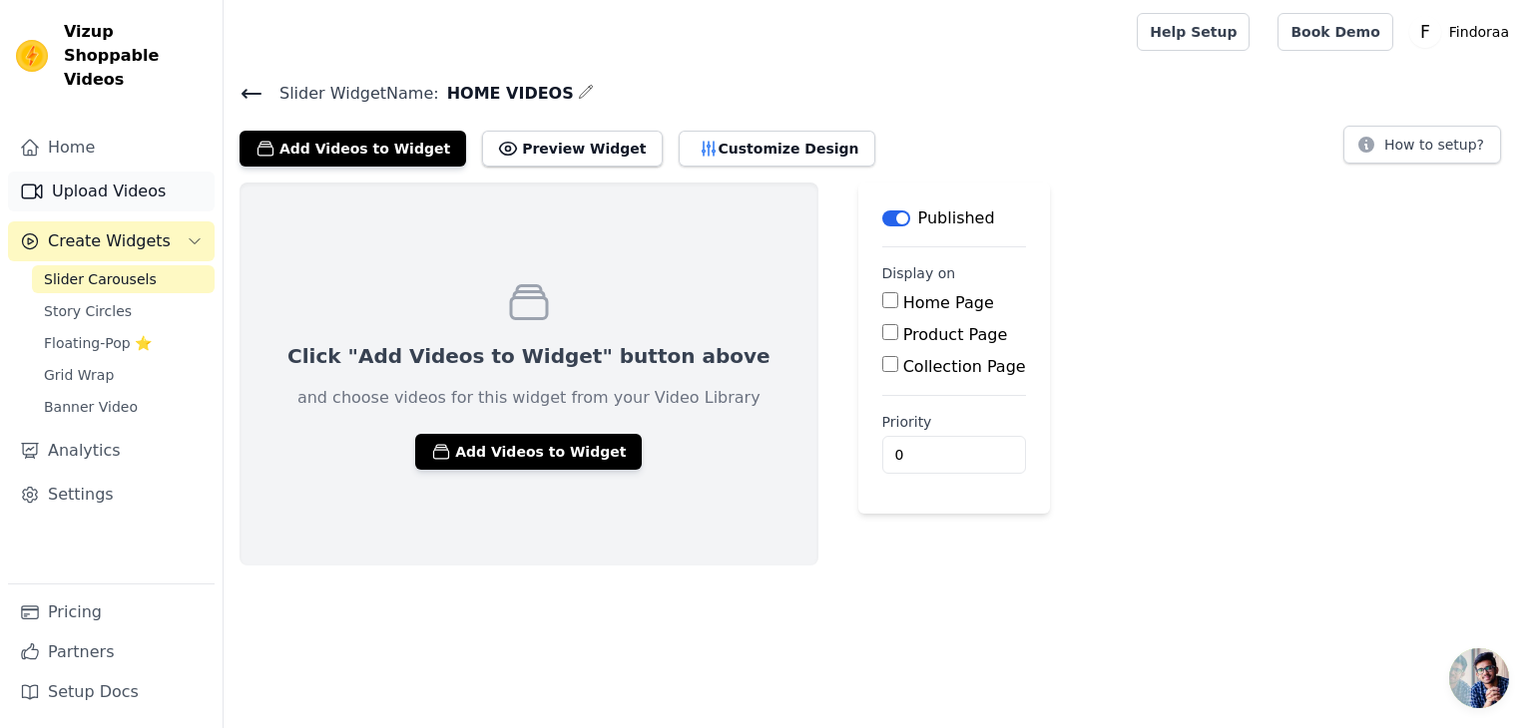
click at [57, 172] on link "Upload Videos" at bounding box center [111, 192] width 207 height 40
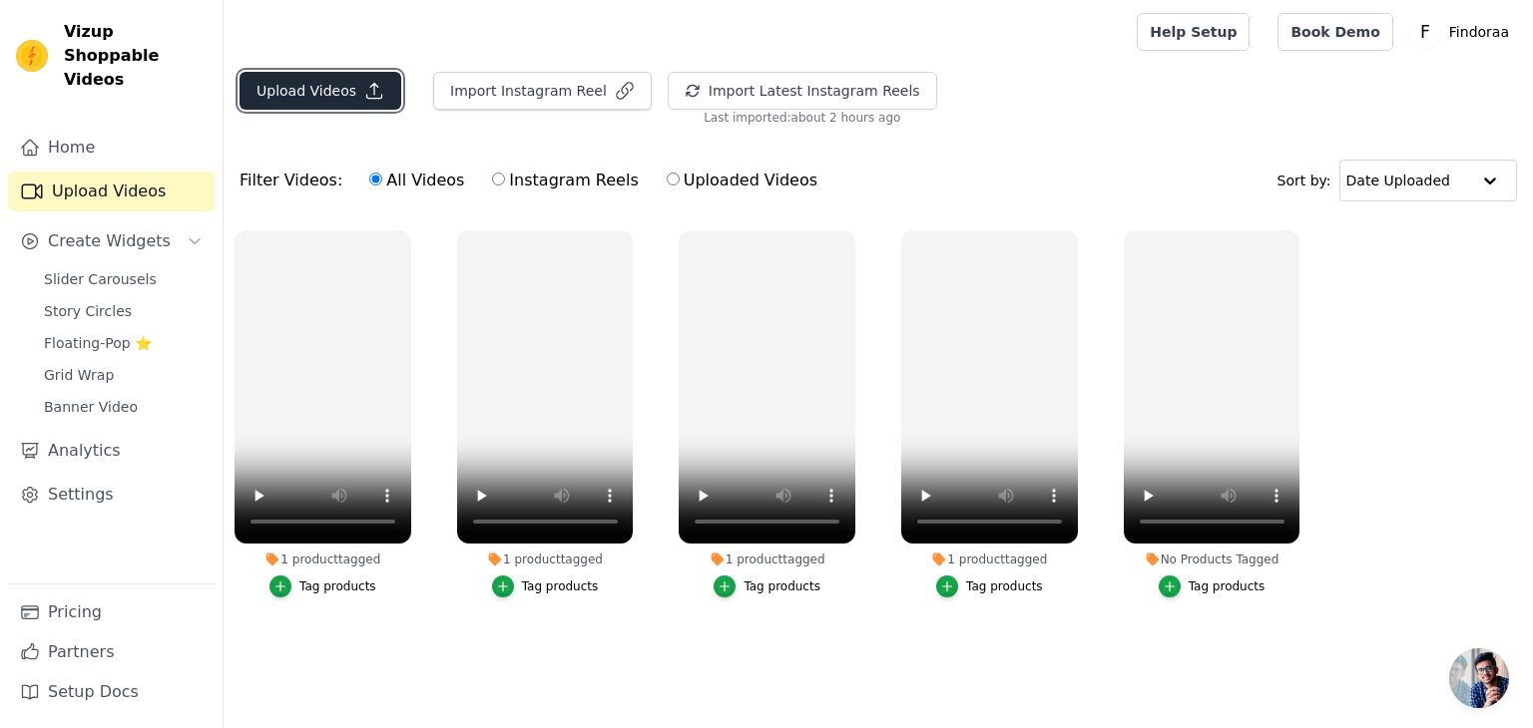
click at [268, 101] on button "Upload Videos" at bounding box center [320, 91] width 162 height 38
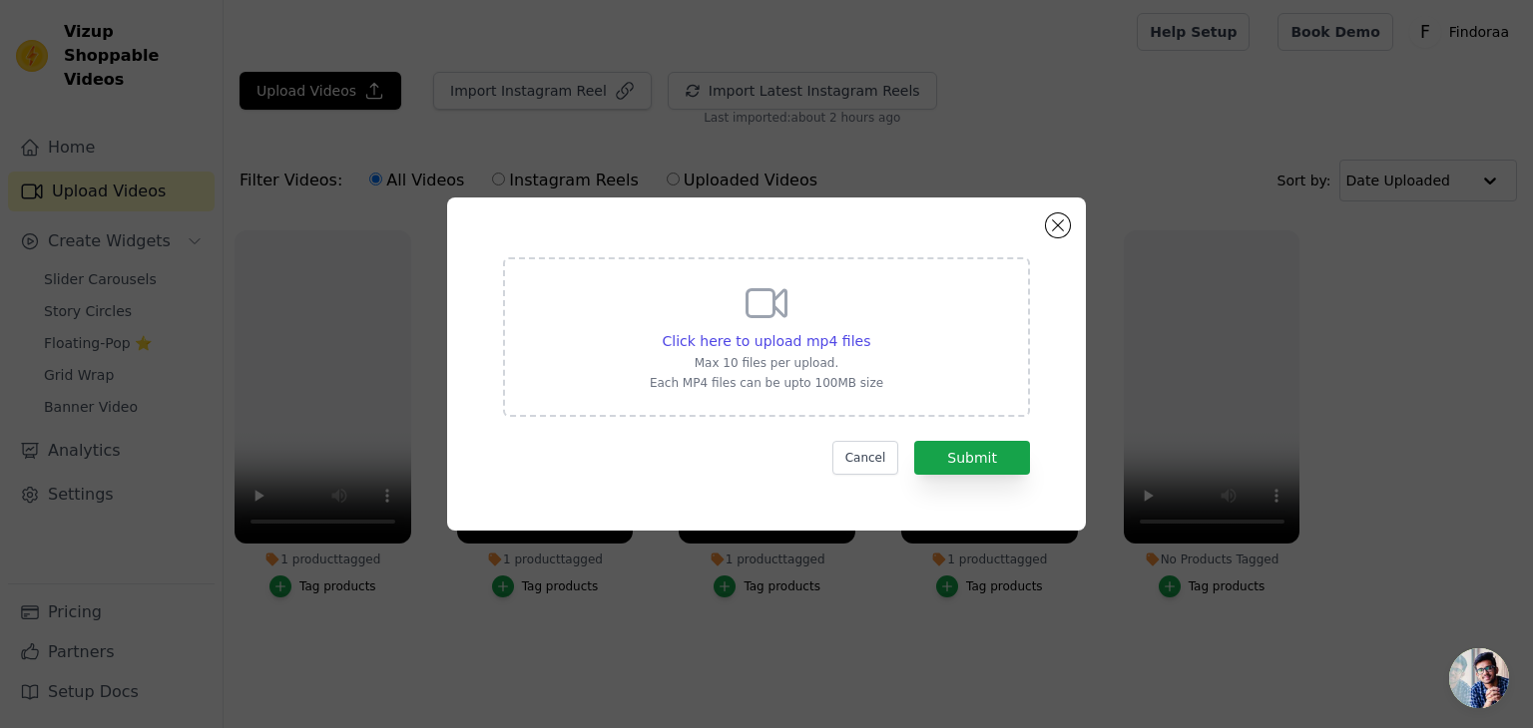
click at [772, 306] on icon at bounding box center [766, 303] width 39 height 27
click at [869, 330] on input "Click here to upload mp4 files Max 10 files per upload. Each MP4 files can be u…" at bounding box center [869, 330] width 1 height 1
type input "C:\fakepath\974c2f74539d45aee510b7d7113e57dd (3).mp4"
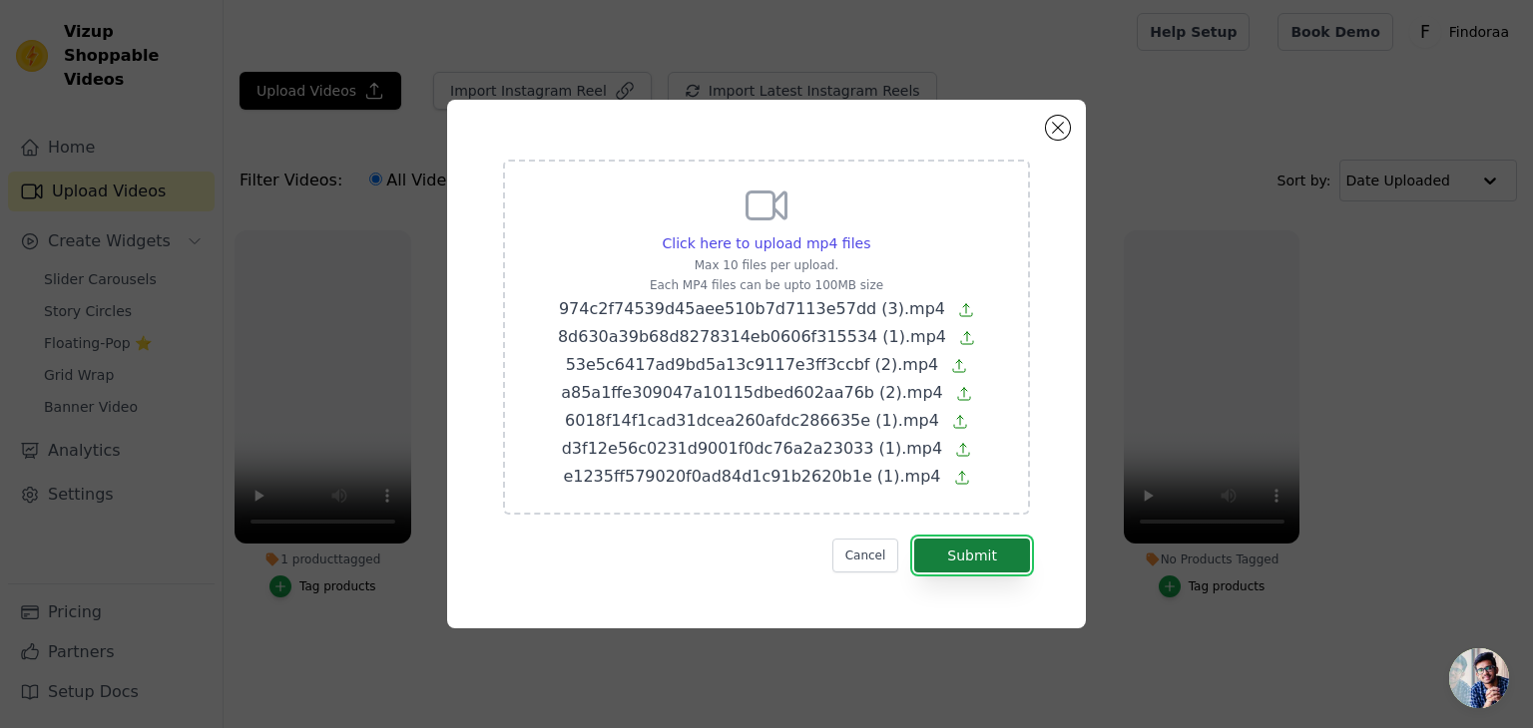
click at [942, 544] on button "Submit" at bounding box center [972, 556] width 116 height 34
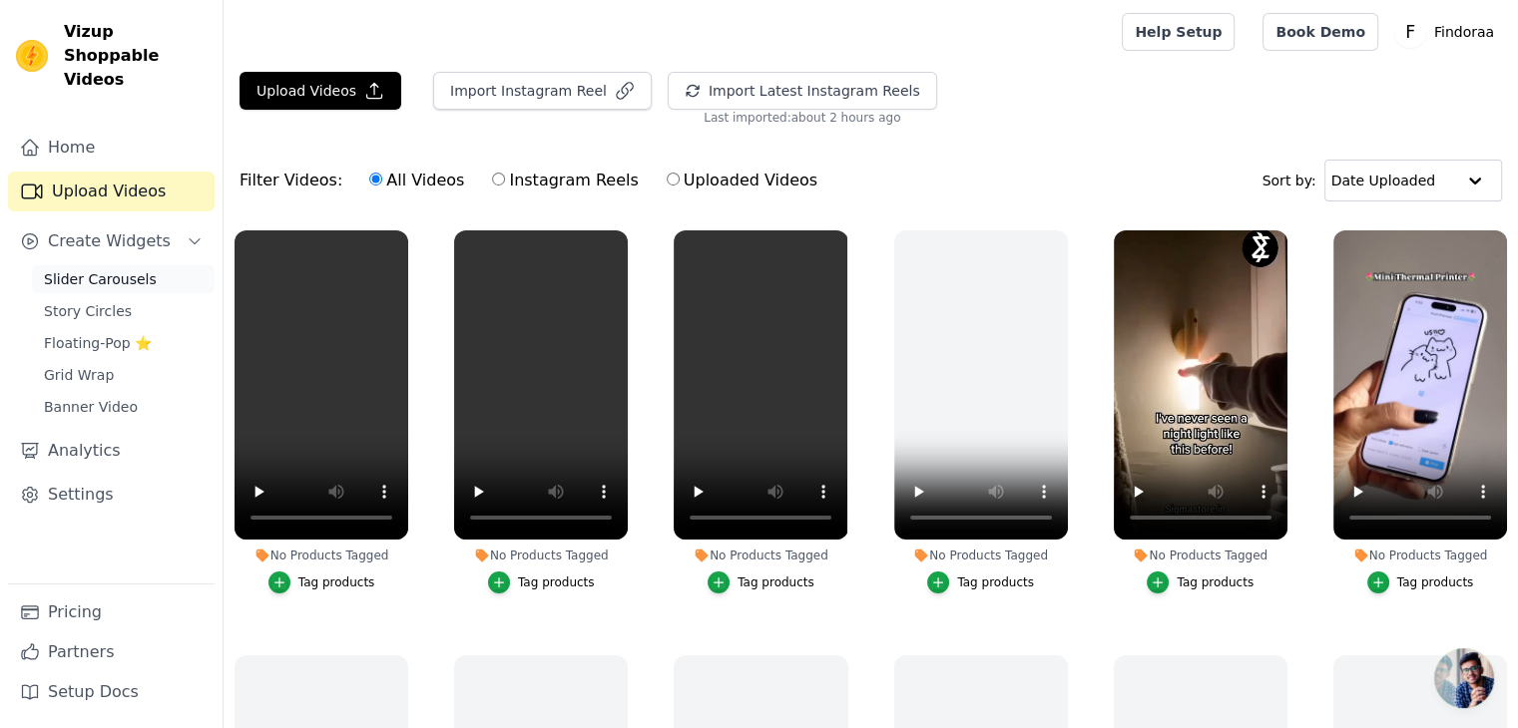
click at [92, 269] on span "Slider Carousels" at bounding box center [100, 279] width 113 height 20
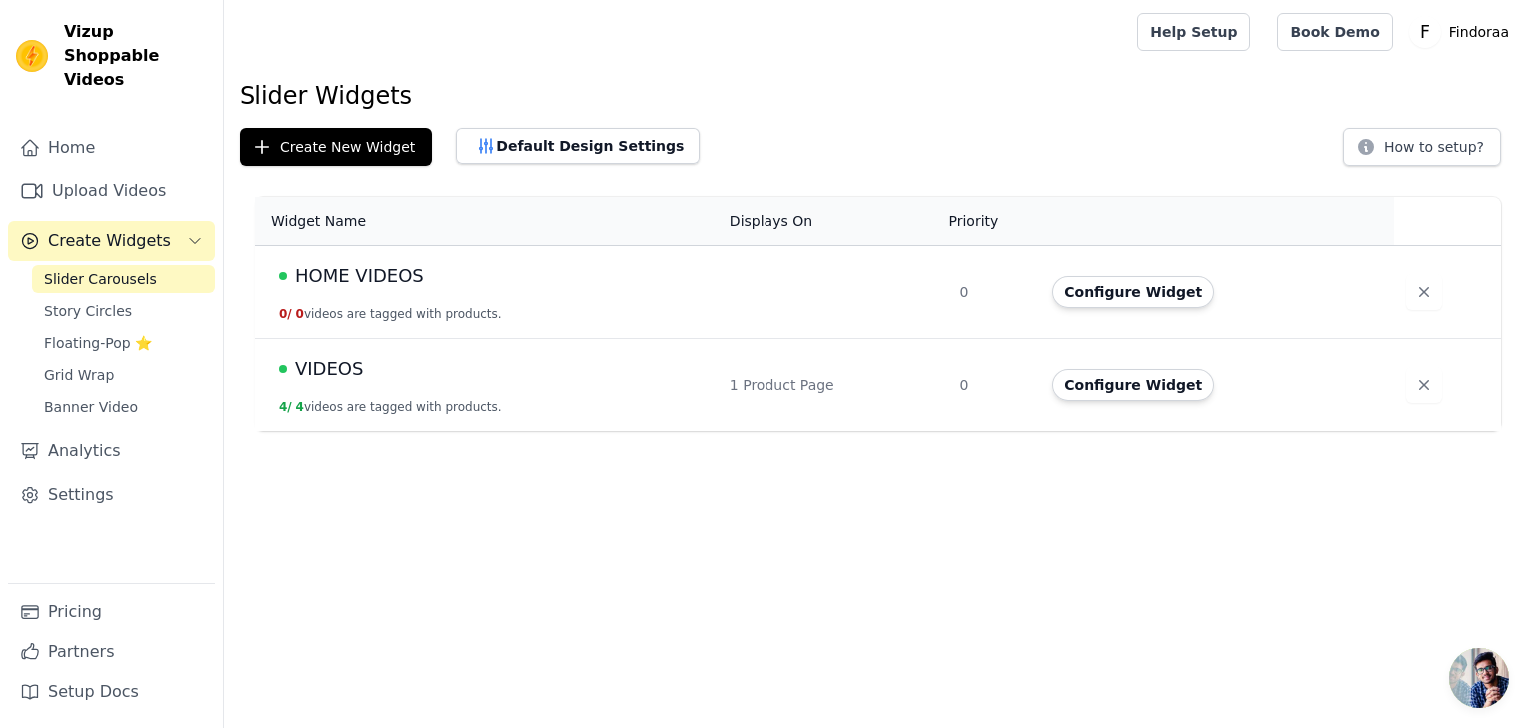
click at [406, 270] on span "HOME VIDEOS" at bounding box center [359, 276] width 129 height 28
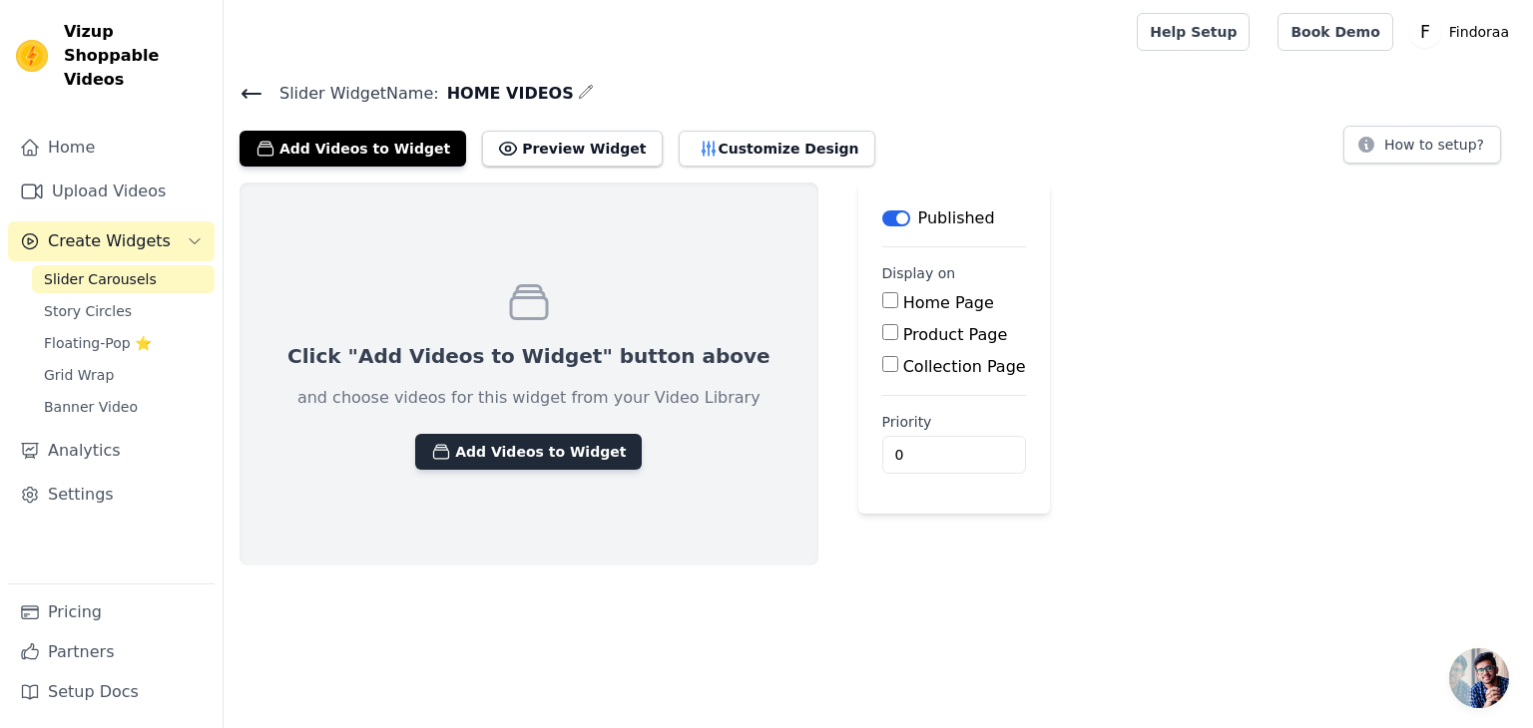
click at [524, 456] on button "Add Videos to Widget" at bounding box center [528, 452] width 226 height 36
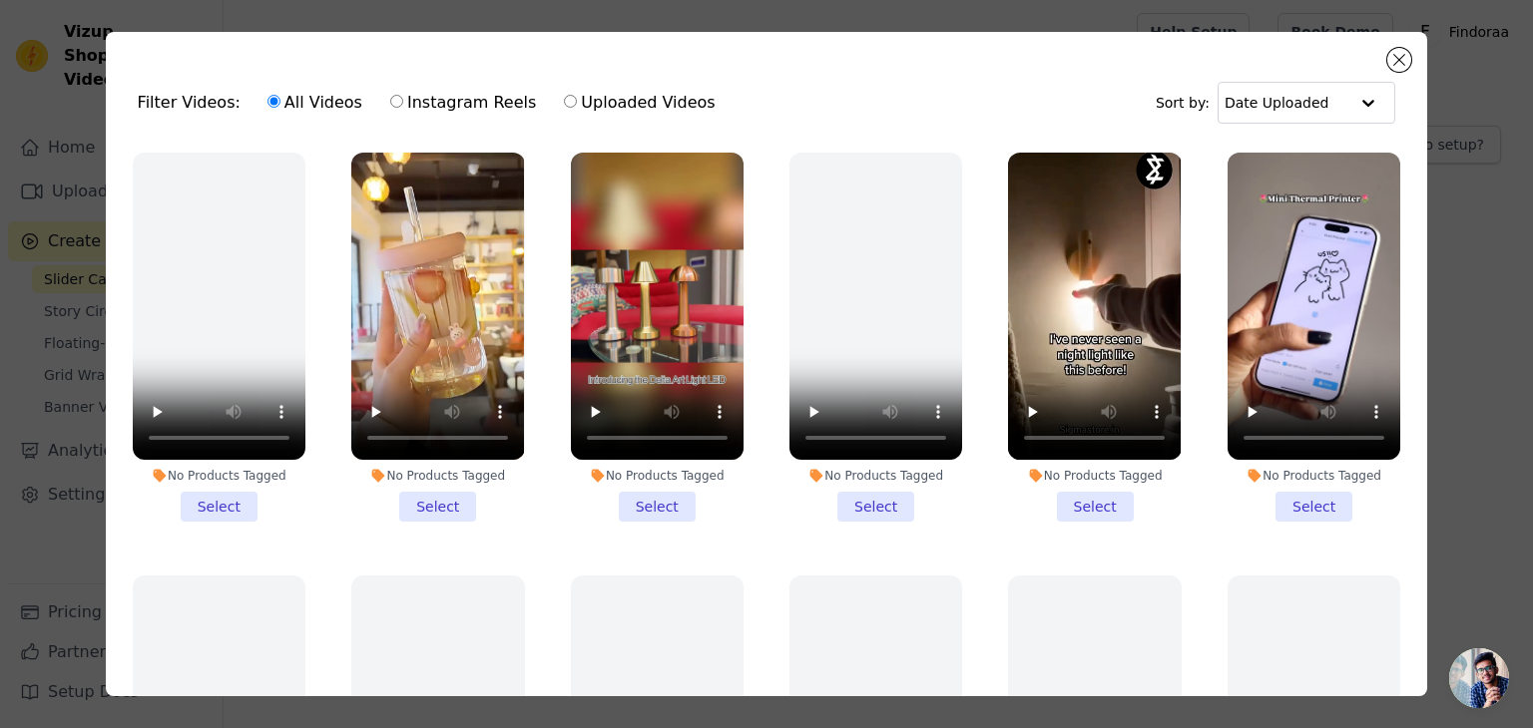
click at [862, 496] on li "No Products Tagged Select" at bounding box center [875, 337] width 173 height 369
click at [0, 0] on input "No Products Tagged Select" at bounding box center [0, 0] width 0 height 0
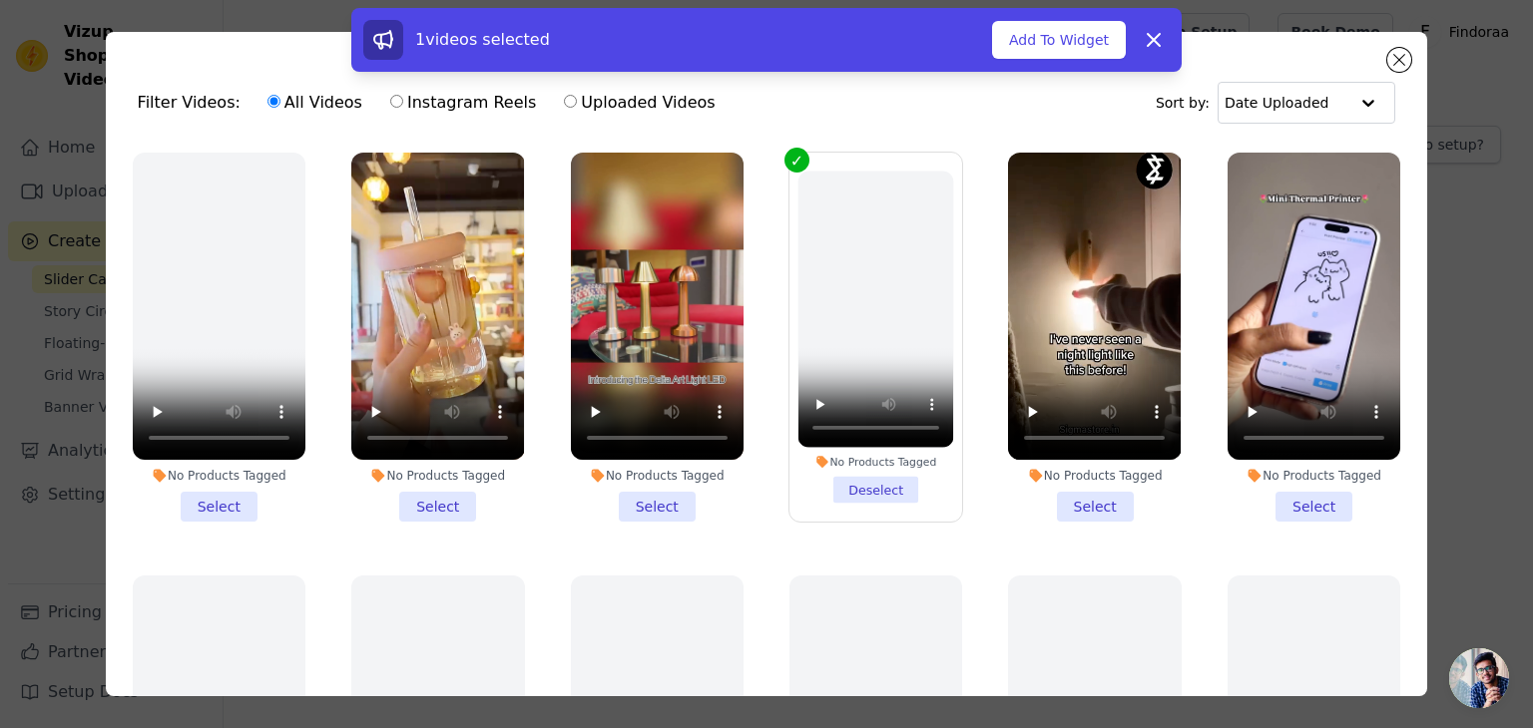
click at [1059, 504] on li "No Products Tagged Select" at bounding box center [1094, 337] width 173 height 369
click at [0, 0] on input "No Products Tagged Select" at bounding box center [0, 0] width 0 height 0
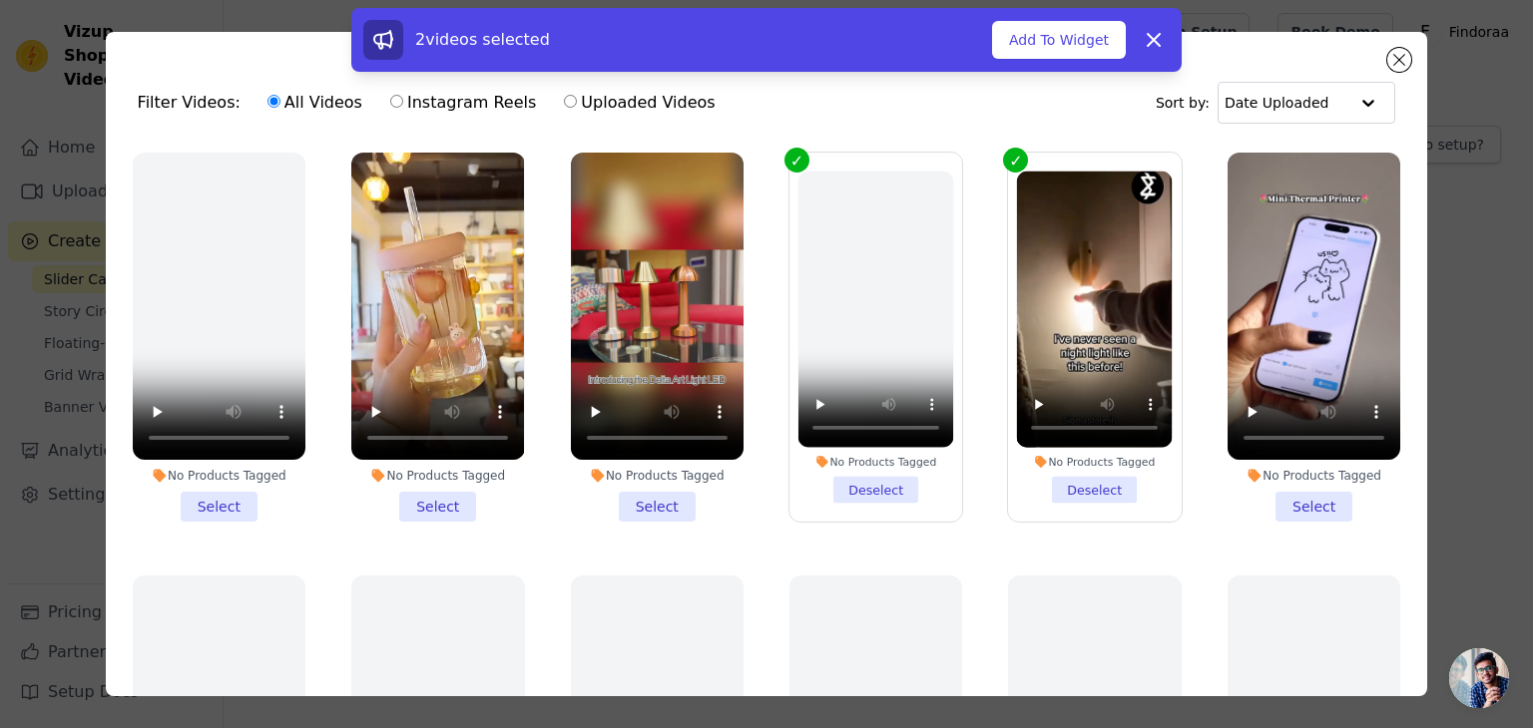
click at [449, 500] on li "No Products Tagged Select" at bounding box center [437, 337] width 173 height 369
click at [0, 0] on input "No Products Tagged Select" at bounding box center [0, 0] width 0 height 0
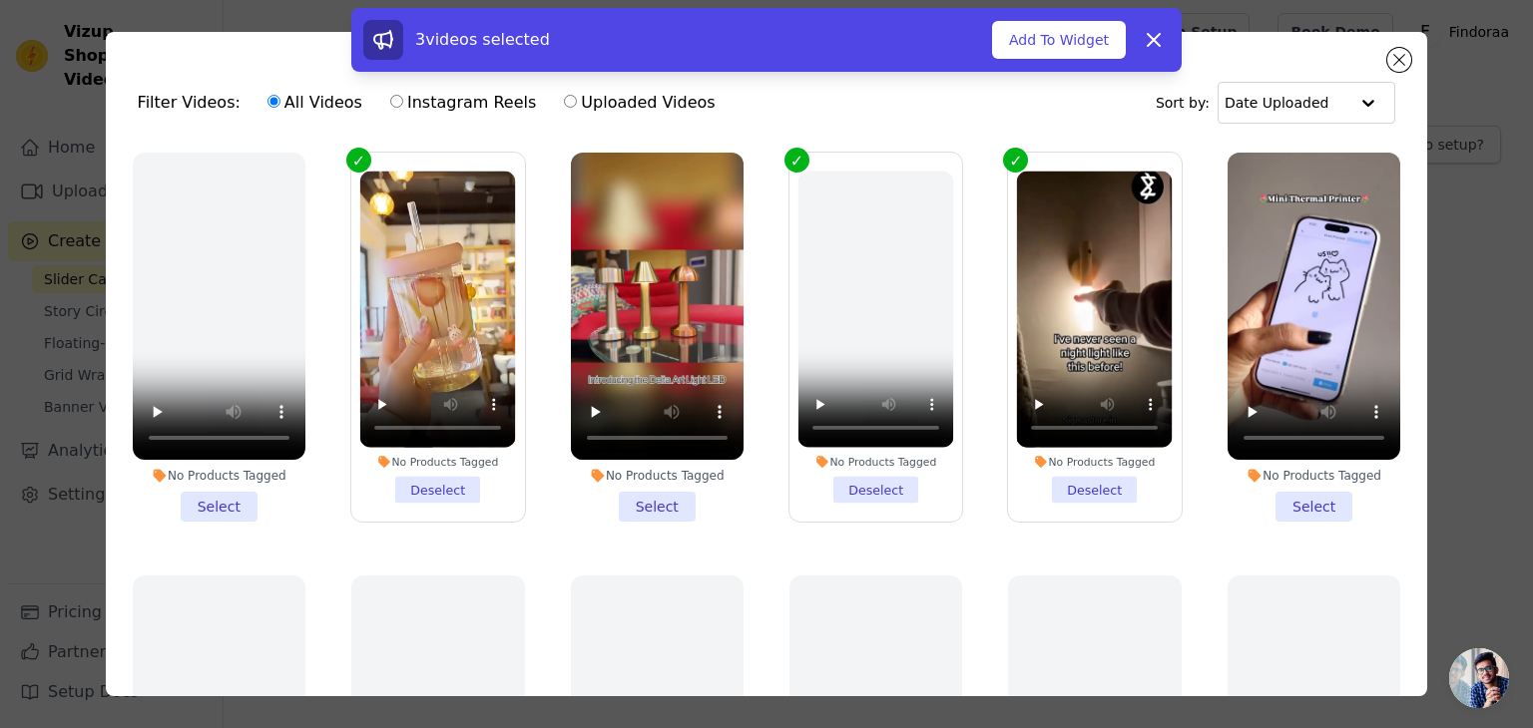
click at [634, 498] on li "No Products Tagged Select" at bounding box center [657, 337] width 173 height 369
click at [0, 0] on input "No Products Tagged Select" at bounding box center [0, 0] width 0 height 0
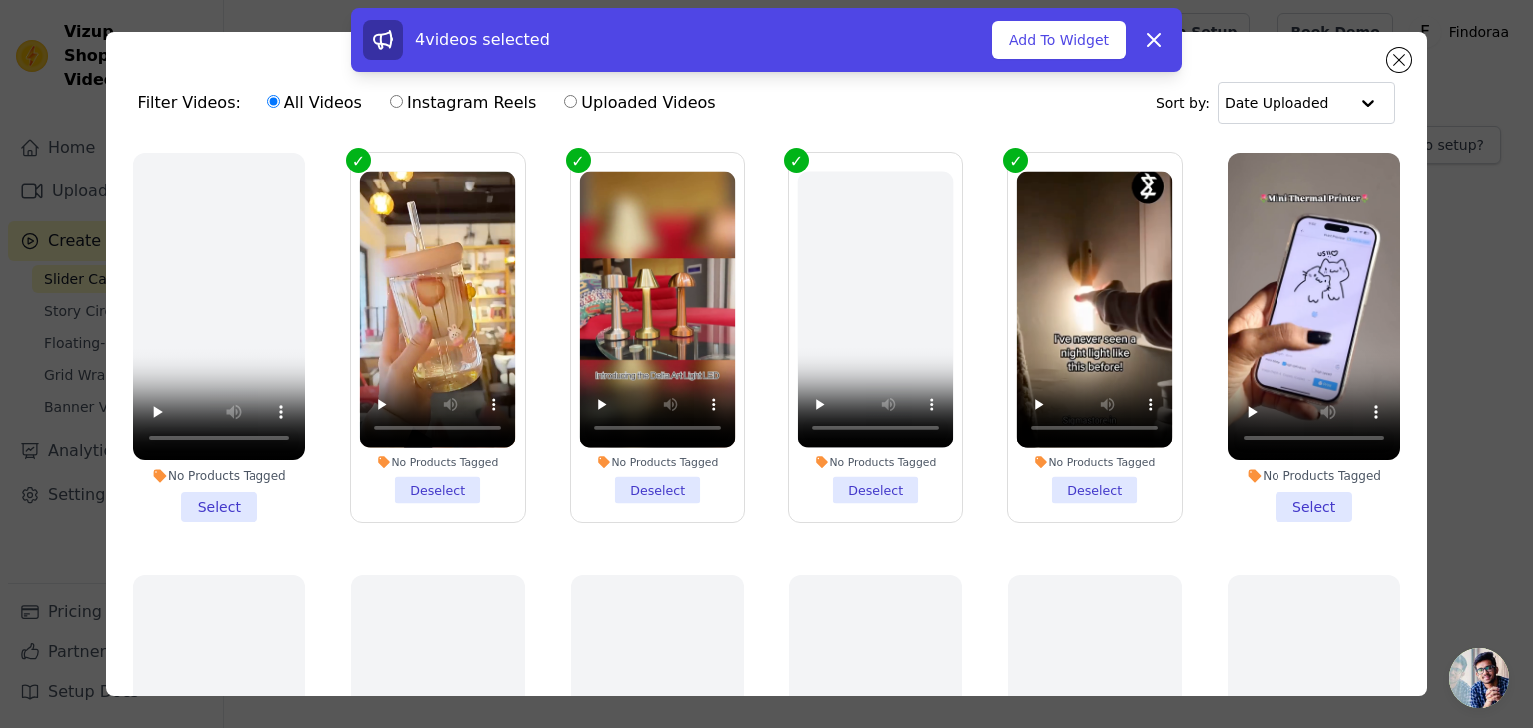
click at [858, 484] on li "No Products Tagged Deselect" at bounding box center [876, 338] width 156 height 332
click at [0, 0] on input "No Products Tagged Deselect" at bounding box center [0, 0] width 0 height 0
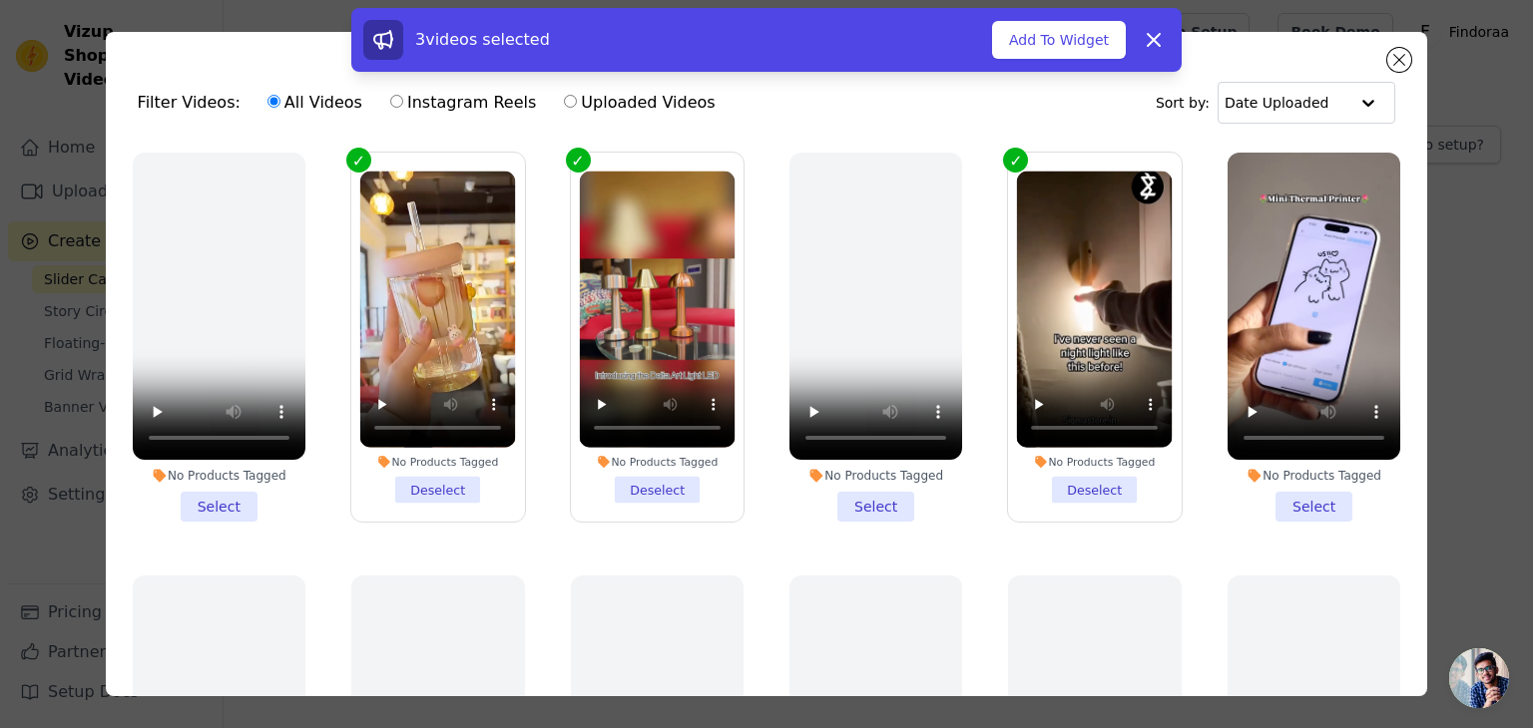
click at [1280, 488] on li "No Products Tagged Select" at bounding box center [1313, 337] width 173 height 369
click at [0, 0] on input "No Products Tagged Select" at bounding box center [0, 0] width 0 height 0
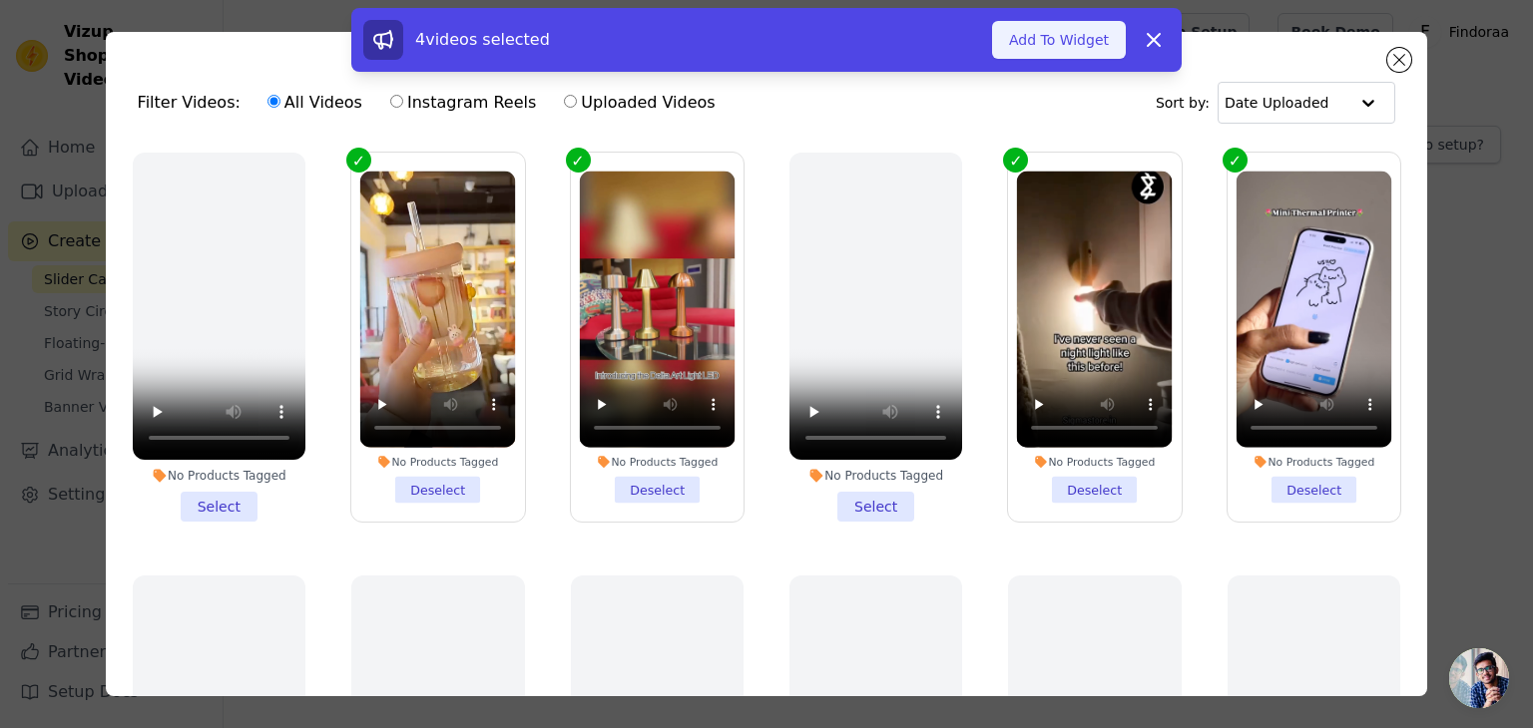
click at [1070, 48] on button "Add To Widget" at bounding box center [1059, 40] width 134 height 38
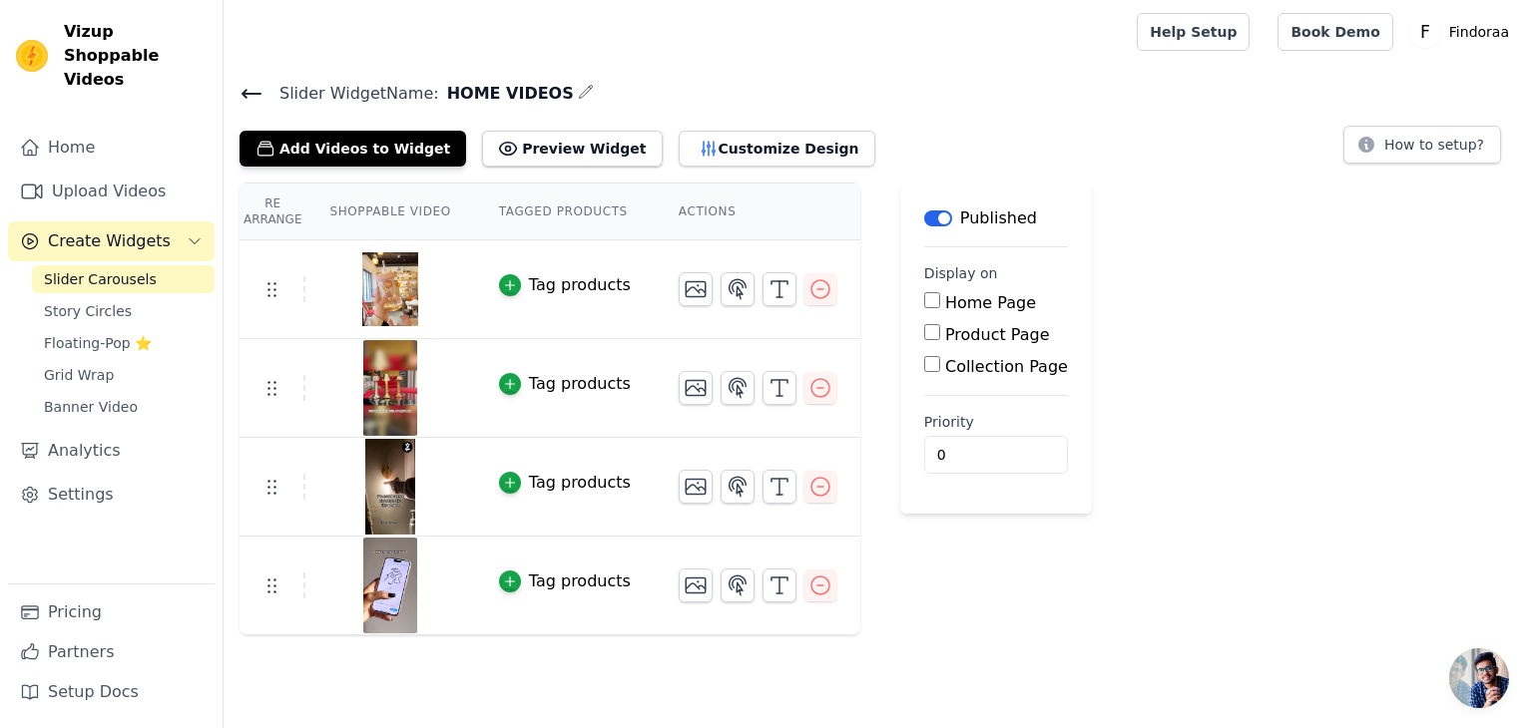
click at [924, 296] on div "Home Page" at bounding box center [996, 303] width 144 height 24
click at [924, 295] on input "Home Page" at bounding box center [932, 300] width 16 height 16
checkbox input "true"
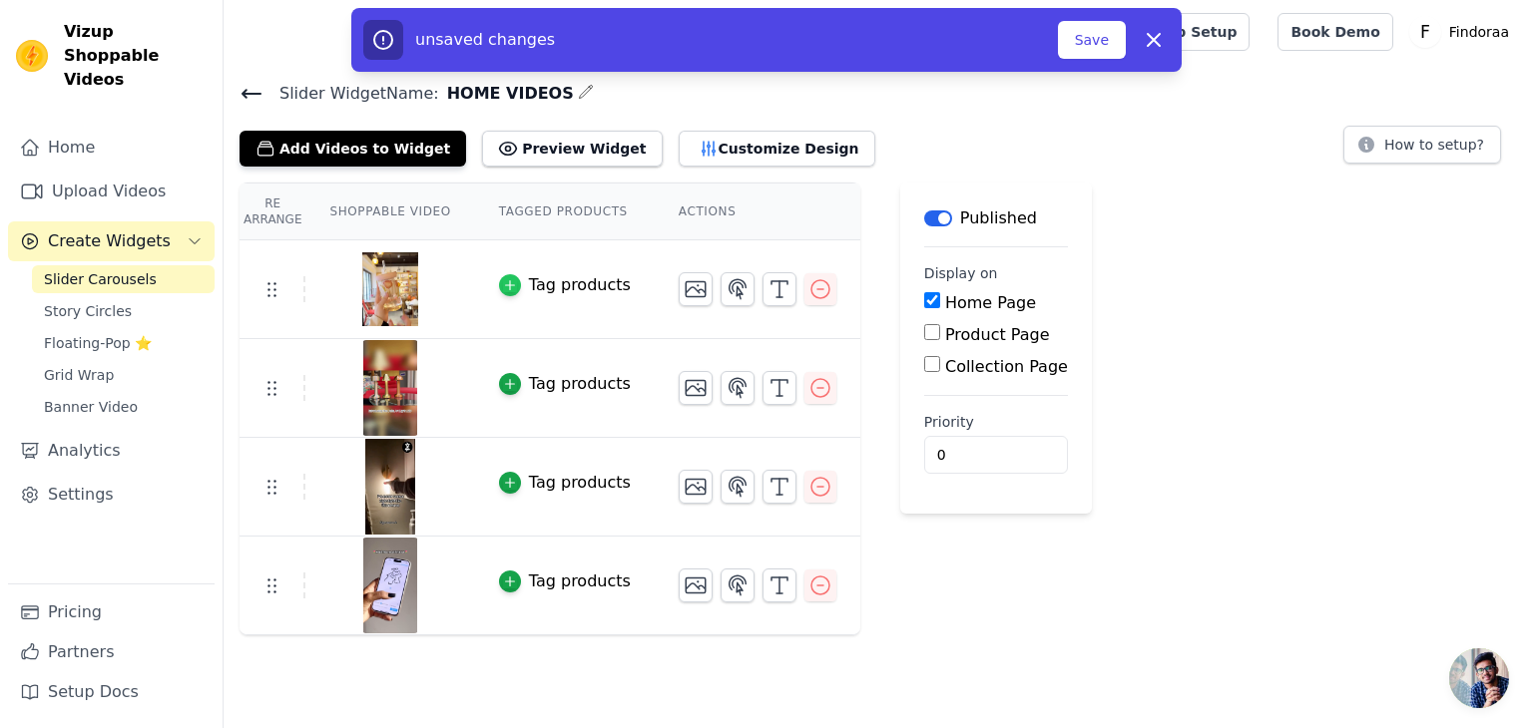
click at [499, 280] on div "button" at bounding box center [510, 285] width 22 height 22
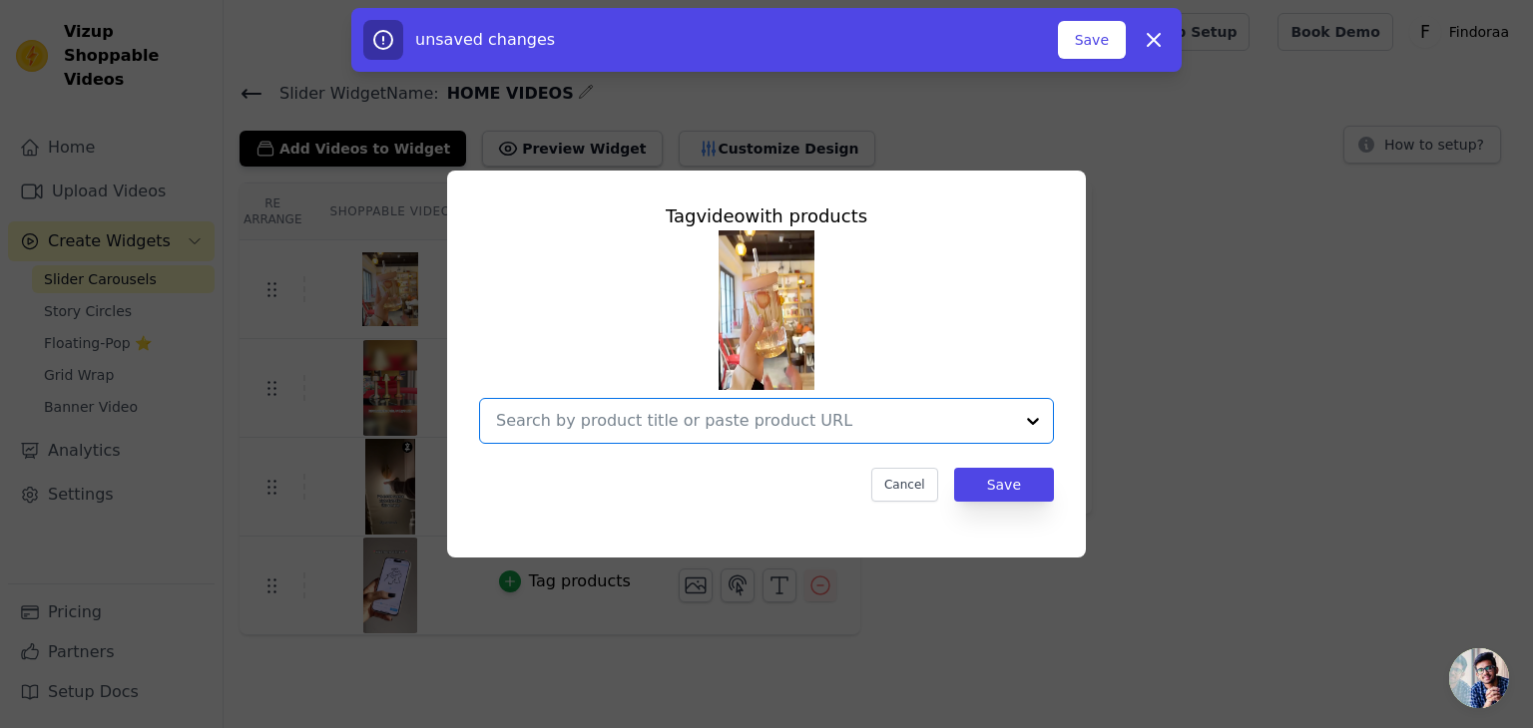
click at [654, 421] on input "text" at bounding box center [754, 421] width 517 height 24
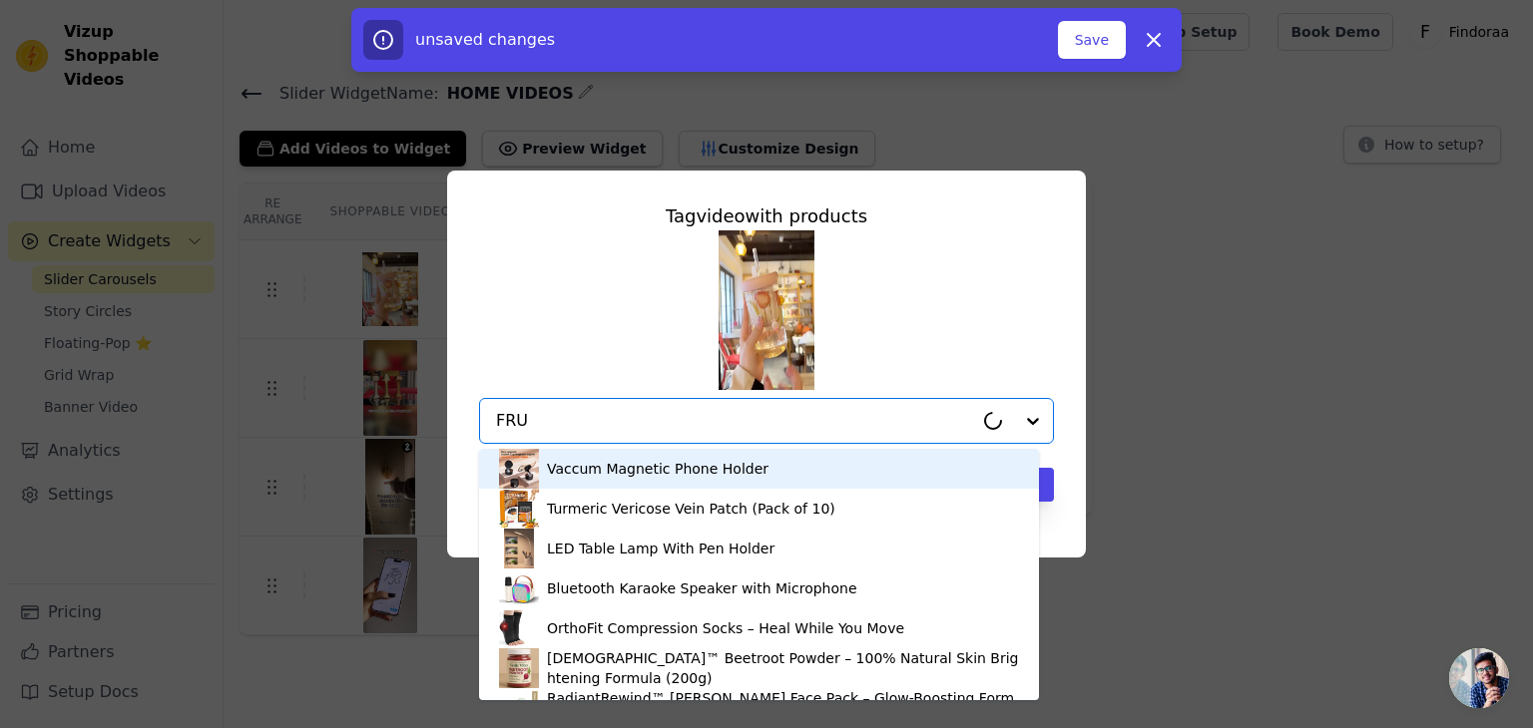
type input "FRUI"
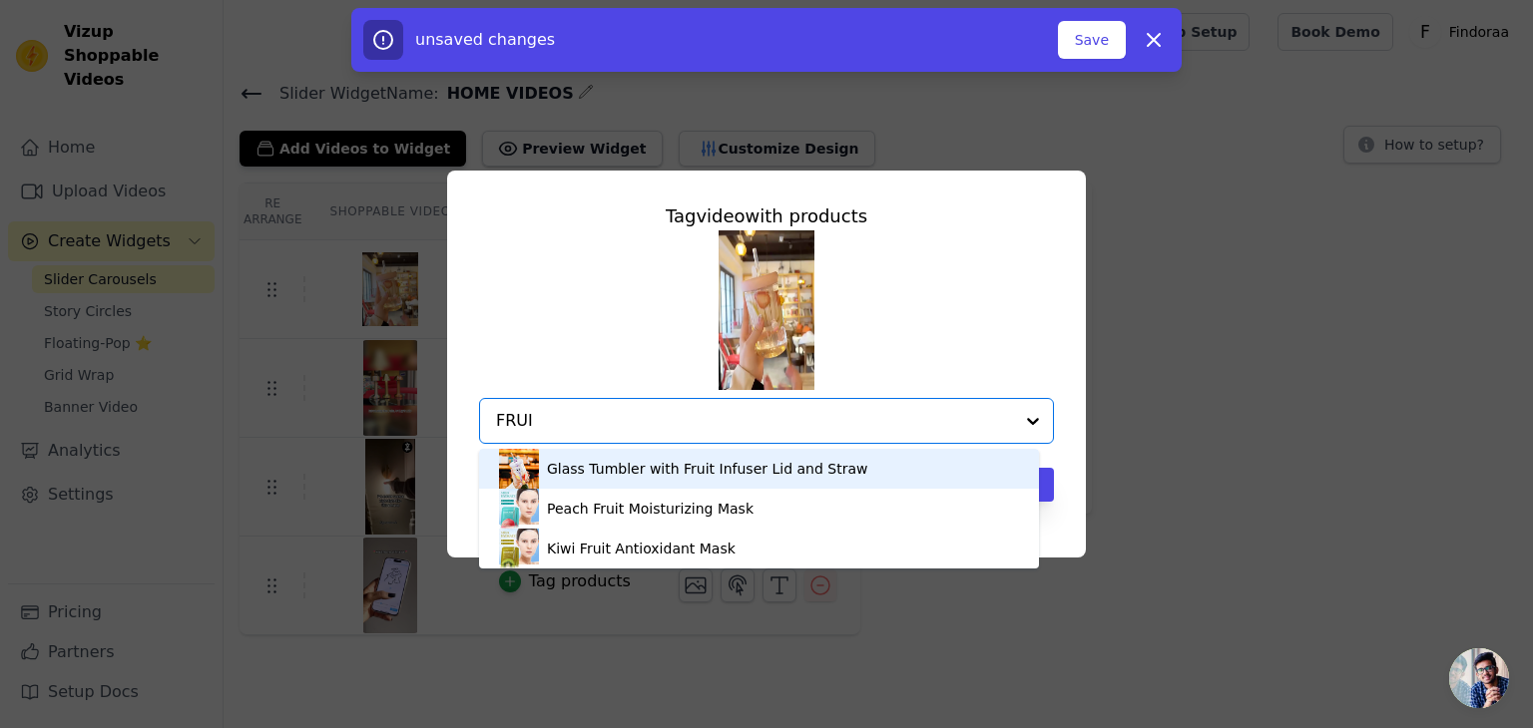
click at [601, 466] on div "Glass Tumbler with Fruit Infuser Lid and Straw" at bounding box center [707, 469] width 320 height 20
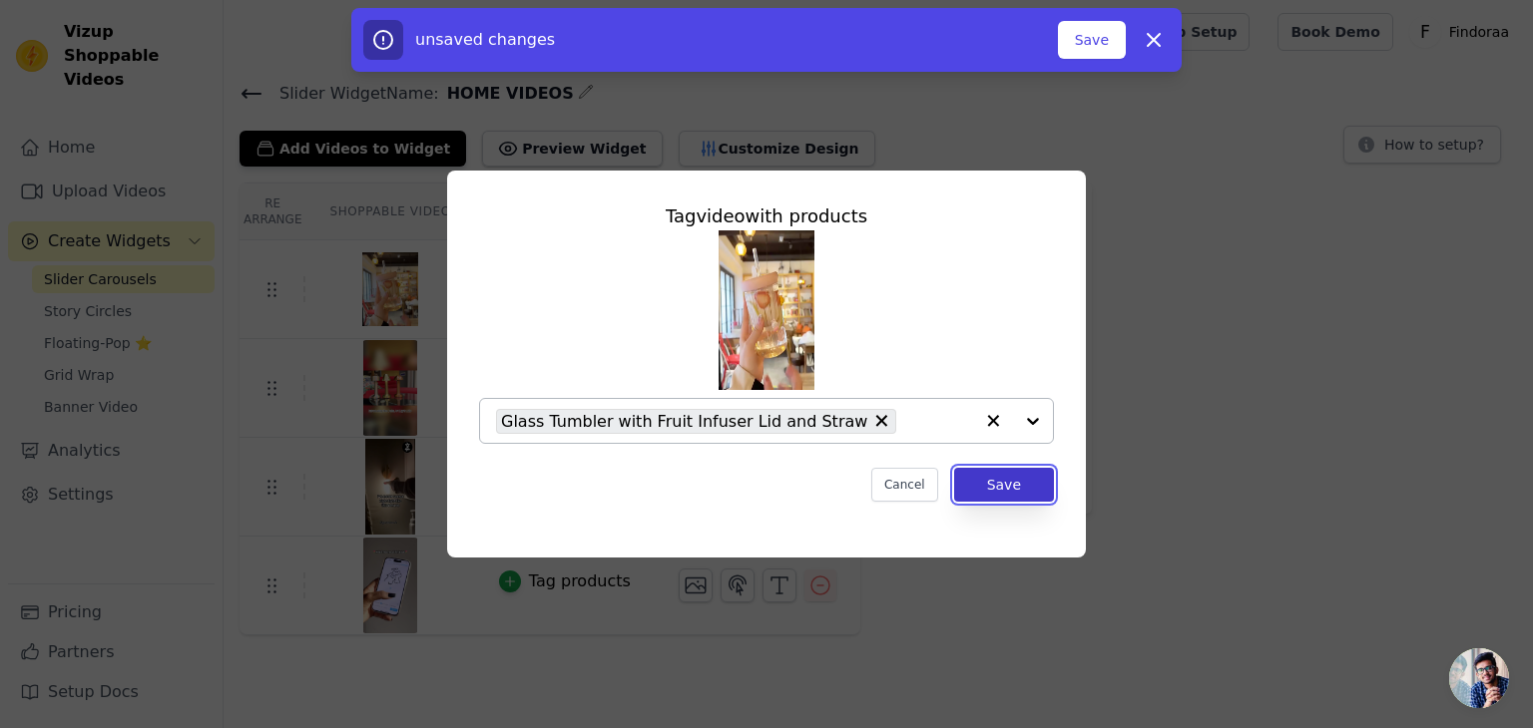
click at [987, 488] on button "Save" at bounding box center [1004, 485] width 100 height 34
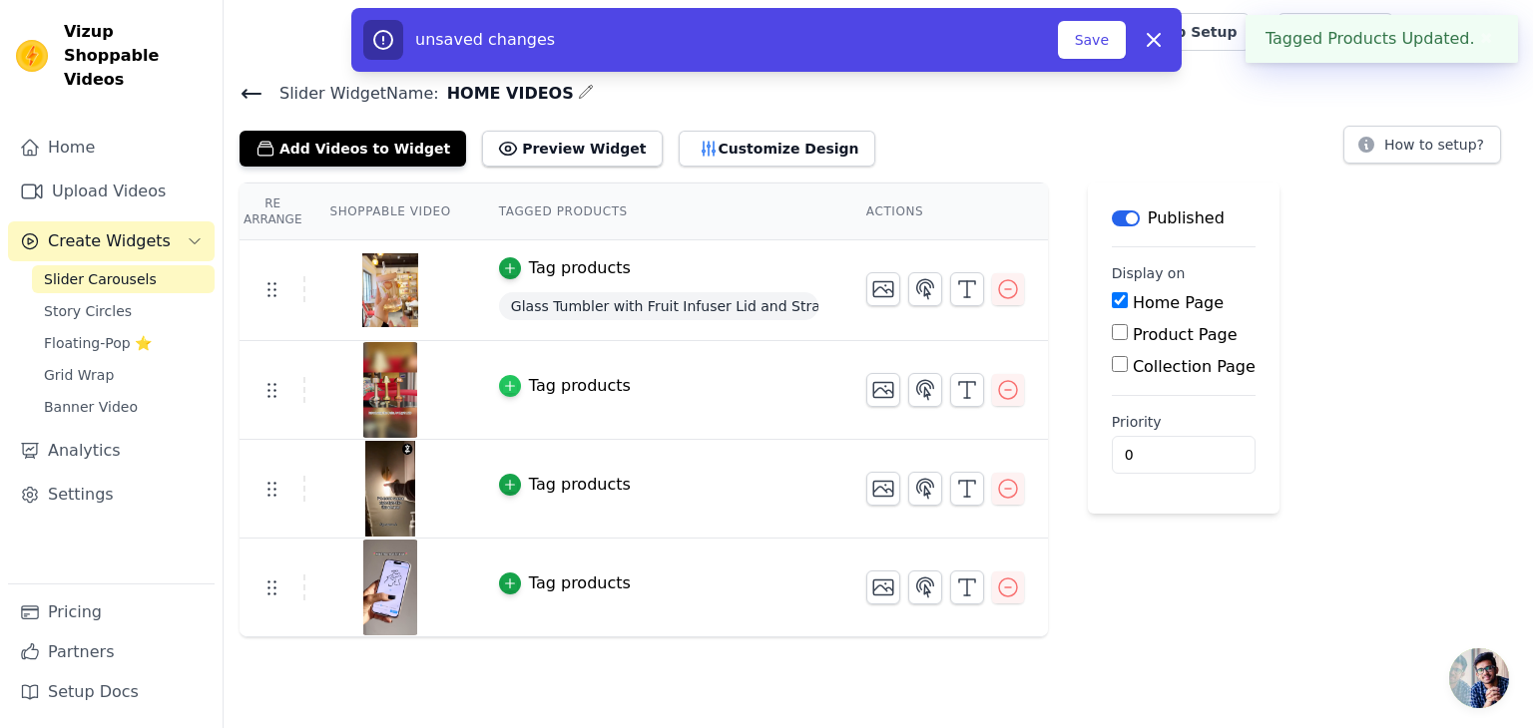
click at [503, 387] on icon "button" at bounding box center [510, 386] width 14 height 14
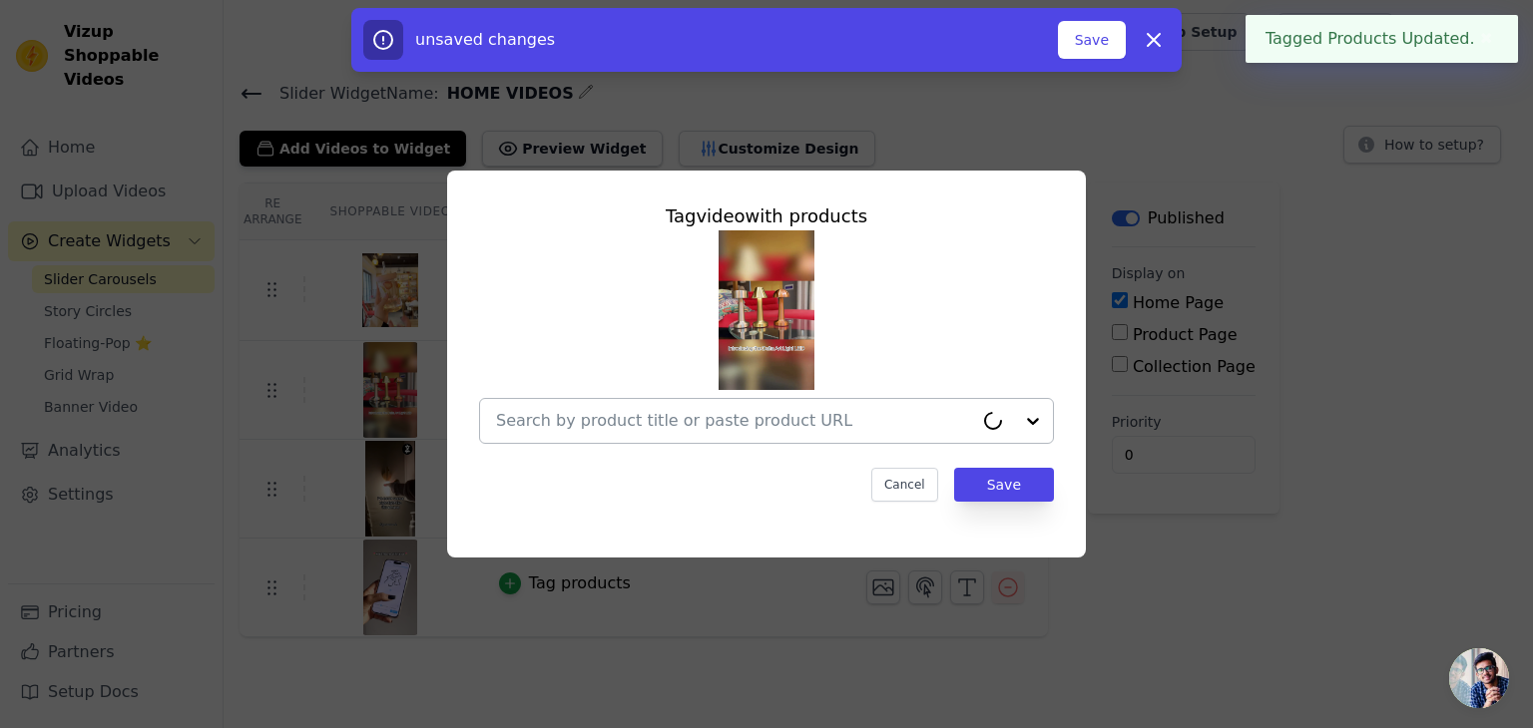
click at [550, 410] on input "text" at bounding box center [734, 421] width 477 height 24
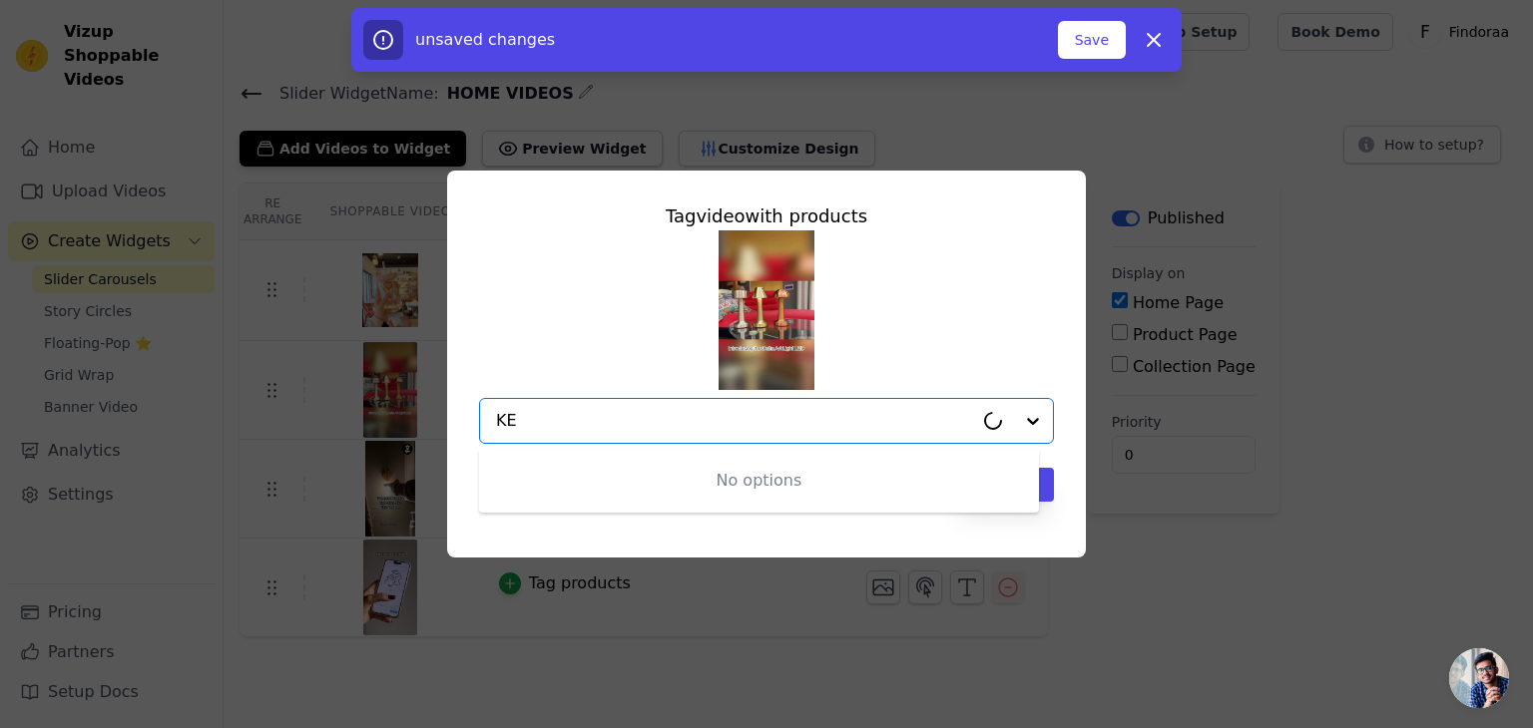
type input "K"
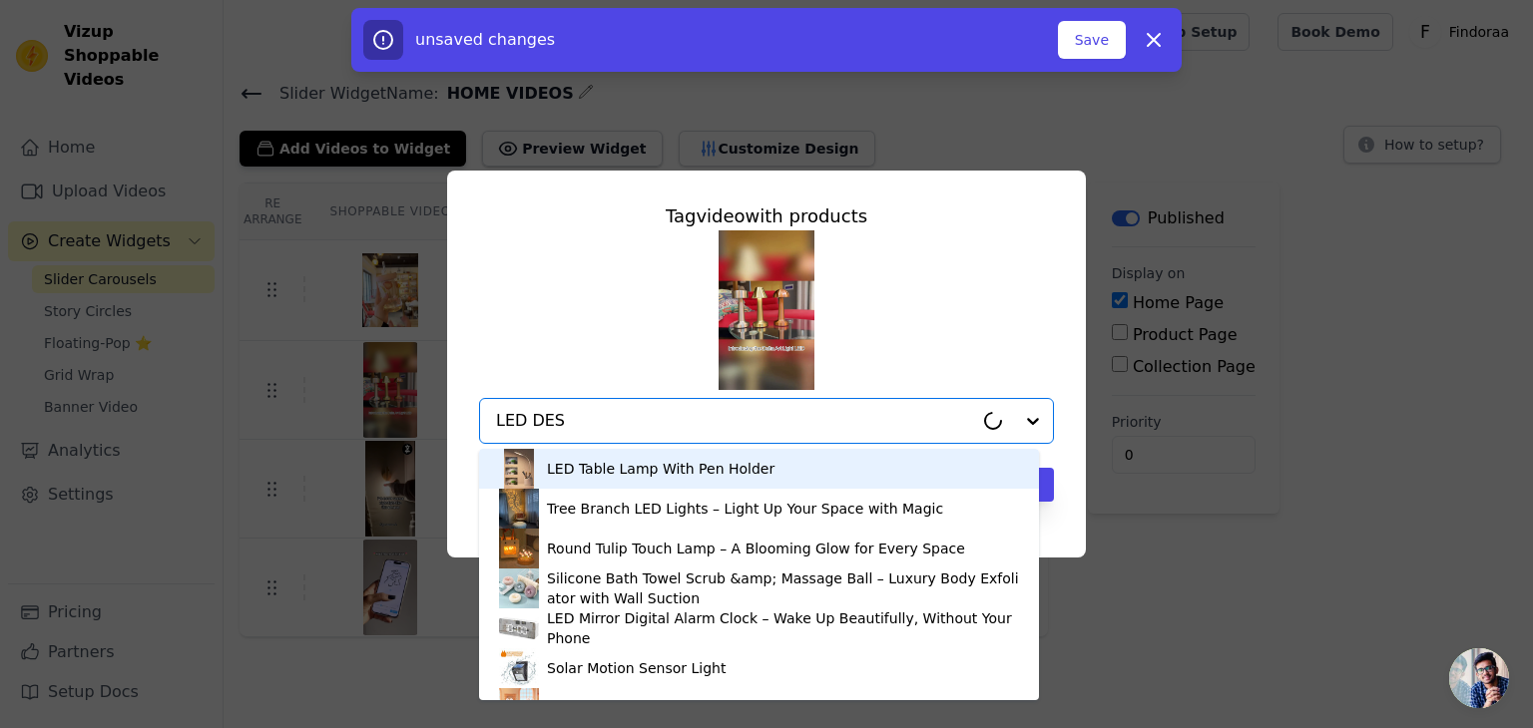
type input "LED DESK"
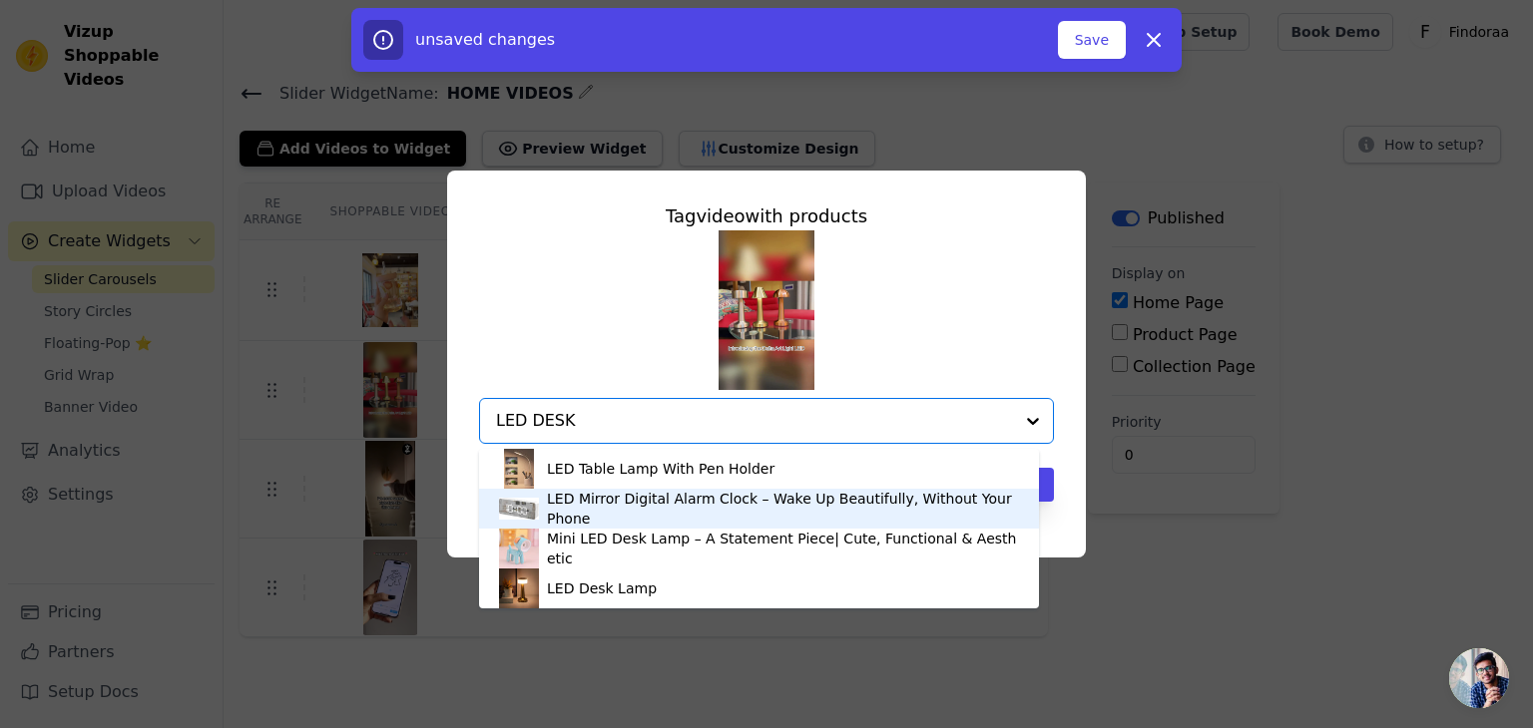
scroll to position [5, 0]
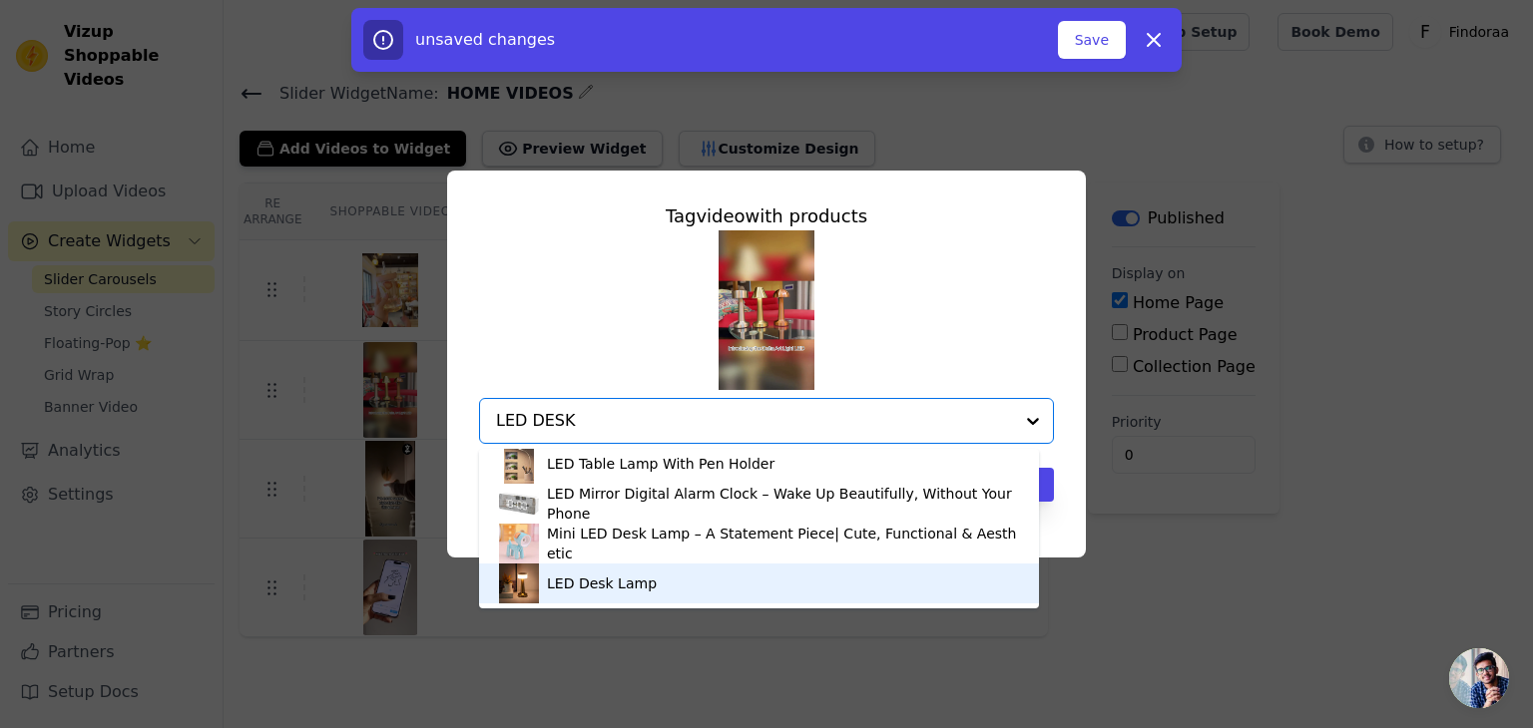
click at [582, 582] on div "LED Desk Lamp" at bounding box center [602, 584] width 110 height 20
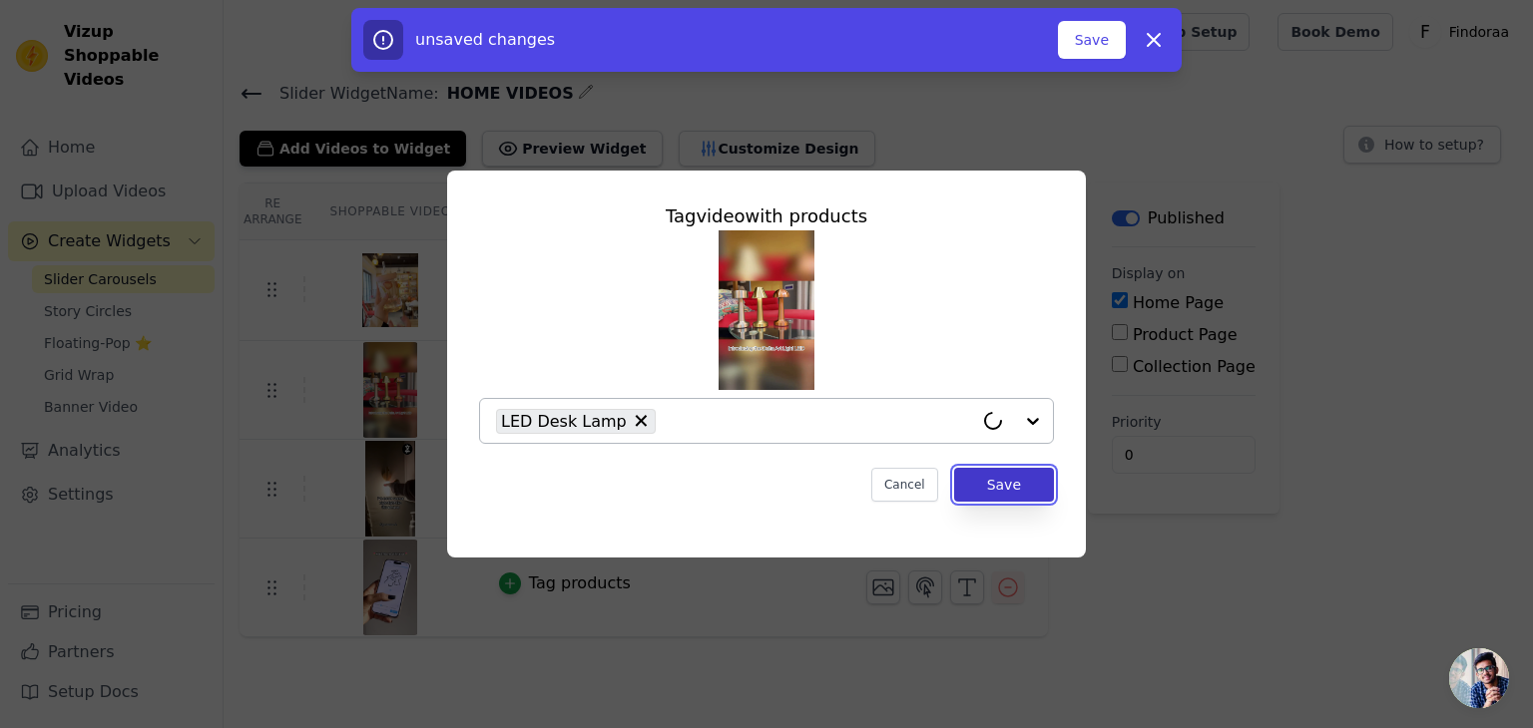
click at [1000, 488] on button "Save" at bounding box center [1004, 485] width 100 height 34
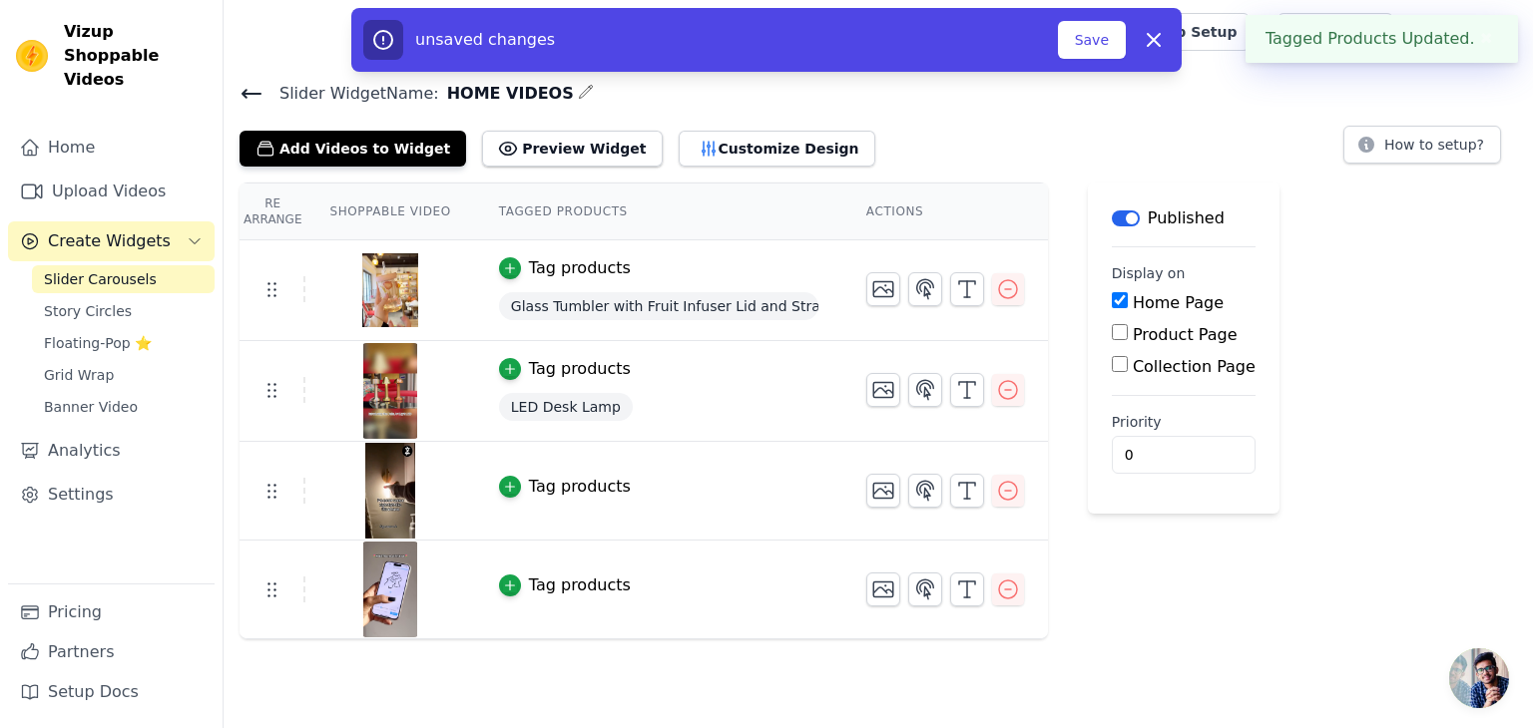
click at [508, 492] on button "Tag products" at bounding box center [565, 487] width 132 height 24
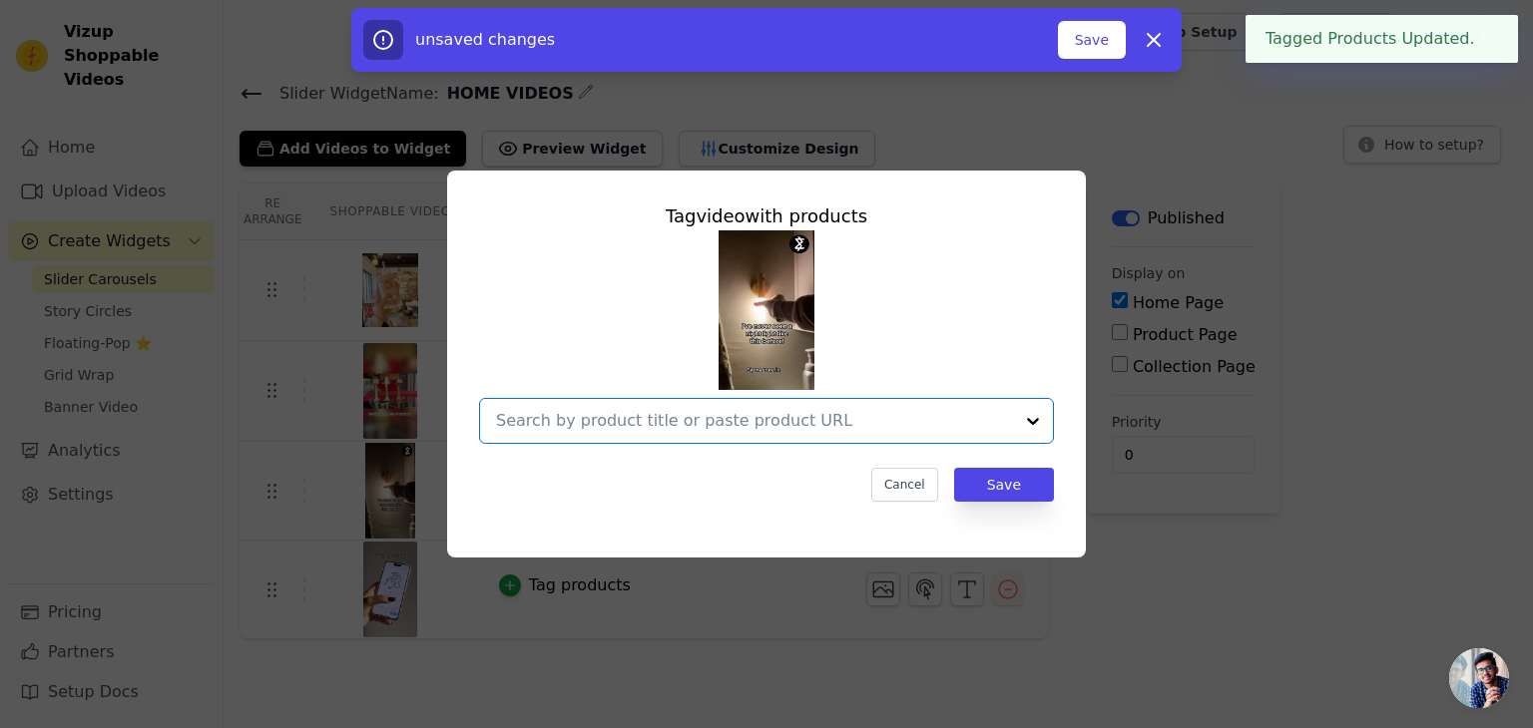
click at [572, 426] on input "text" at bounding box center [754, 421] width 517 height 24
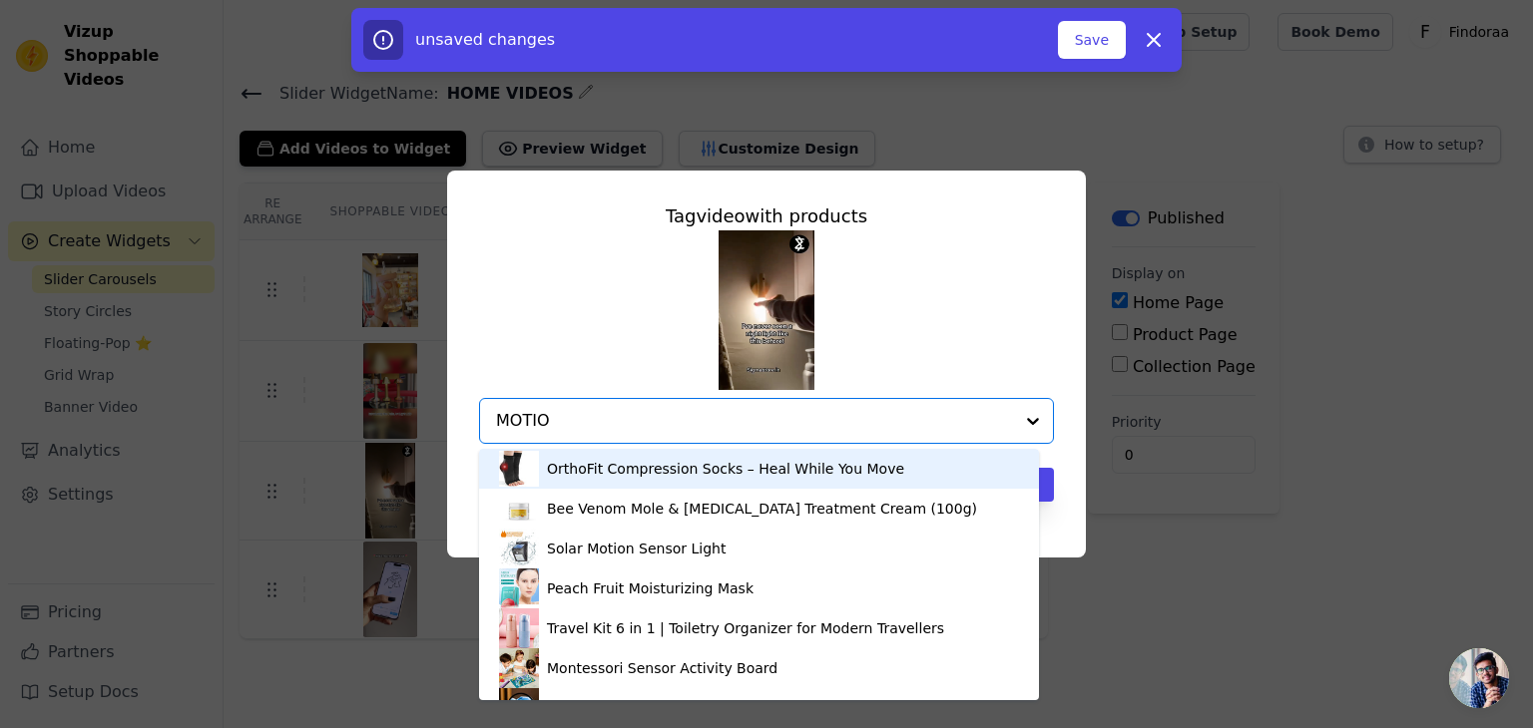
type input "MOTION"
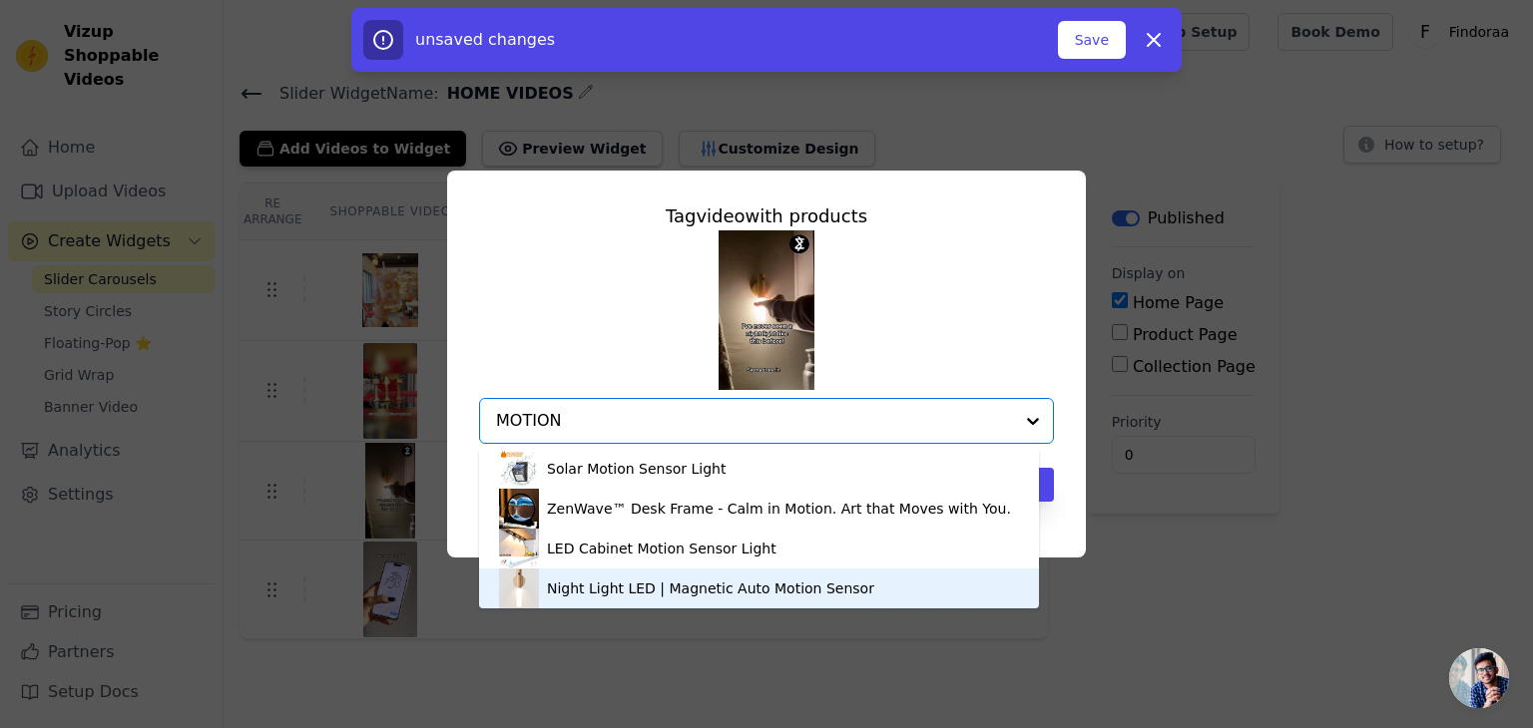
click at [572, 573] on div "Night Light LED | Magnetic Auto Motion Sensor" at bounding box center [759, 589] width 520 height 40
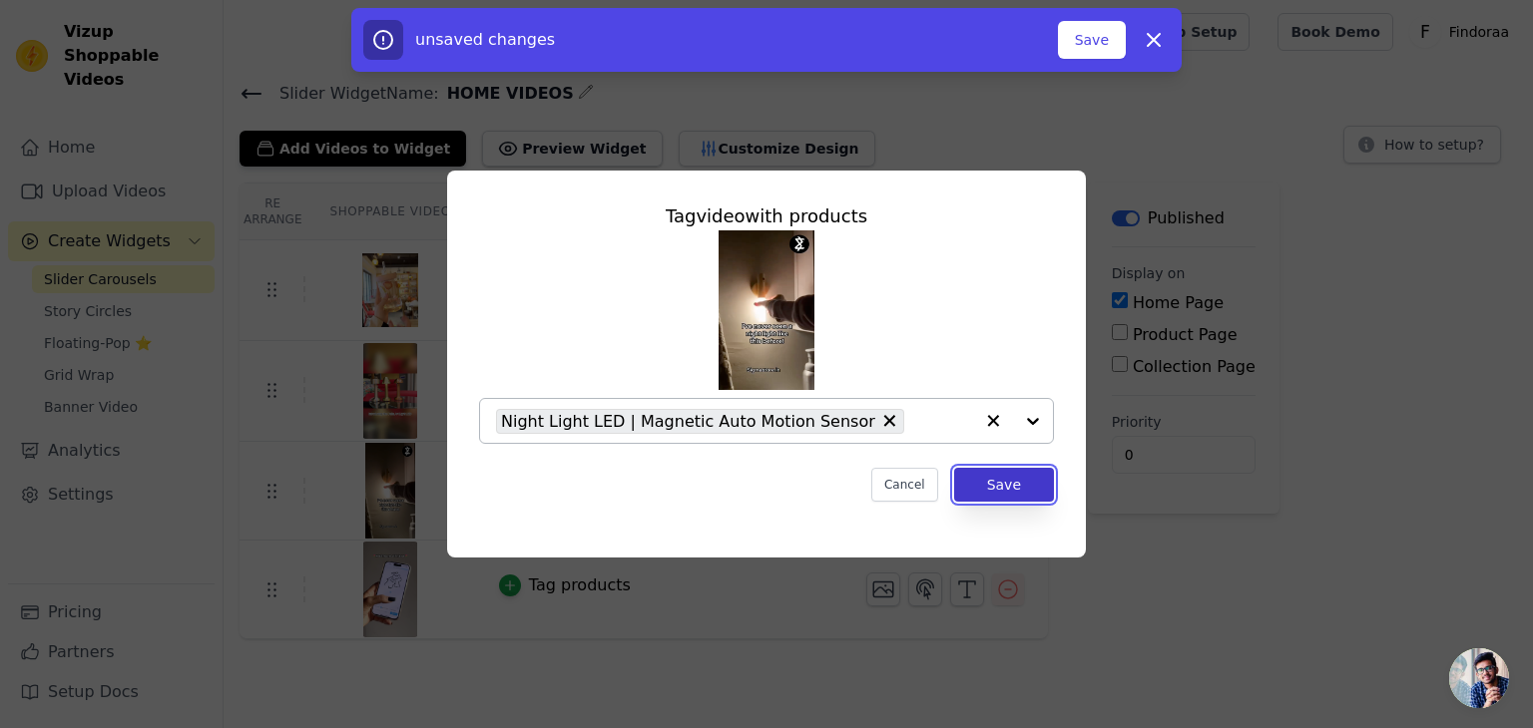
click at [986, 475] on button "Save" at bounding box center [1004, 485] width 100 height 34
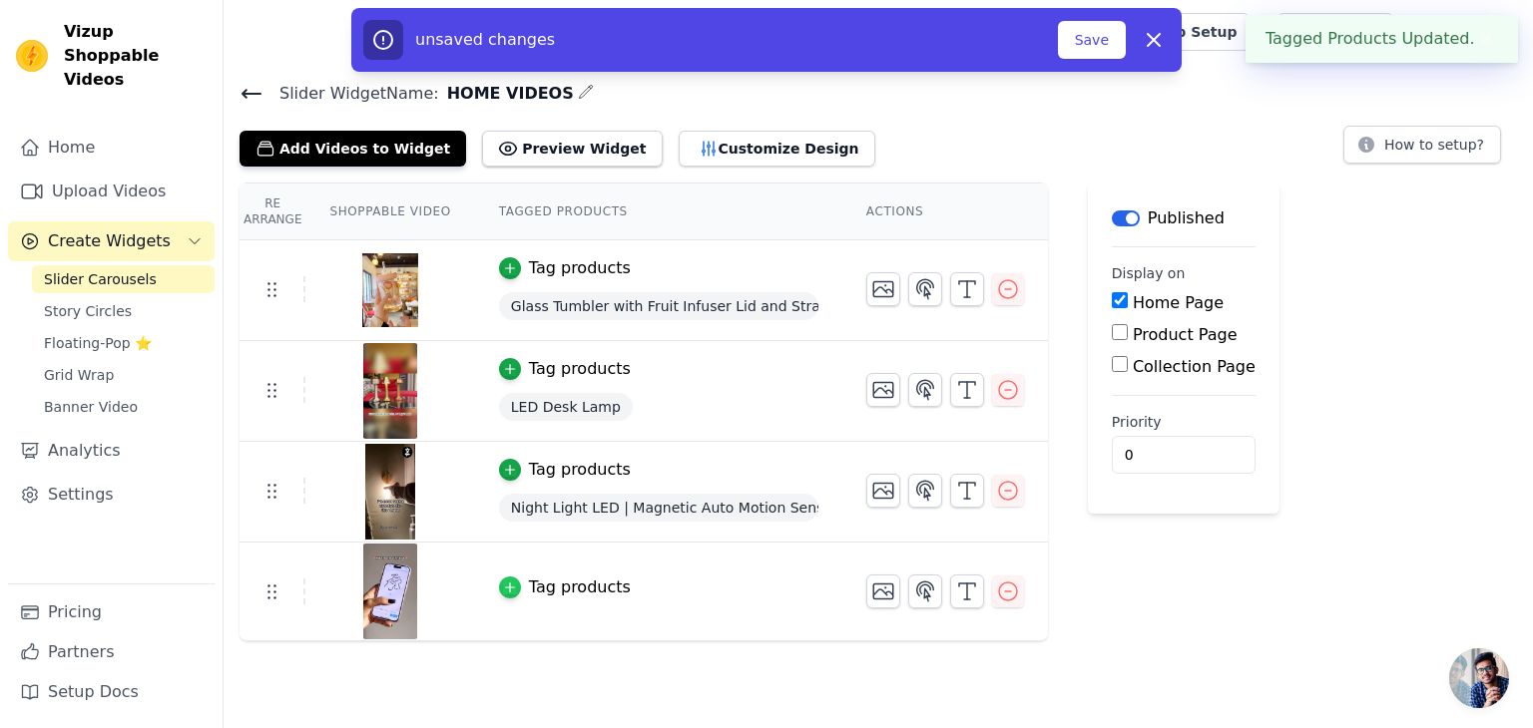
click at [506, 584] on div "button" at bounding box center [510, 588] width 22 height 22
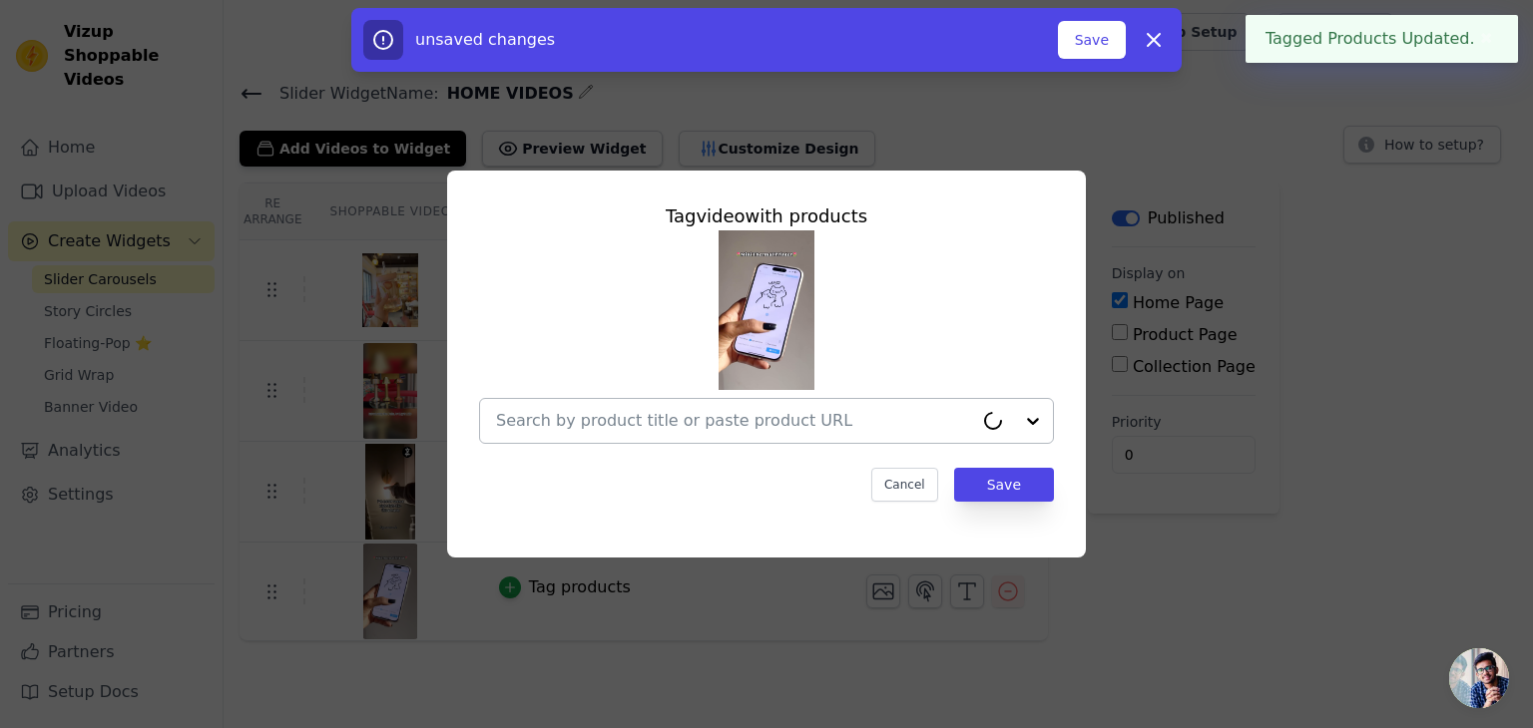
click at [527, 420] on input "text" at bounding box center [734, 421] width 477 height 24
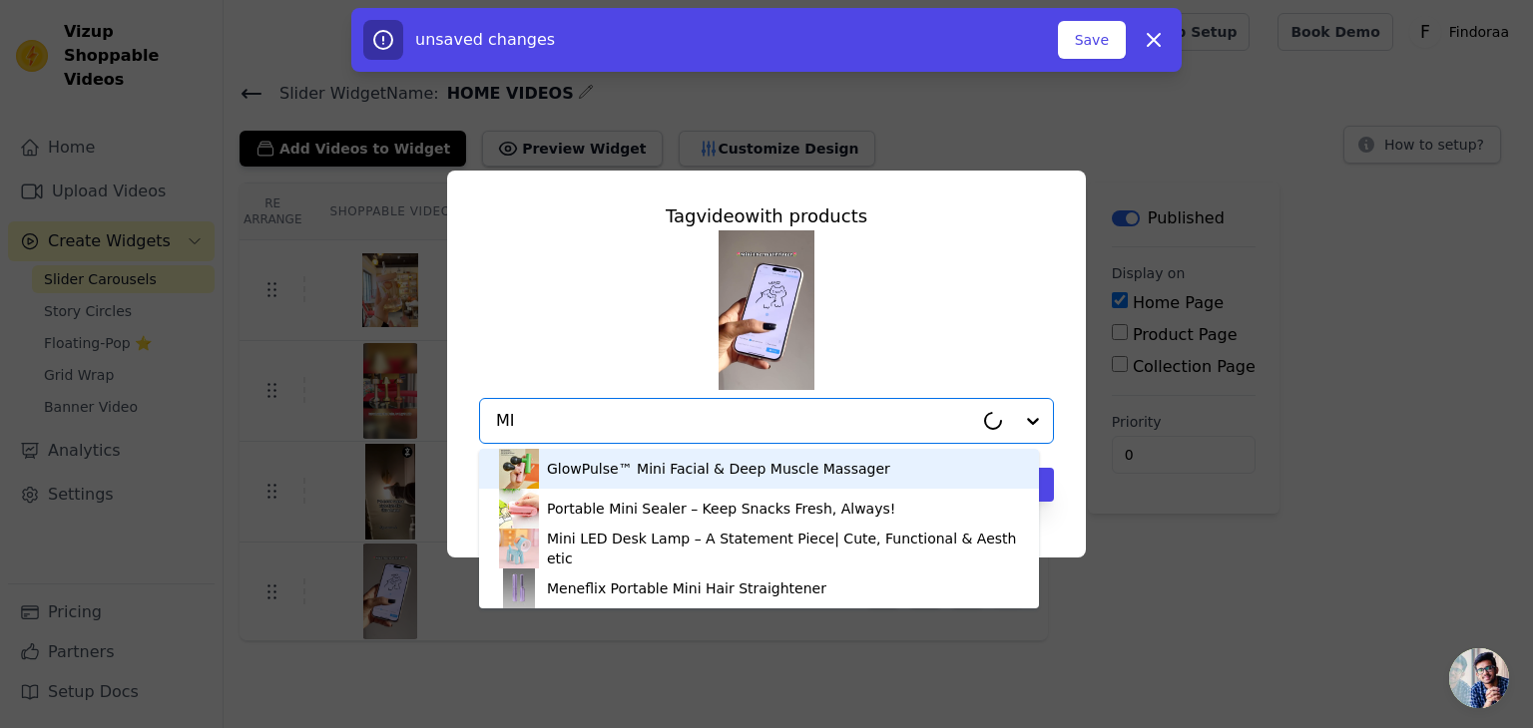
type input "M"
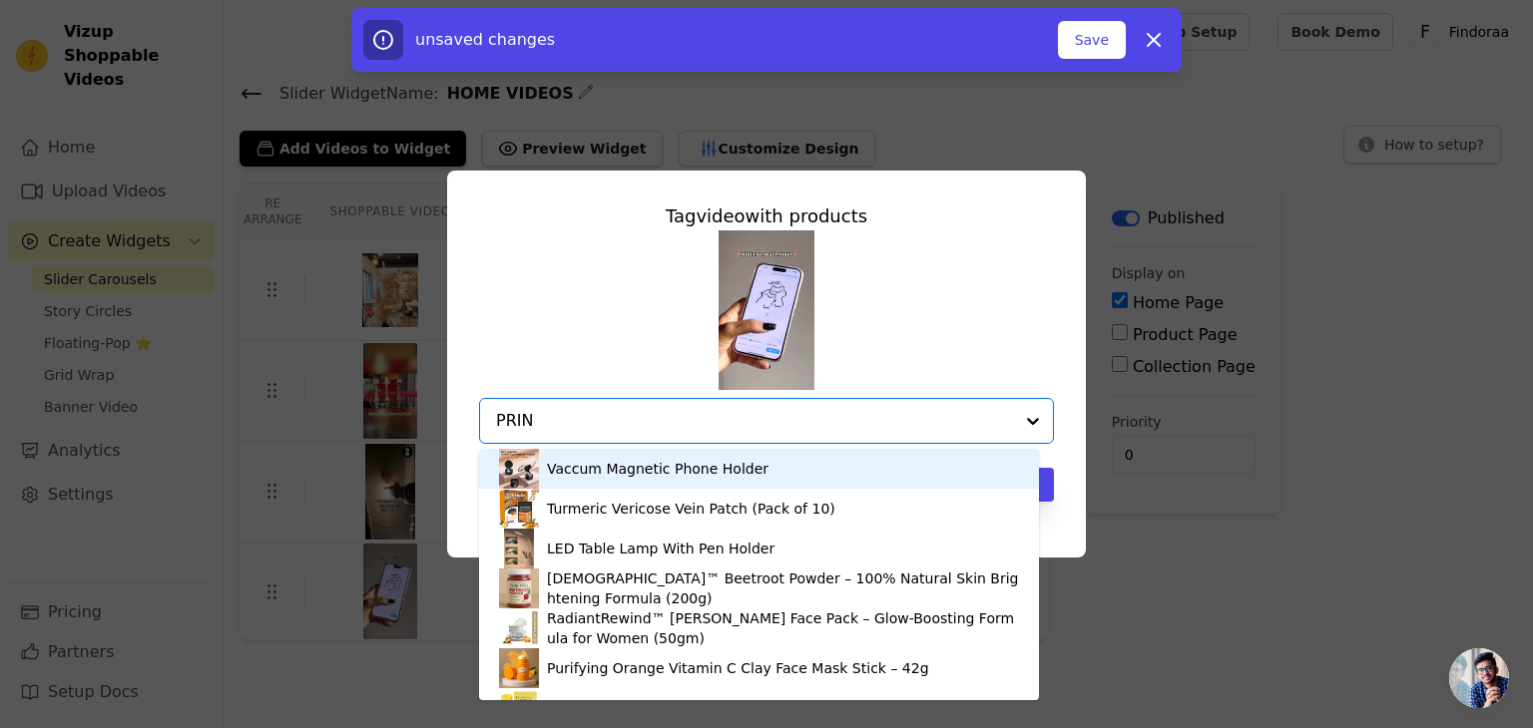
type input "PRINT"
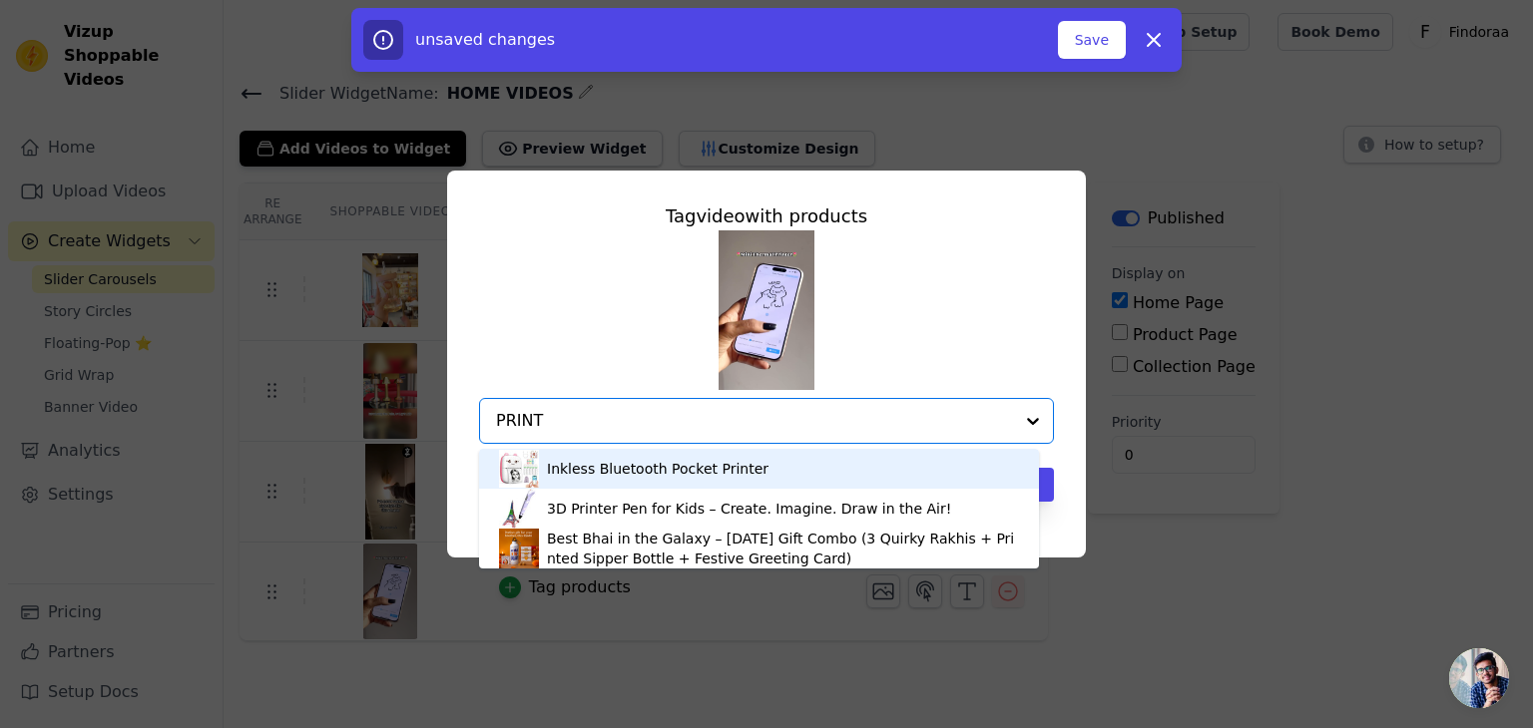
click at [802, 466] on div "Inkless Bluetooth Pocket Printer" at bounding box center [759, 469] width 520 height 40
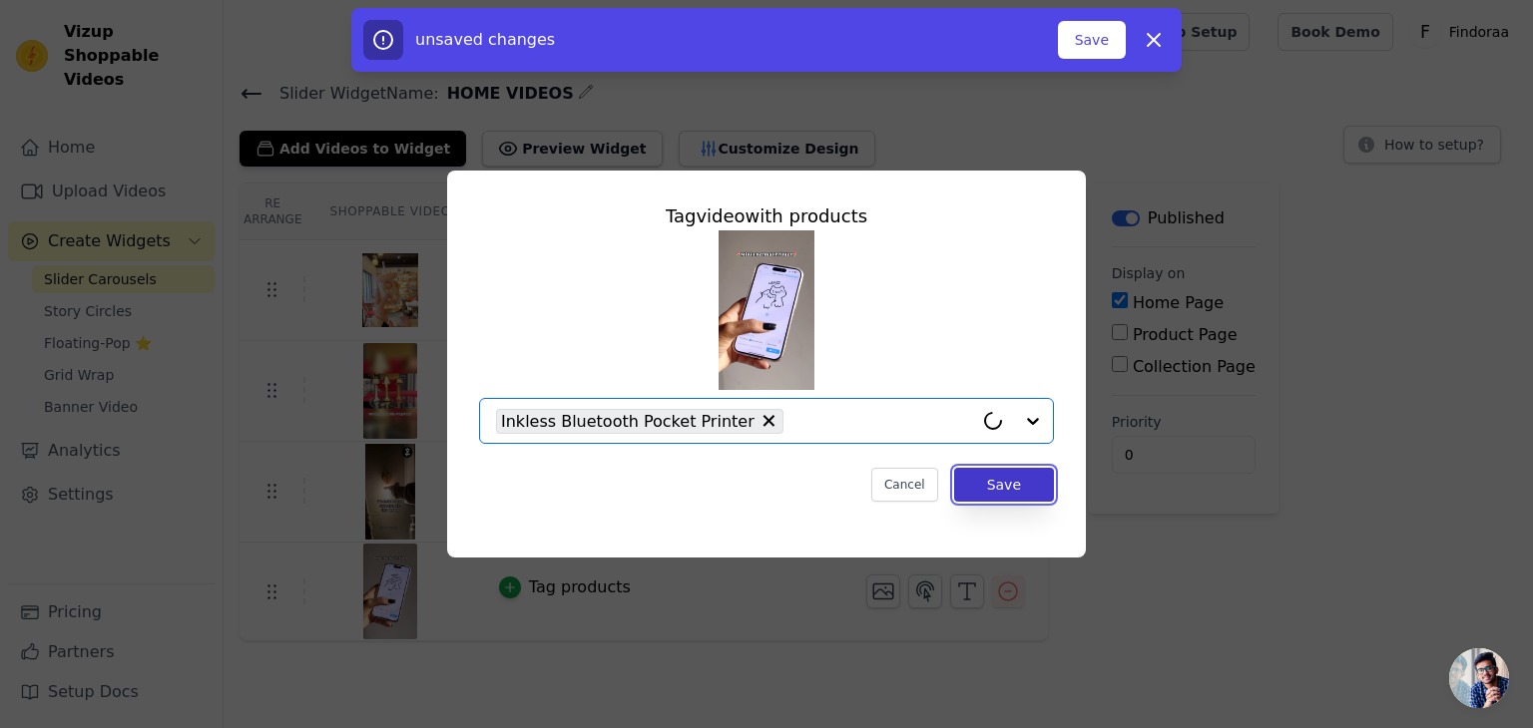
click at [1003, 484] on button "Save" at bounding box center [1004, 485] width 100 height 34
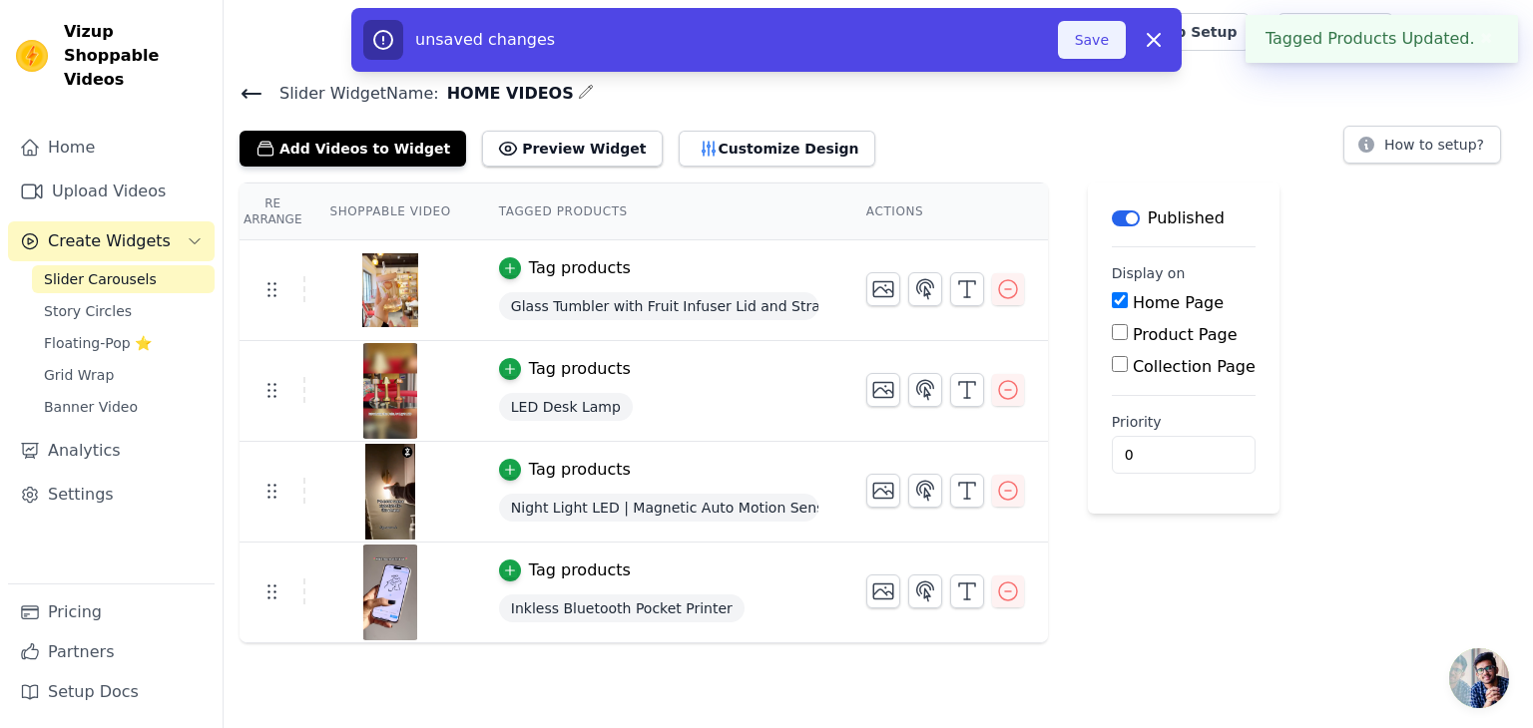
click at [1086, 49] on button "Save" at bounding box center [1092, 40] width 68 height 38
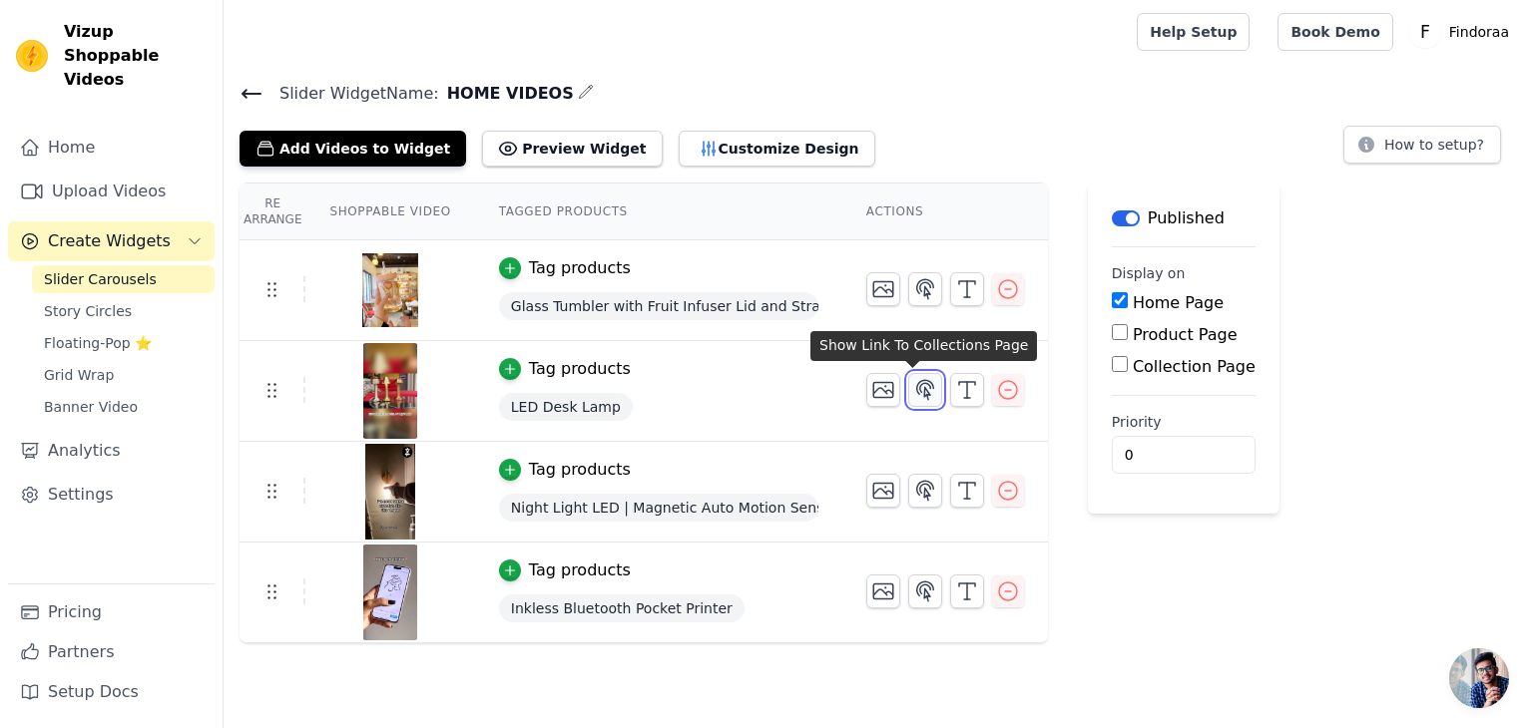
click at [919, 385] on icon "button" at bounding box center [925, 389] width 17 height 19
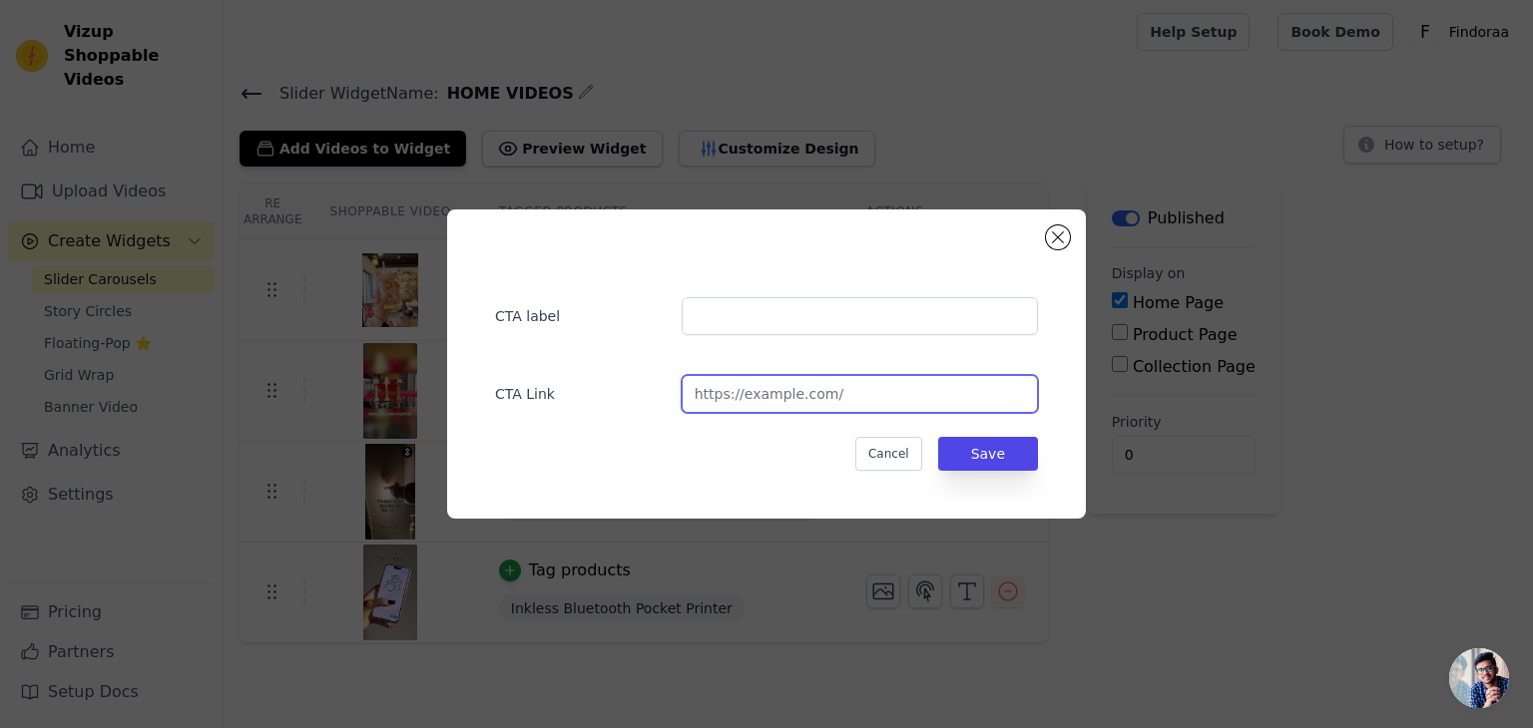
click at [795, 396] on input "url" at bounding box center [859, 394] width 356 height 38
paste input "https://findoraa.store/products/led-desk-lamp"
type input "https://findoraa.store/products/led-desk-lamp"
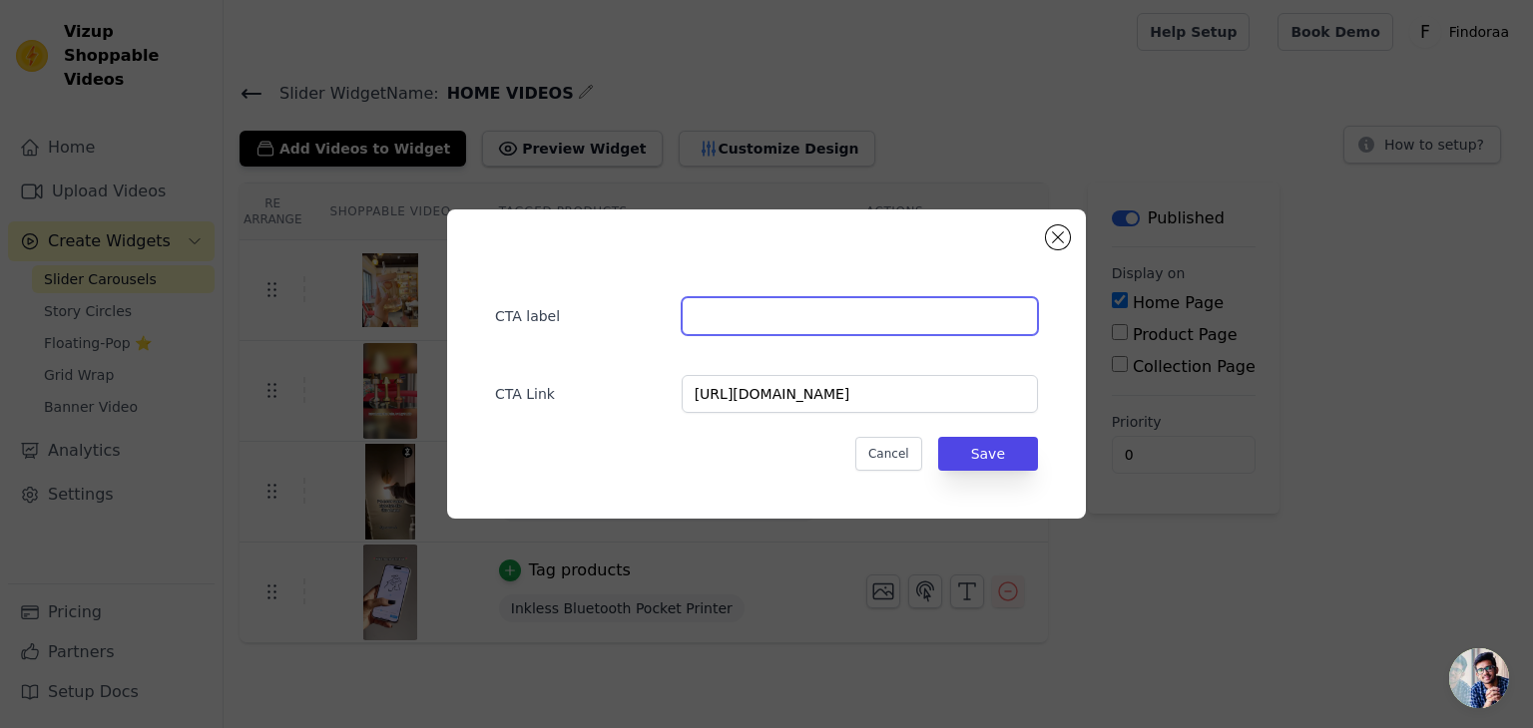
click at [736, 310] on input "text" at bounding box center [859, 316] width 356 height 38
type input "B"
type input "VISIT PRODUCT PAGE"
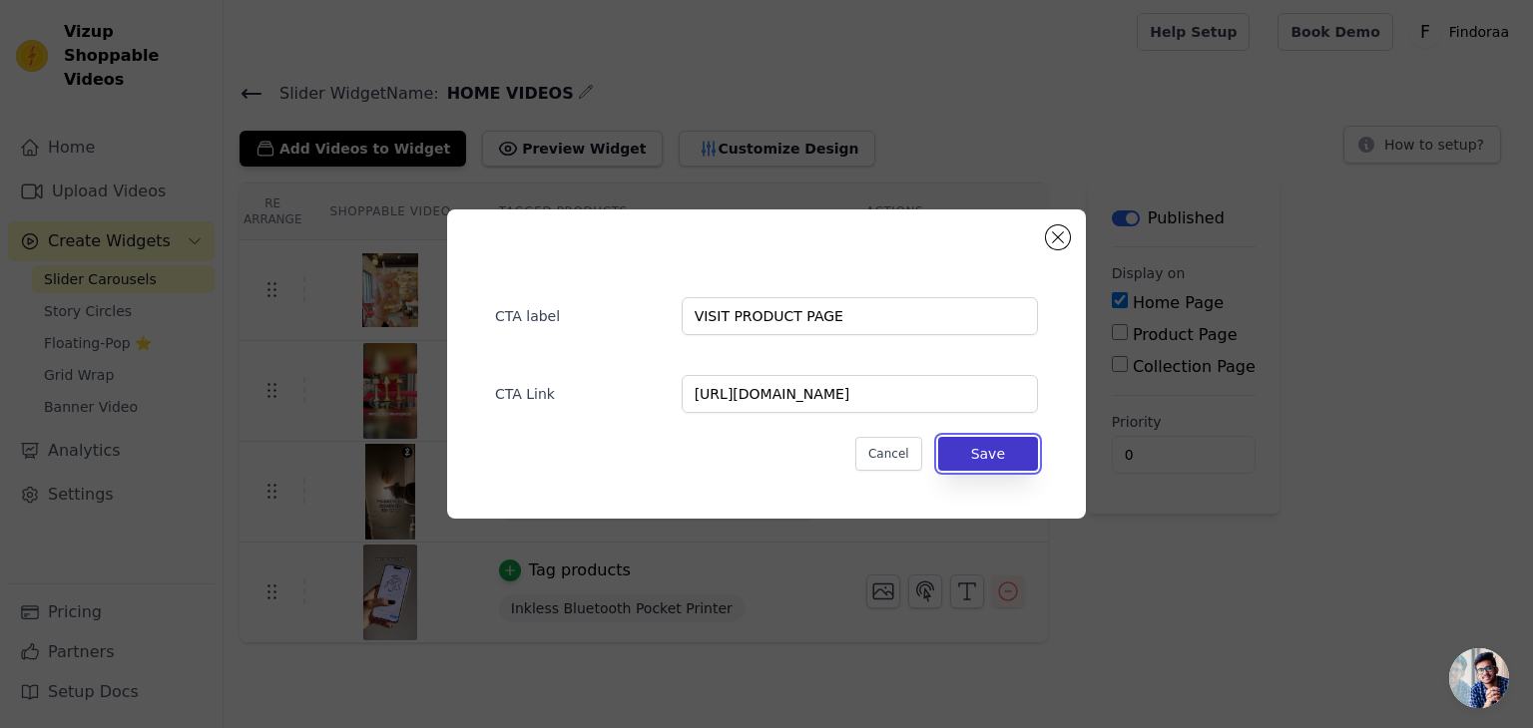
click at [978, 448] on button "Save" at bounding box center [988, 454] width 100 height 34
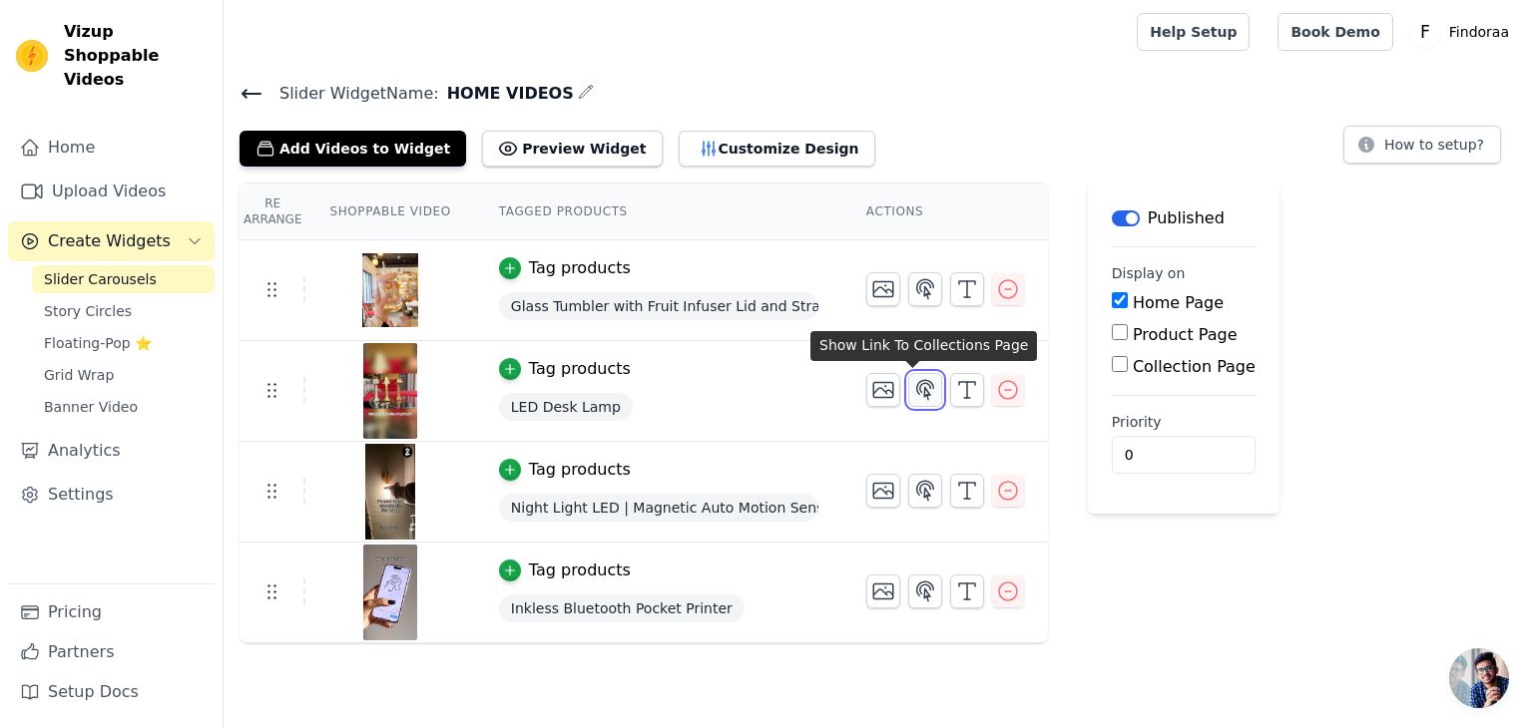
click at [916, 391] on icon "button" at bounding box center [925, 390] width 24 height 24
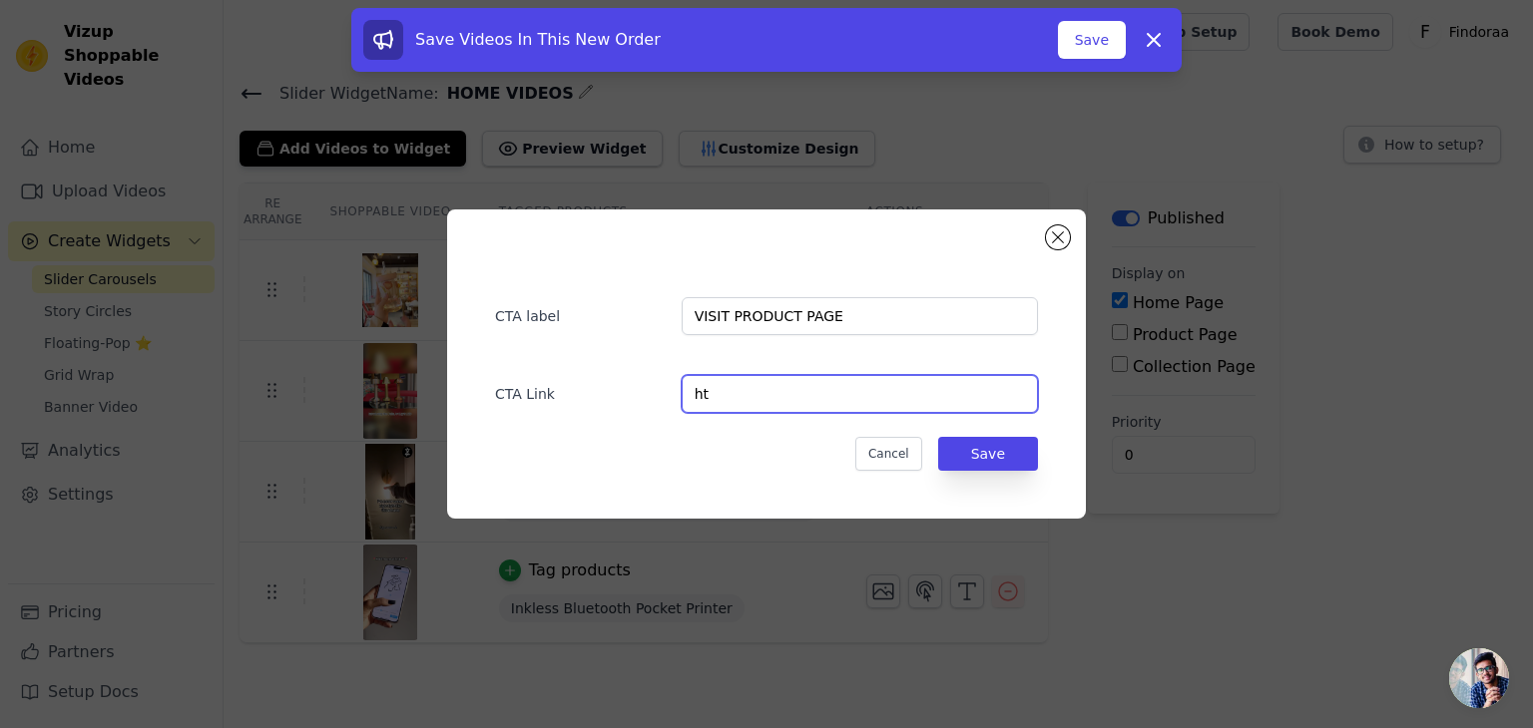
type input "h"
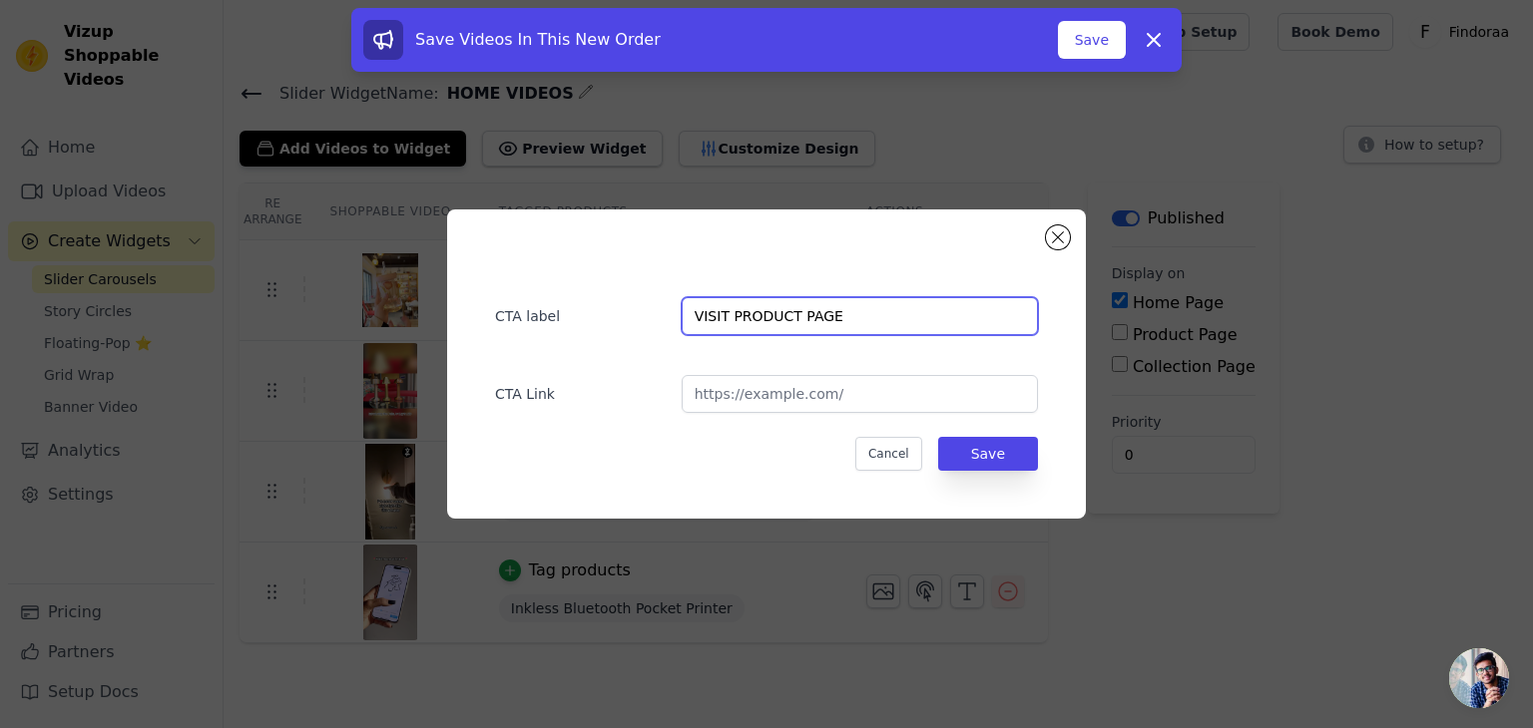
click at [832, 323] on input "VISIT PRODUCT PAGE" at bounding box center [859, 316] width 356 height 38
type input "V"
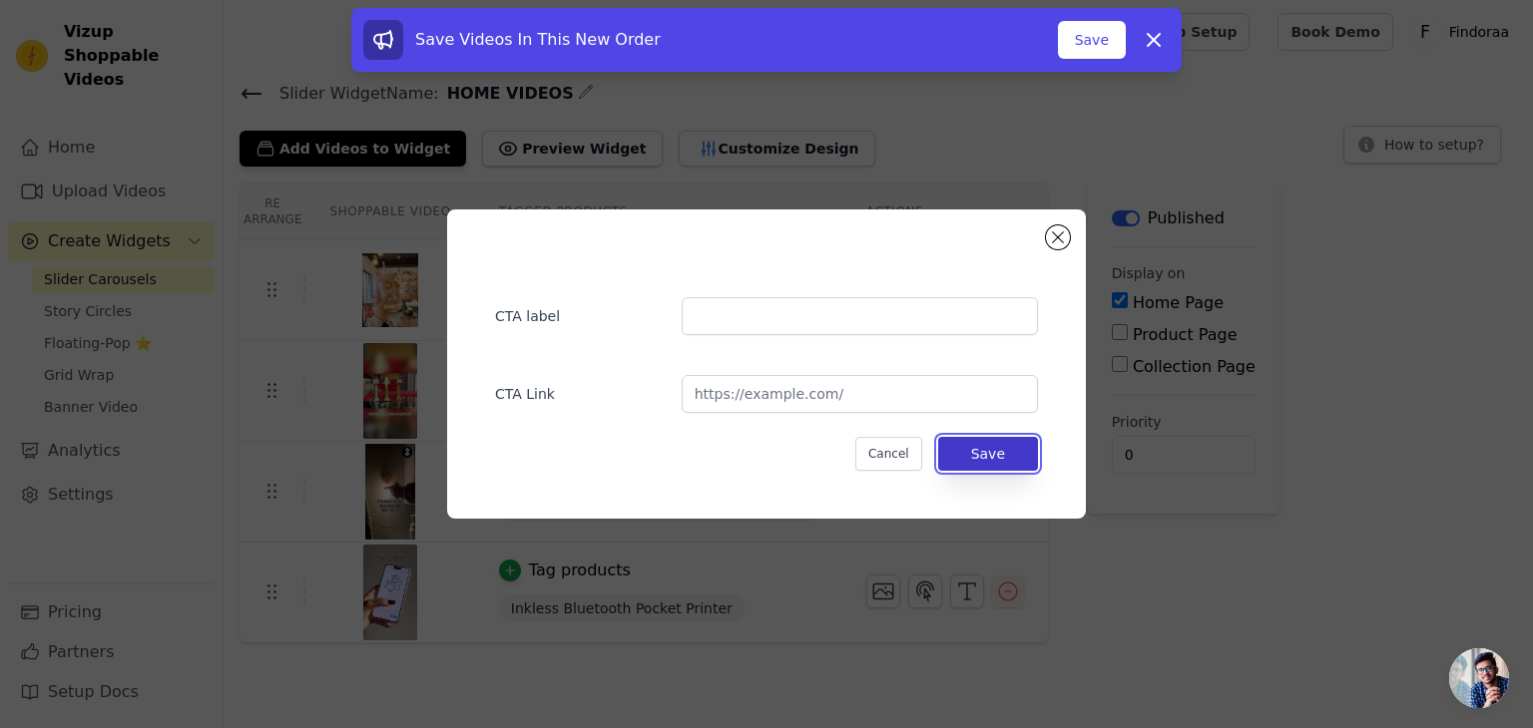
click at [982, 456] on button "Save" at bounding box center [988, 454] width 100 height 34
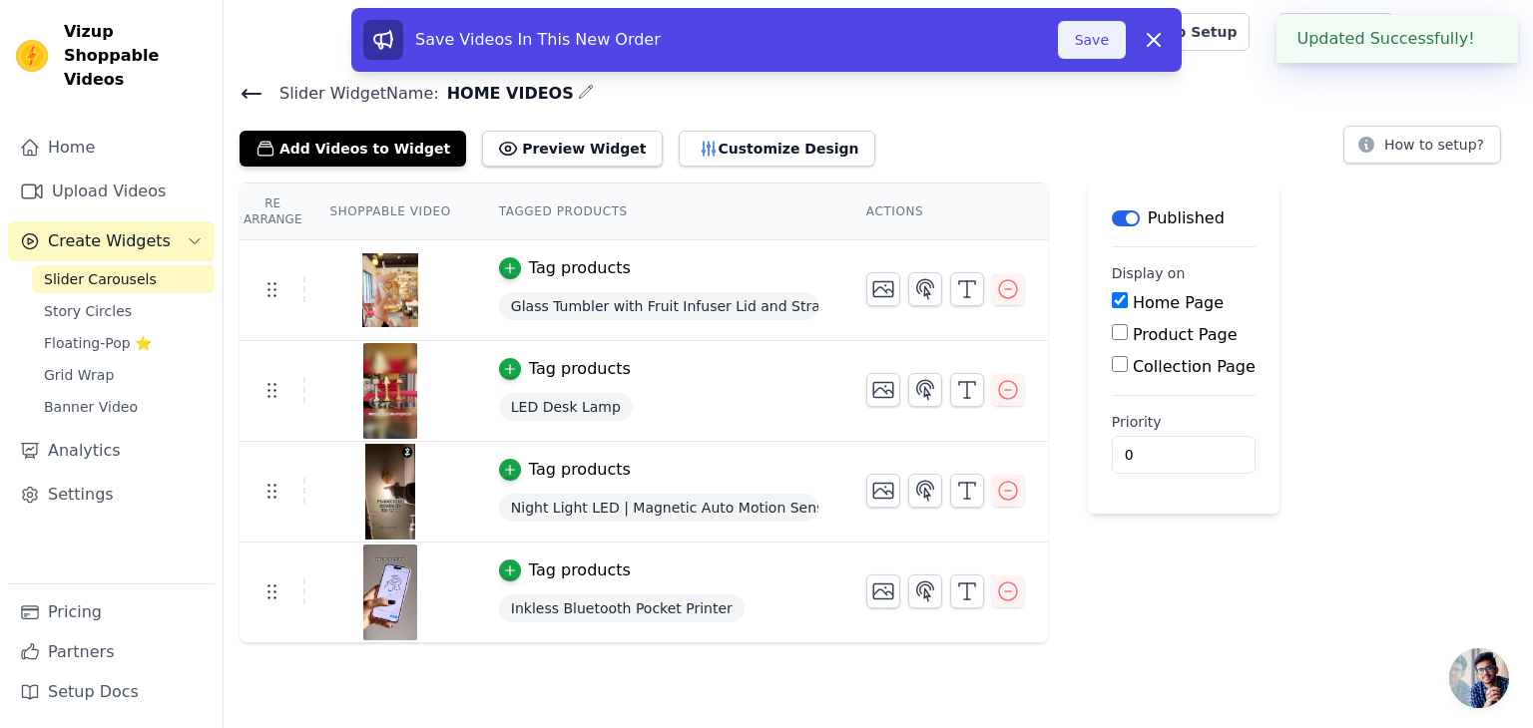
click at [1078, 30] on button "Save" at bounding box center [1092, 40] width 68 height 38
